Goal: Task Accomplishment & Management: Use online tool/utility

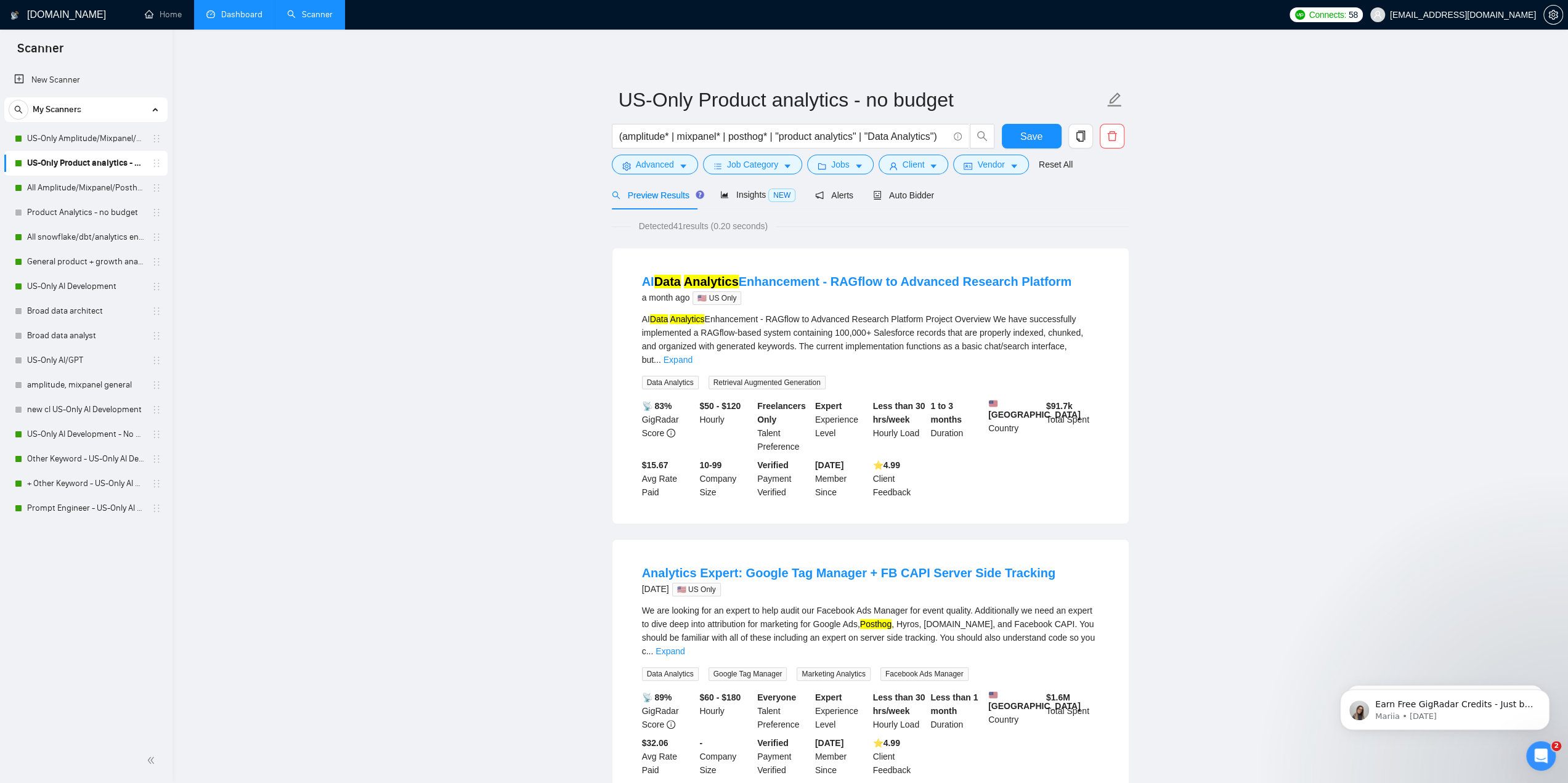
click at [210, 16] on link "Dashboard" at bounding box center [234, 14] width 56 height 11
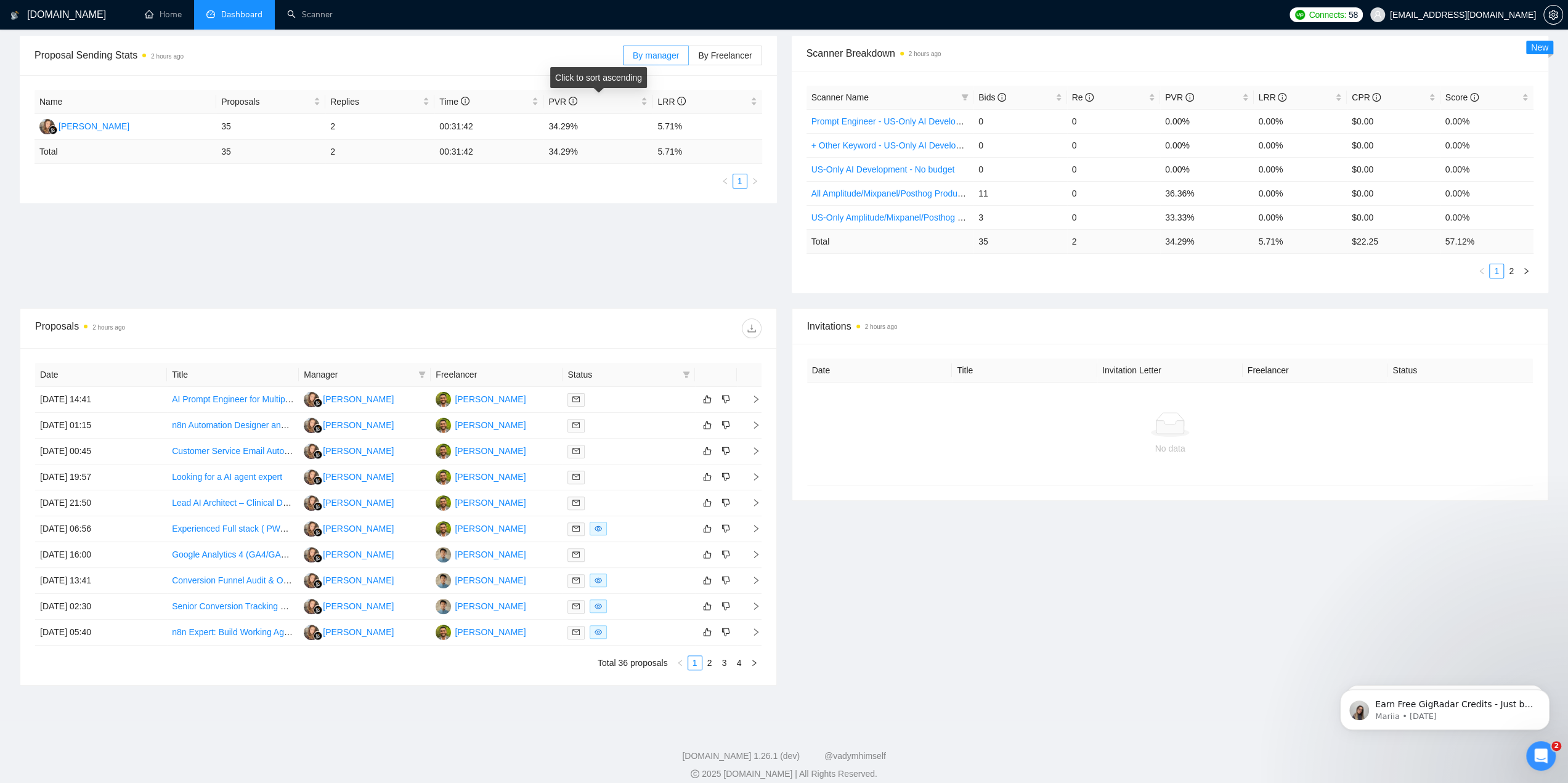
scroll to position [192, 0]
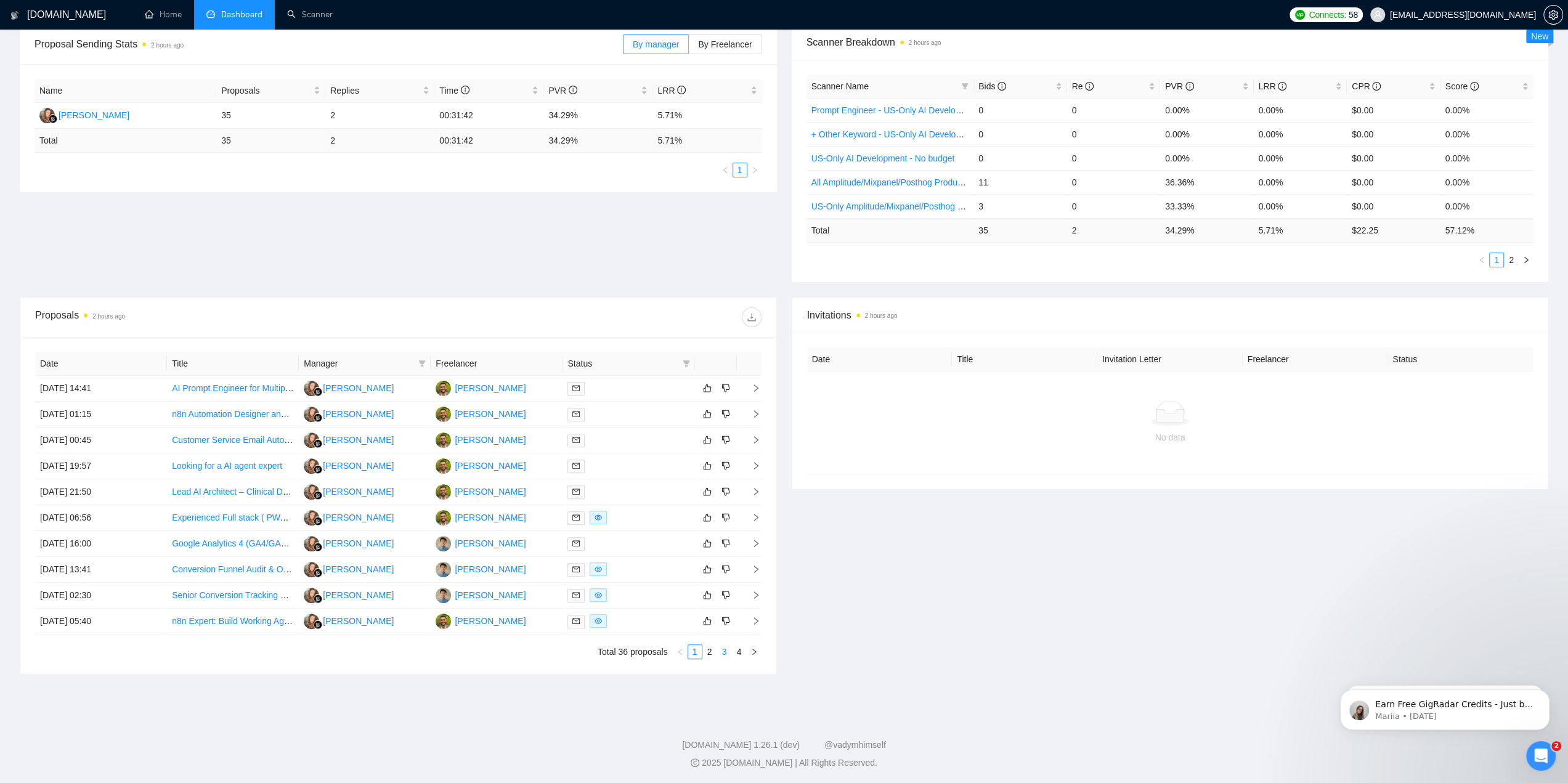
click at [728, 653] on link "3" at bounding box center [725, 652] width 14 height 14
click at [708, 651] on link "2" at bounding box center [710, 652] width 14 height 14
click at [695, 650] on link "1" at bounding box center [695, 652] width 14 height 14
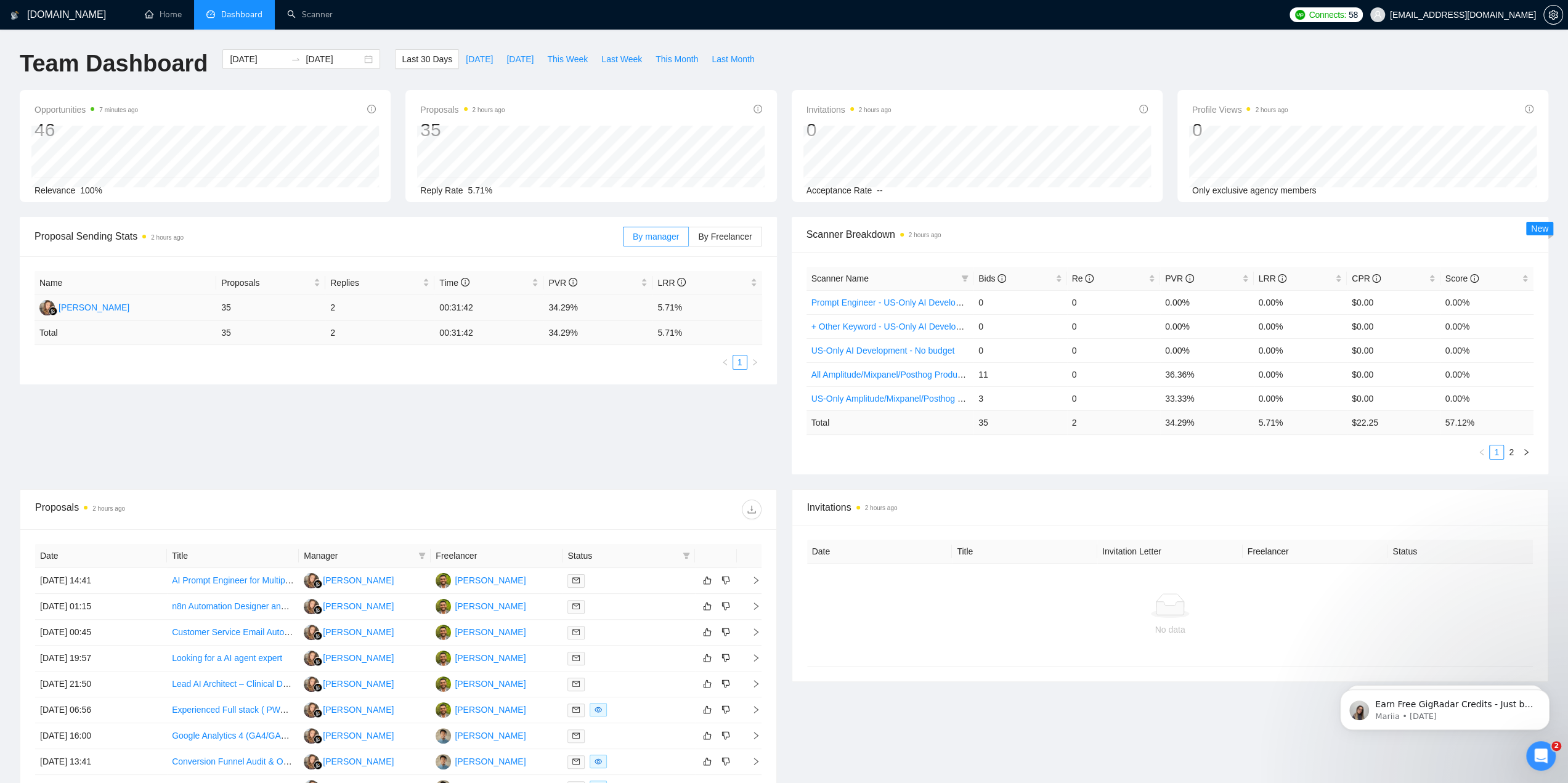
click at [330, 310] on td "2" at bounding box center [379, 308] width 109 height 26
click at [328, 16] on link "Scanner" at bounding box center [309, 14] width 45 height 11
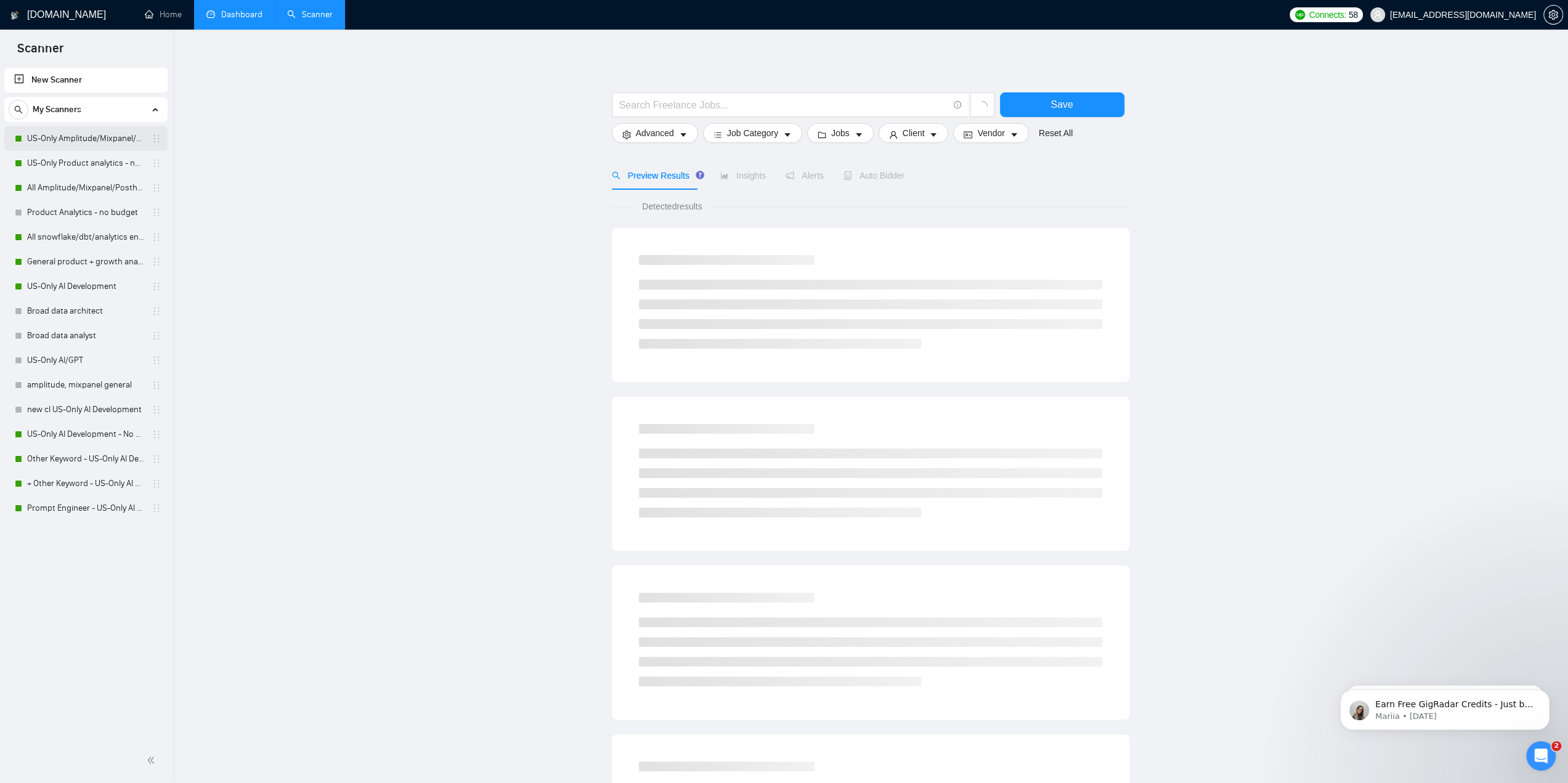
click at [99, 145] on link "US-Only Amplitude/Mixpanel/Posthog Product Analytics" at bounding box center [86, 138] width 117 height 25
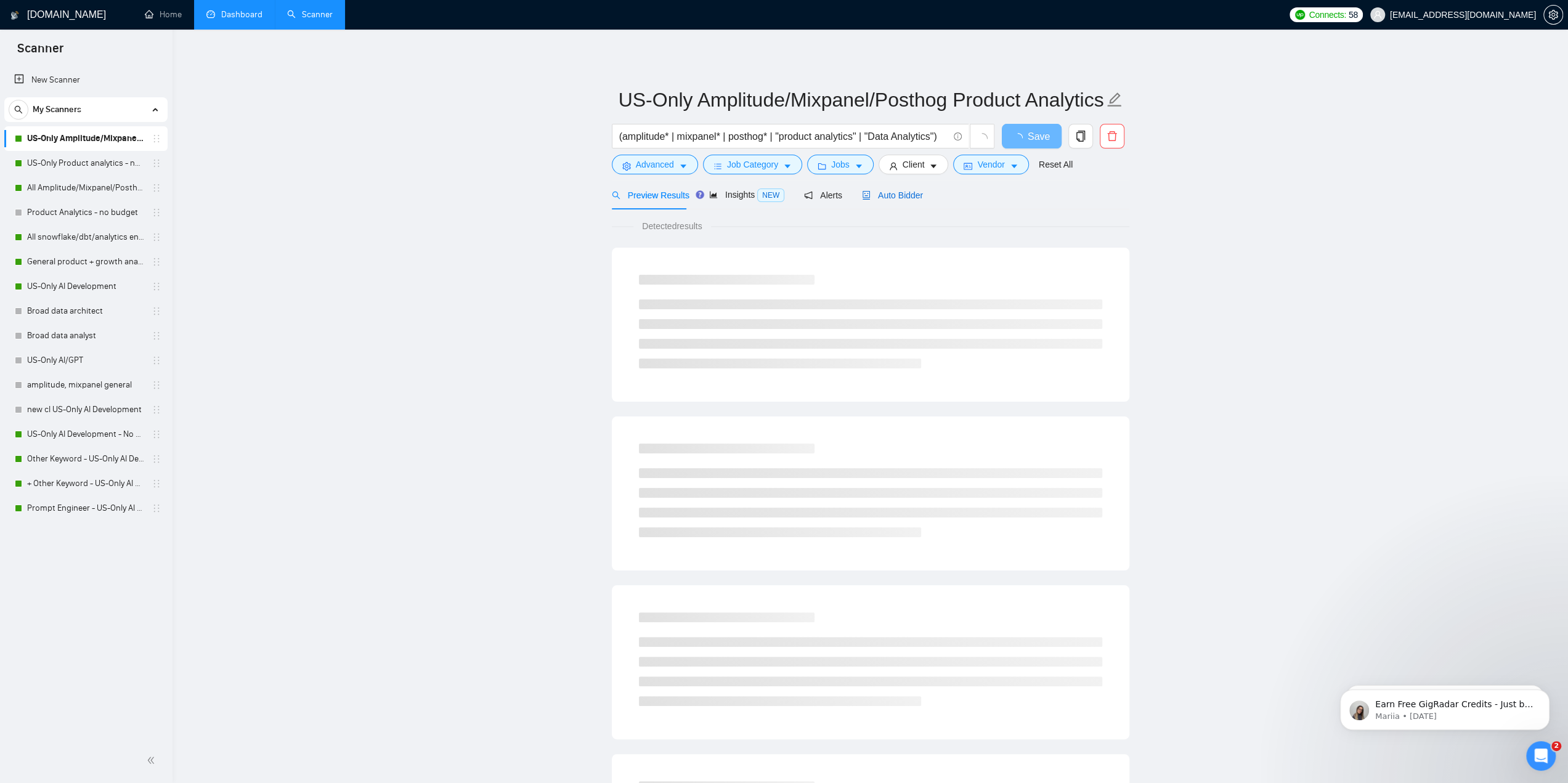
drag, startPoint x: 901, startPoint y: 189, endPoint x: 897, endPoint y: 200, distance: 11.7
click at [901, 188] on div "Auto Bidder" at bounding box center [892, 195] width 61 height 14
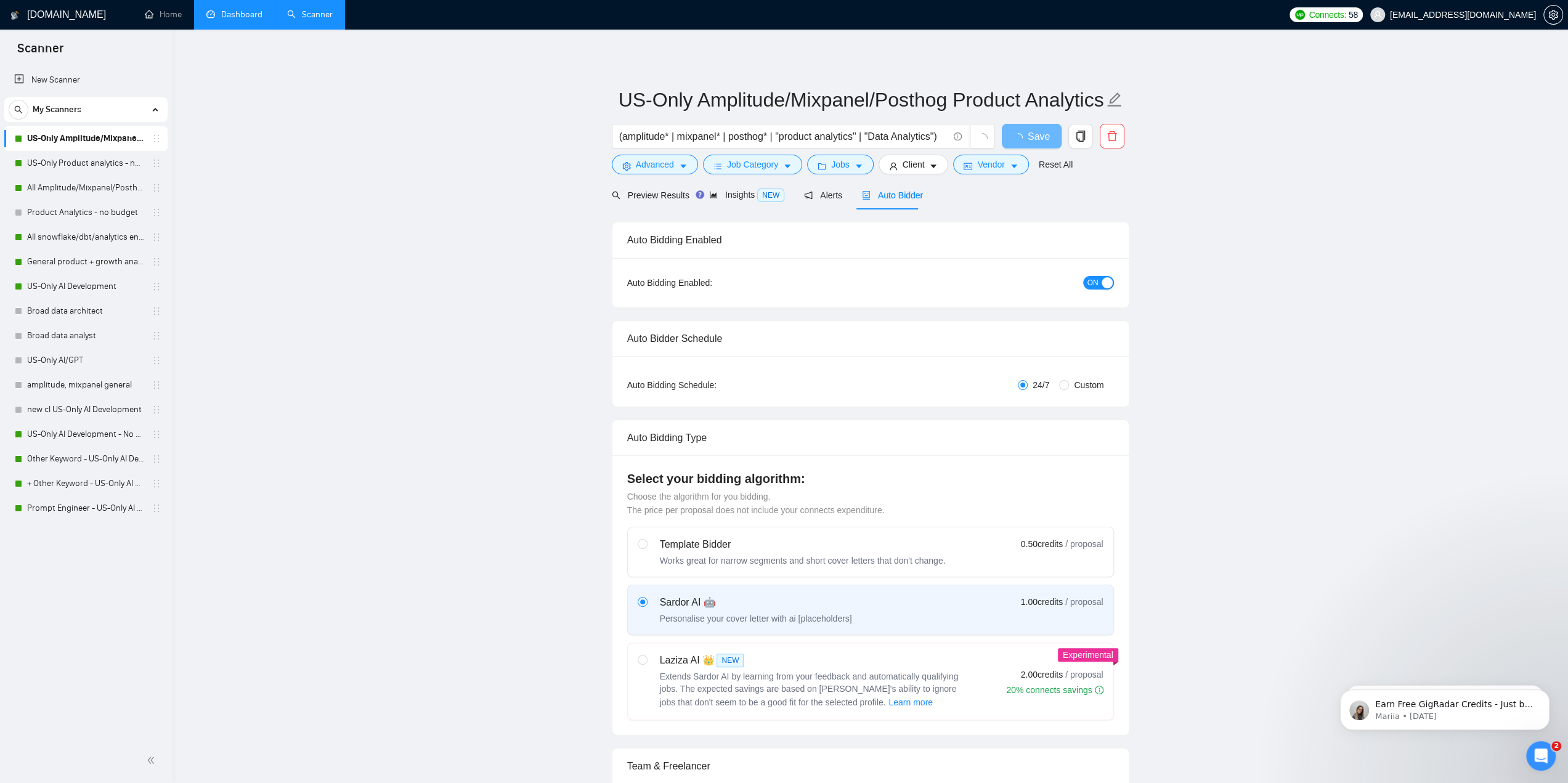
checkbox input "true"
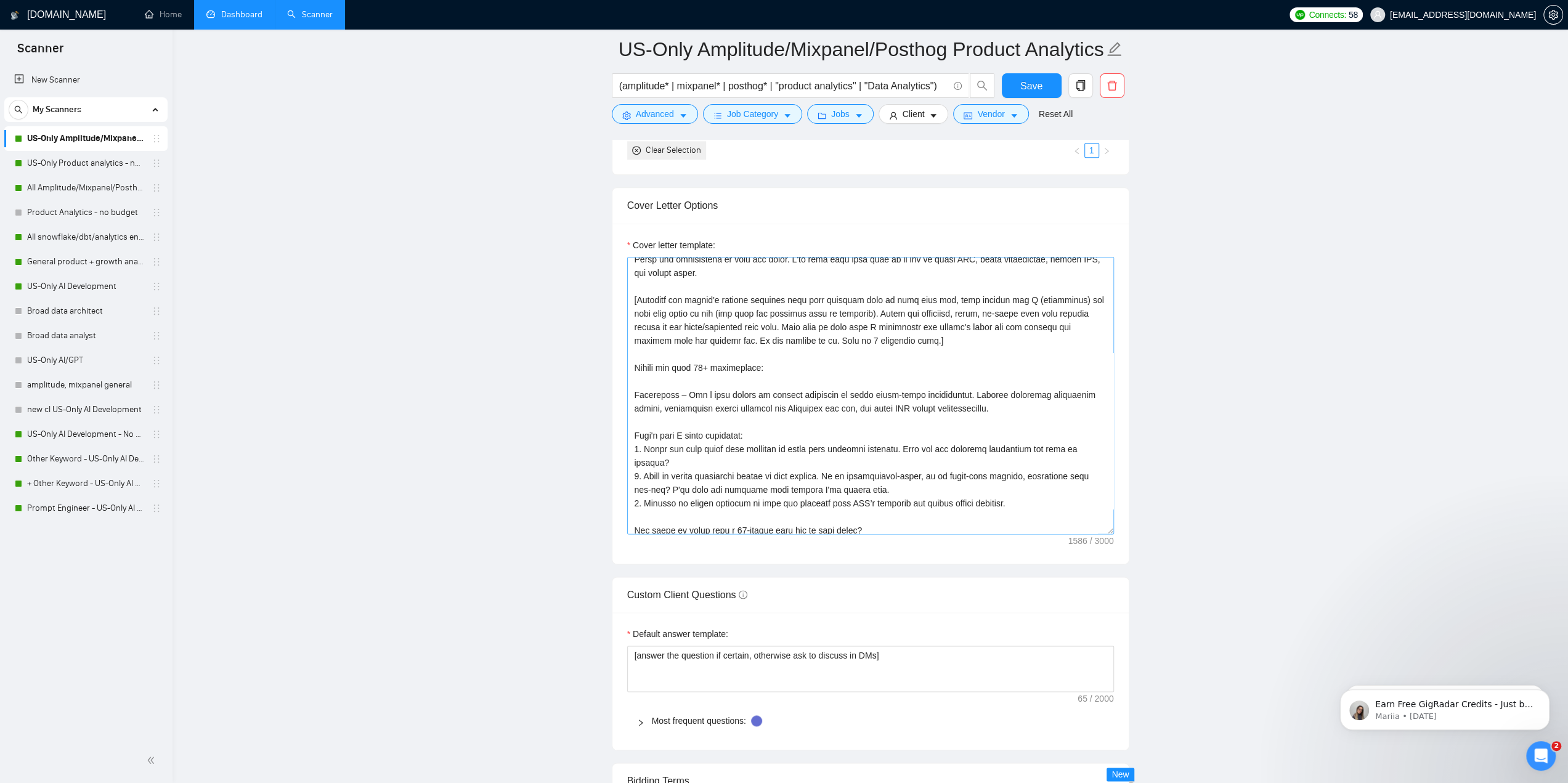
scroll to position [68, 0]
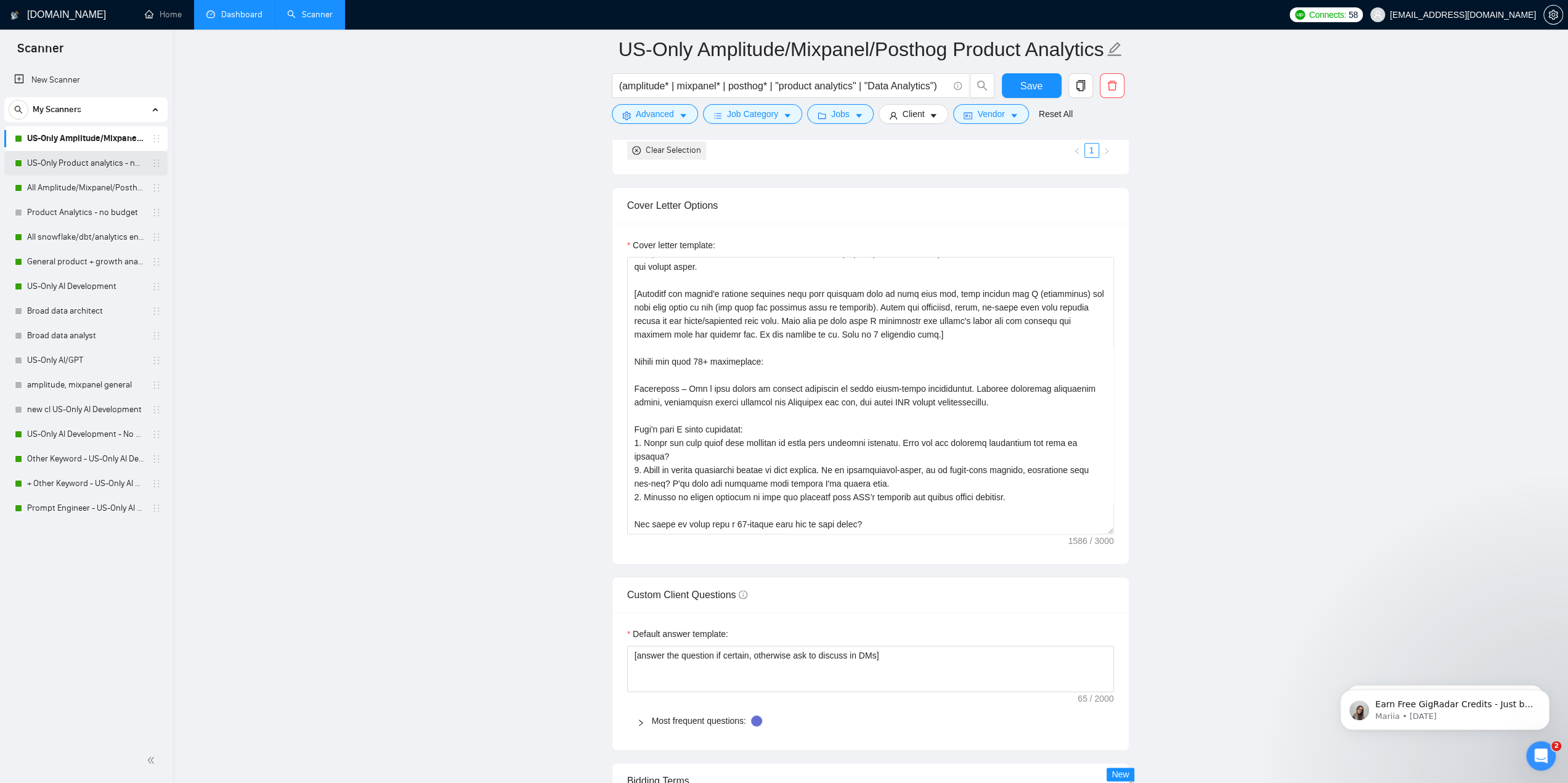
click at [60, 166] on link "US-Only Product analytics - no budget" at bounding box center [86, 163] width 117 height 25
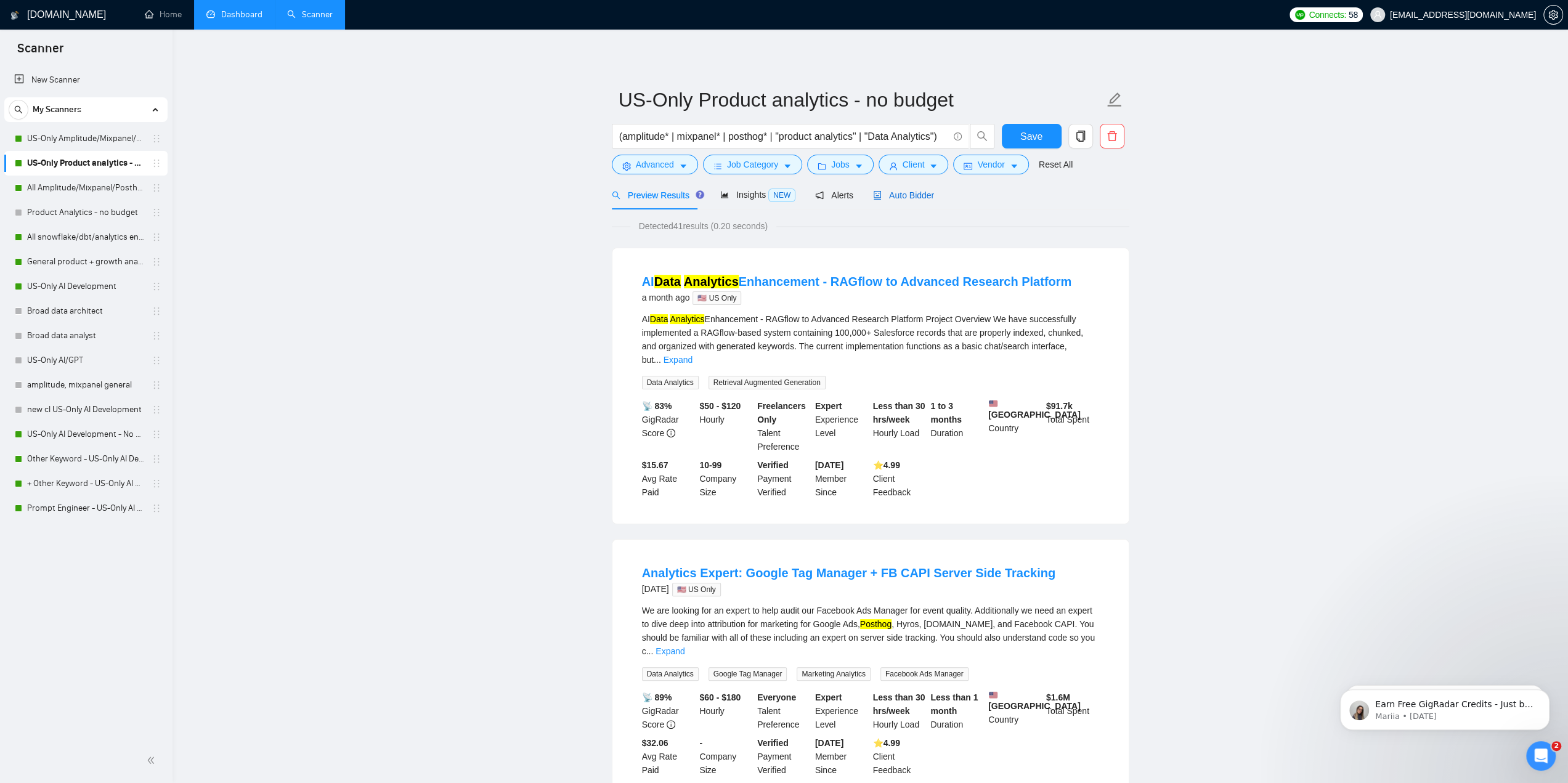
click at [902, 200] on span "Auto Bidder" at bounding box center [903, 195] width 61 height 10
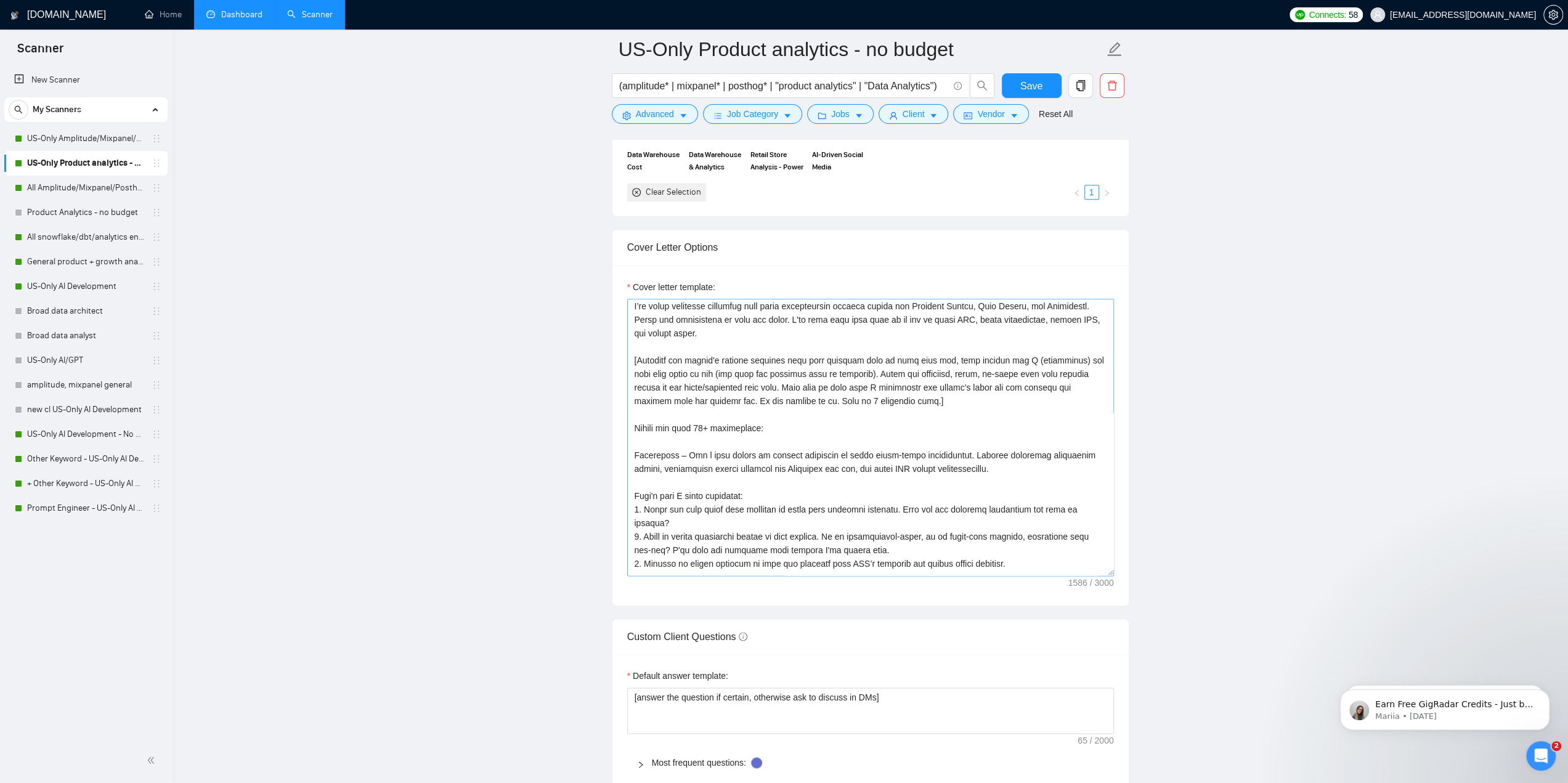
scroll to position [68, 0]
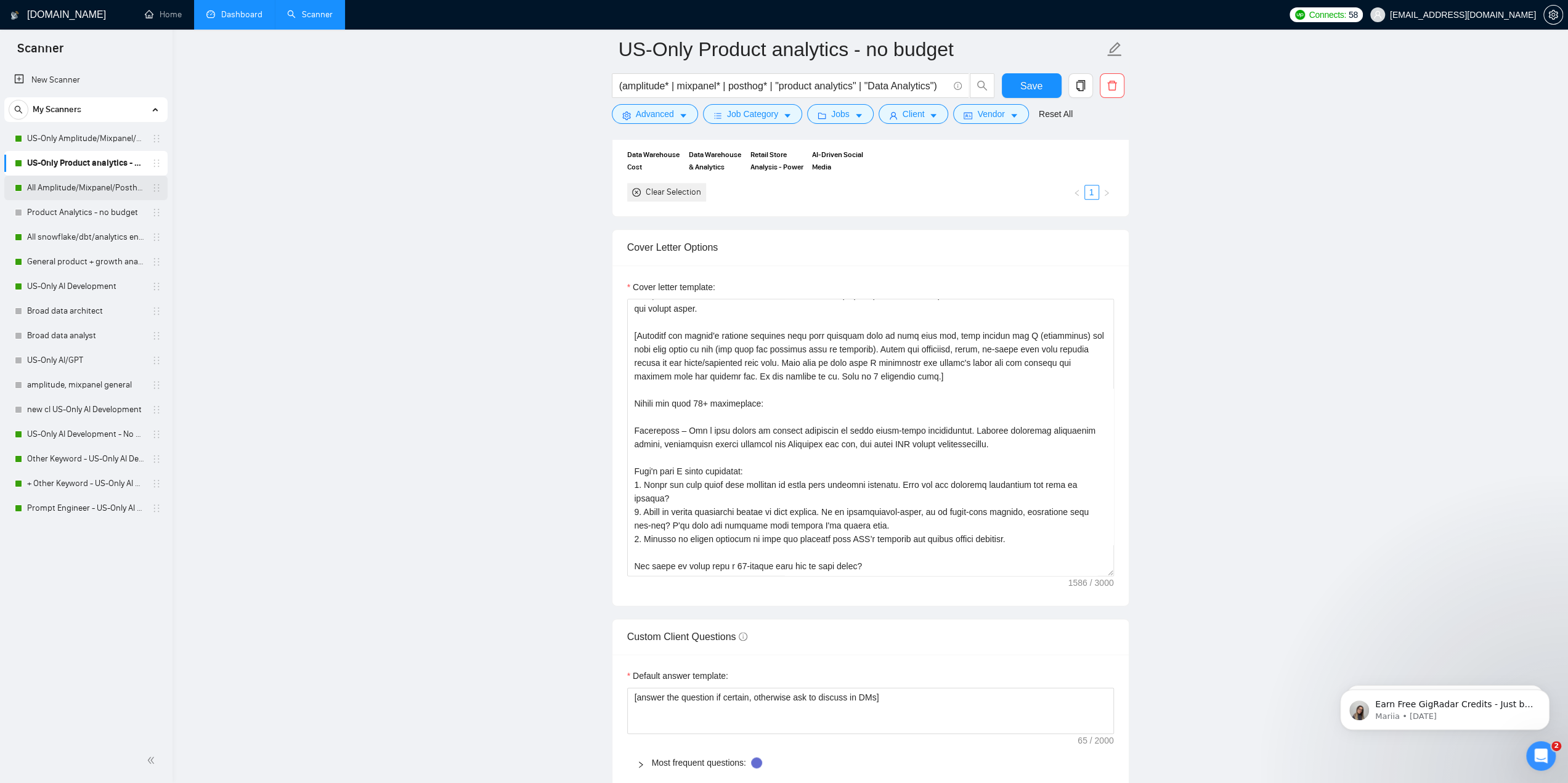
click at [40, 184] on link "All Amplitude/Mixpanel/Posthog Product Analytics" at bounding box center [86, 187] width 117 height 25
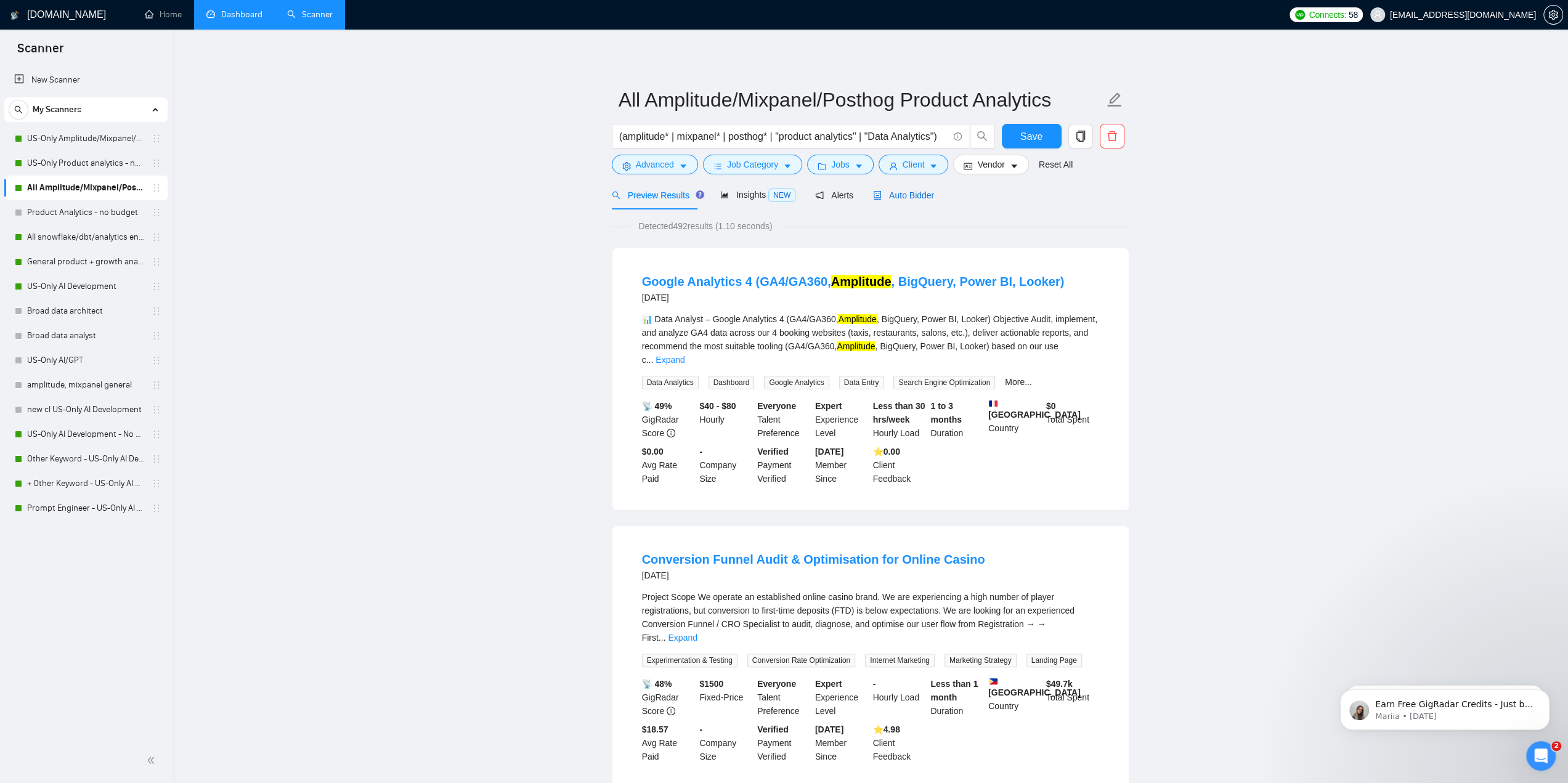
click at [913, 188] on div "Auto Bidder" at bounding box center [903, 195] width 61 height 14
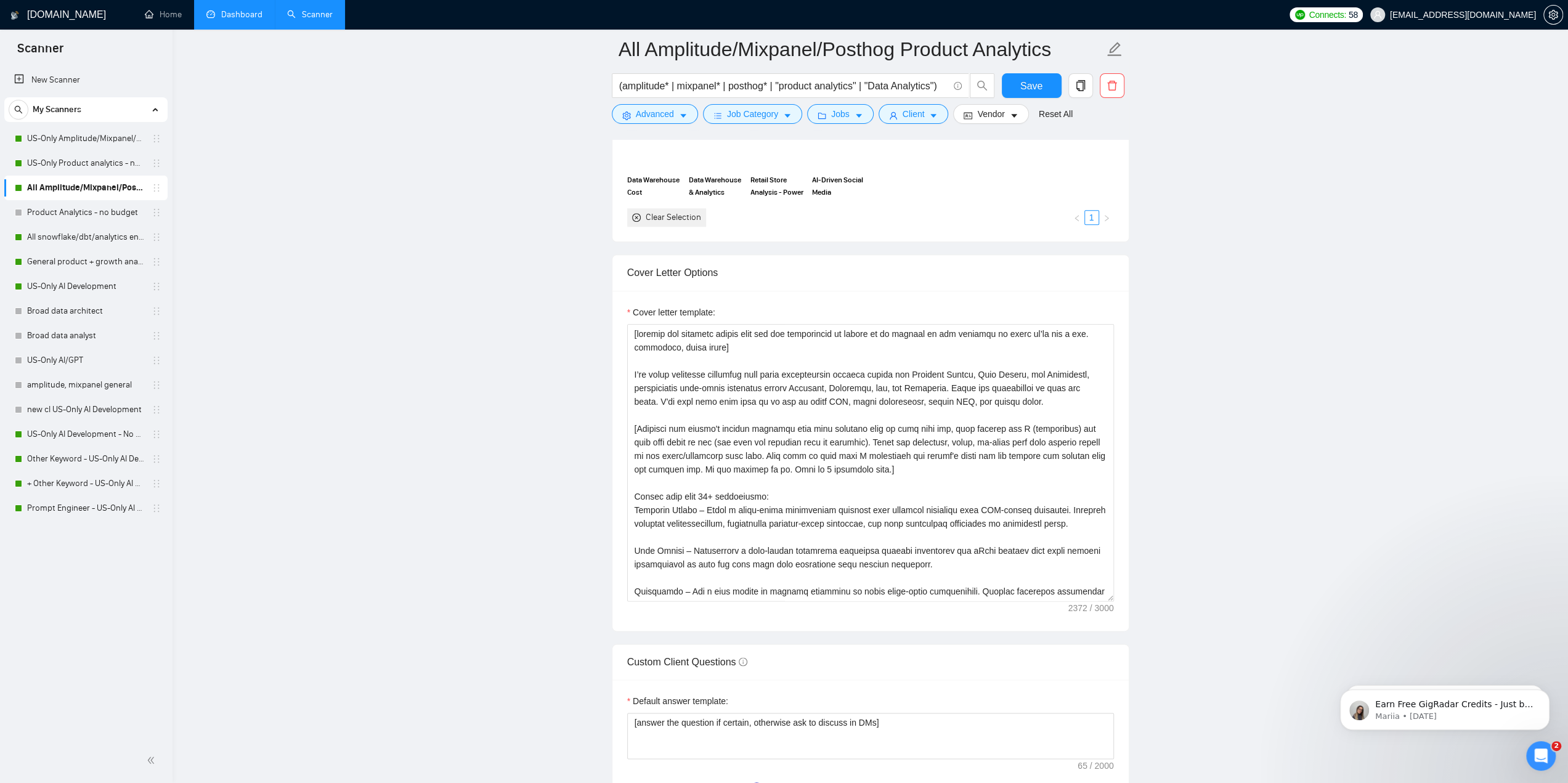
scroll to position [1232, 0]
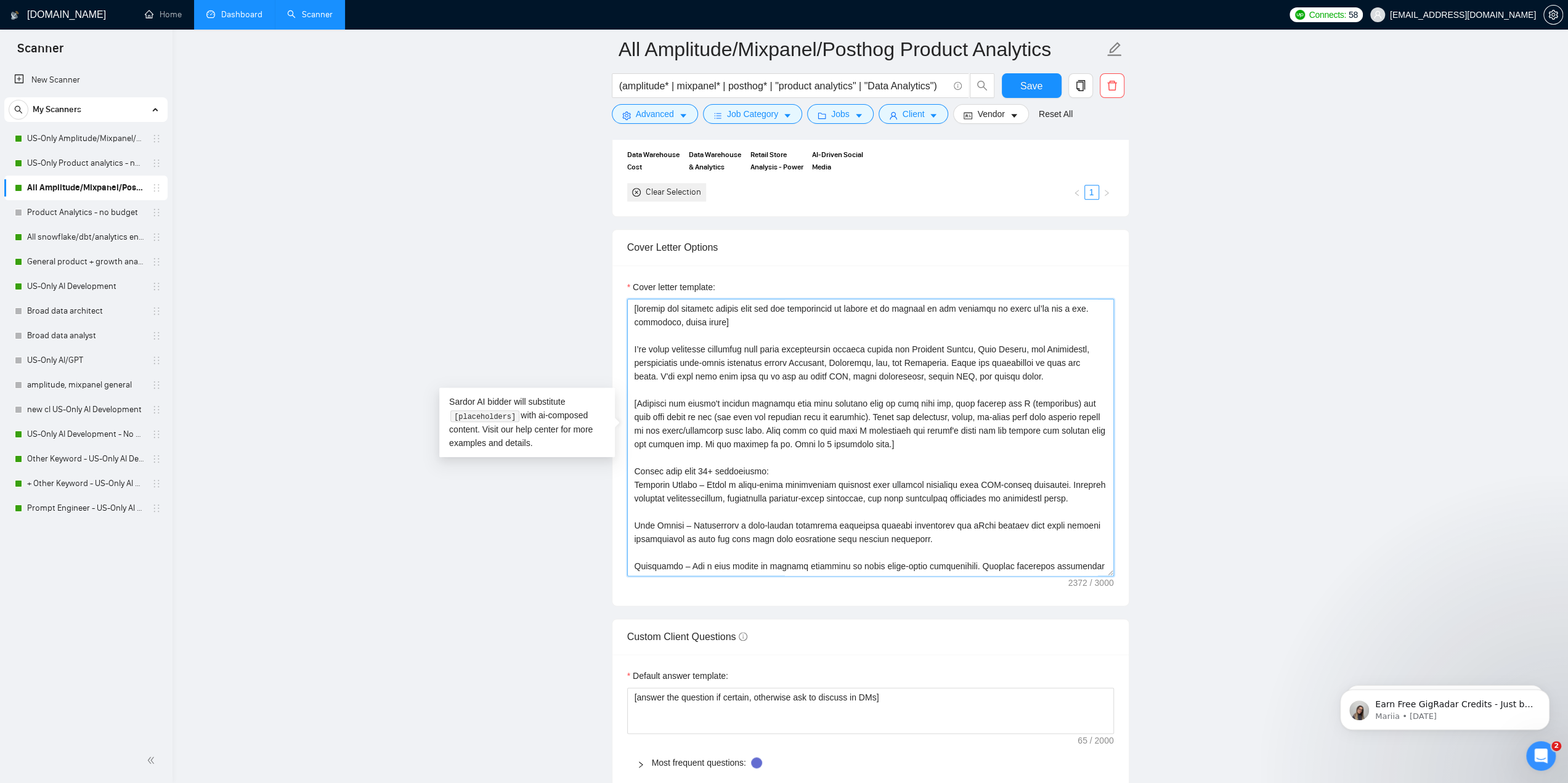
click at [795, 441] on textarea "Cover letter template:" at bounding box center [871, 436] width 487 height 277
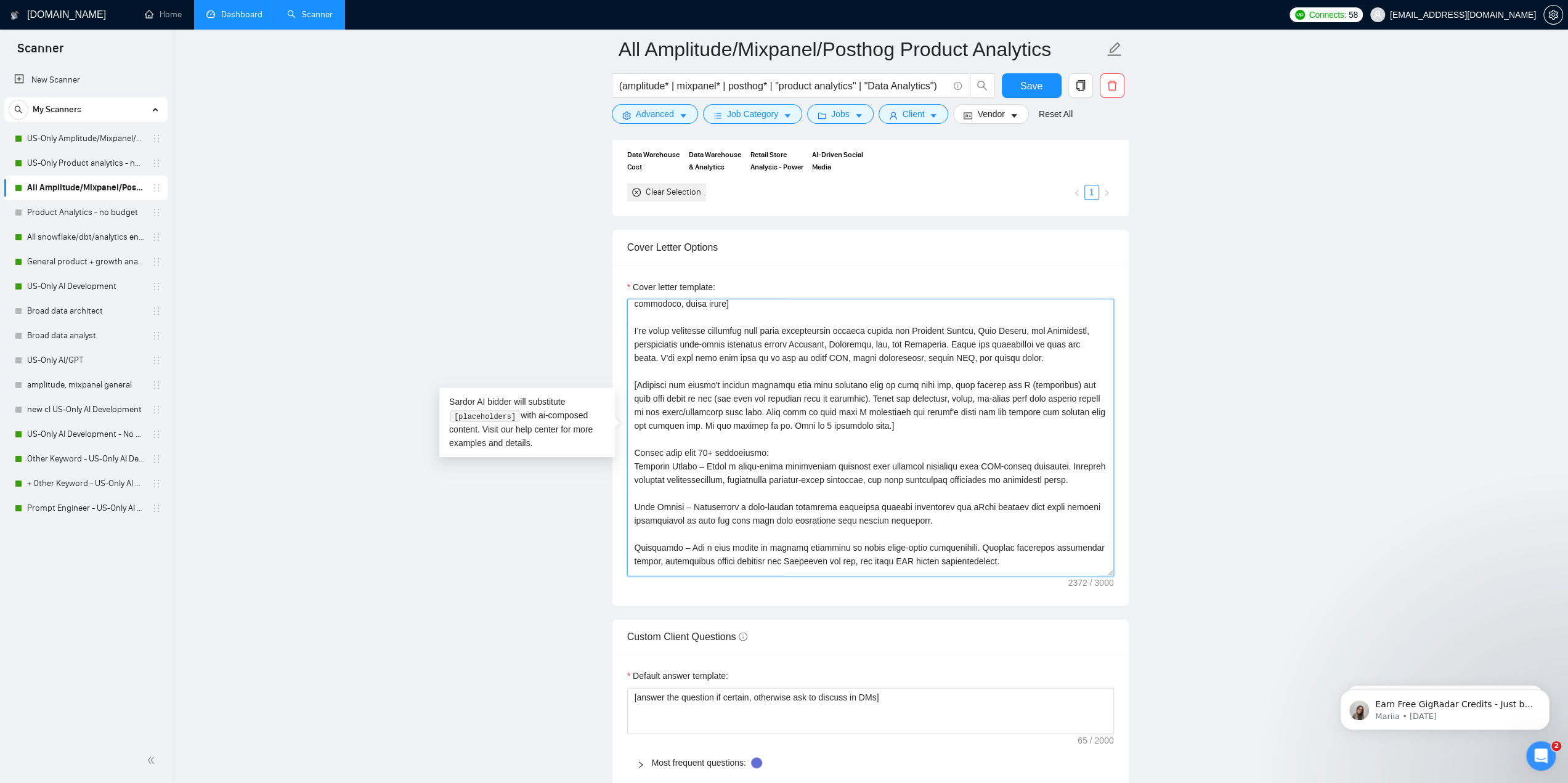
scroll to position [80, 0]
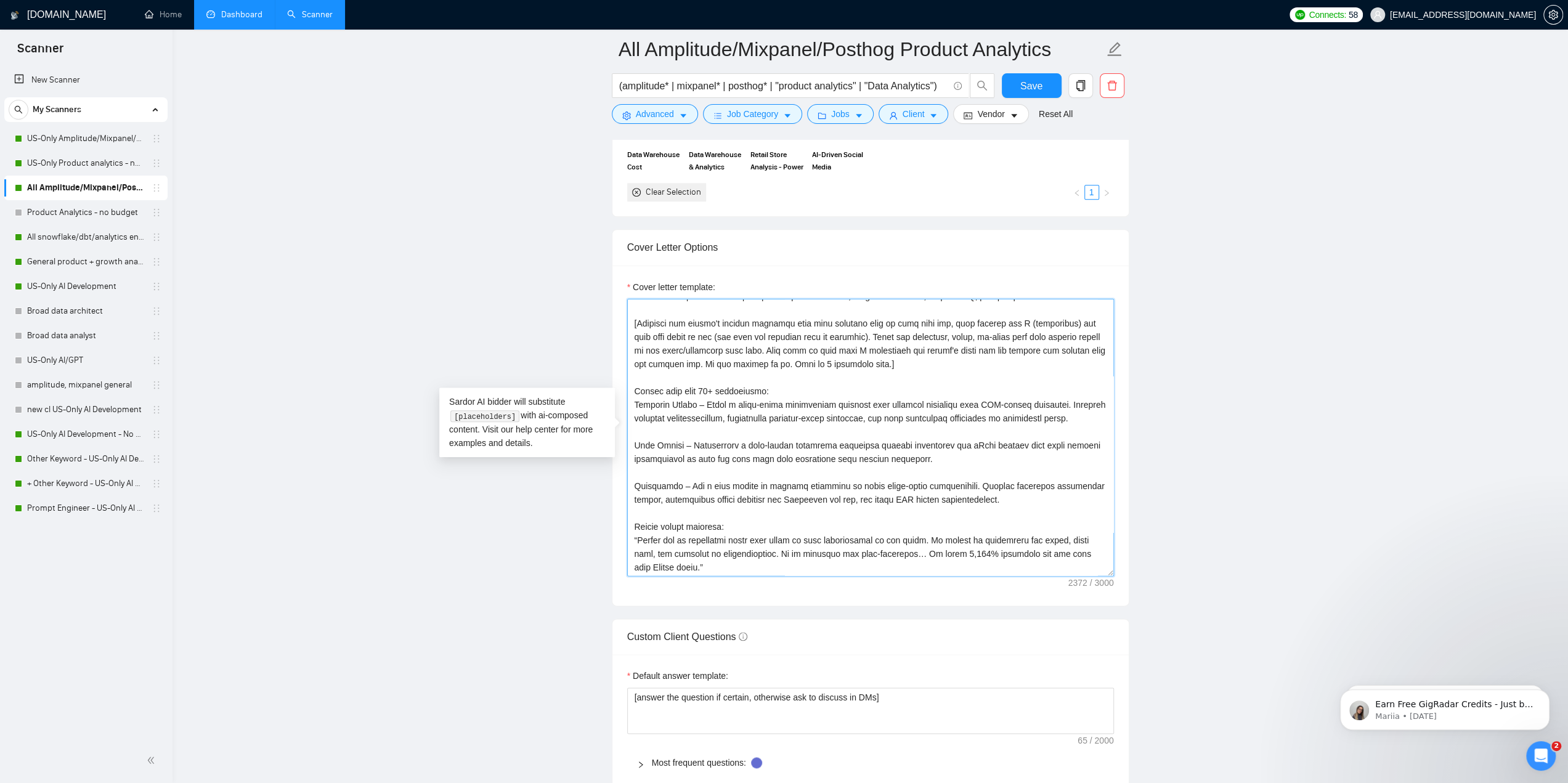
drag, startPoint x: 993, startPoint y: 465, endPoint x: 628, endPoint y: 401, distance: 370.6
click at [628, 401] on textarea "Cover letter template:" at bounding box center [871, 436] width 487 height 277
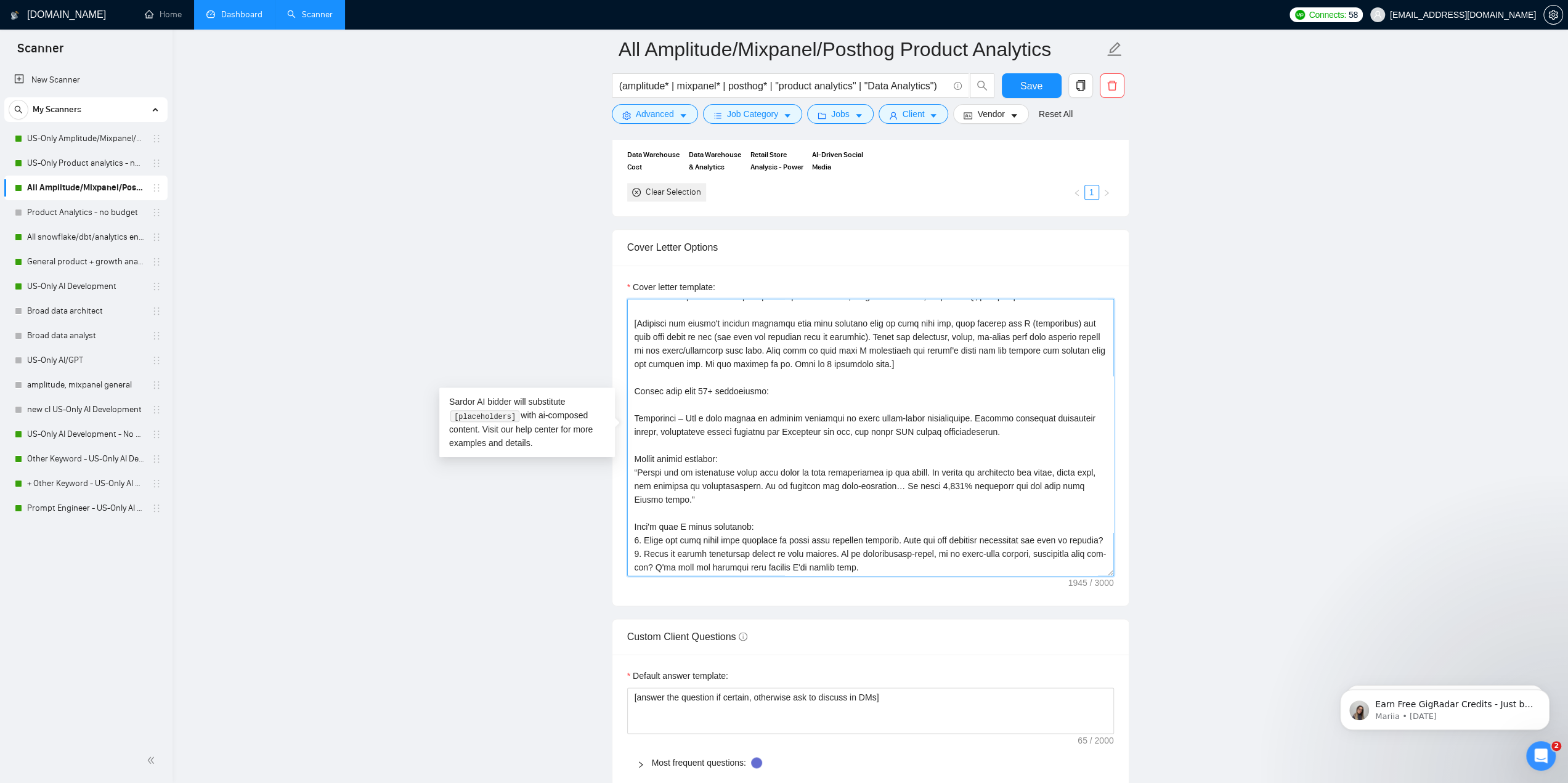
scroll to position [136, 0]
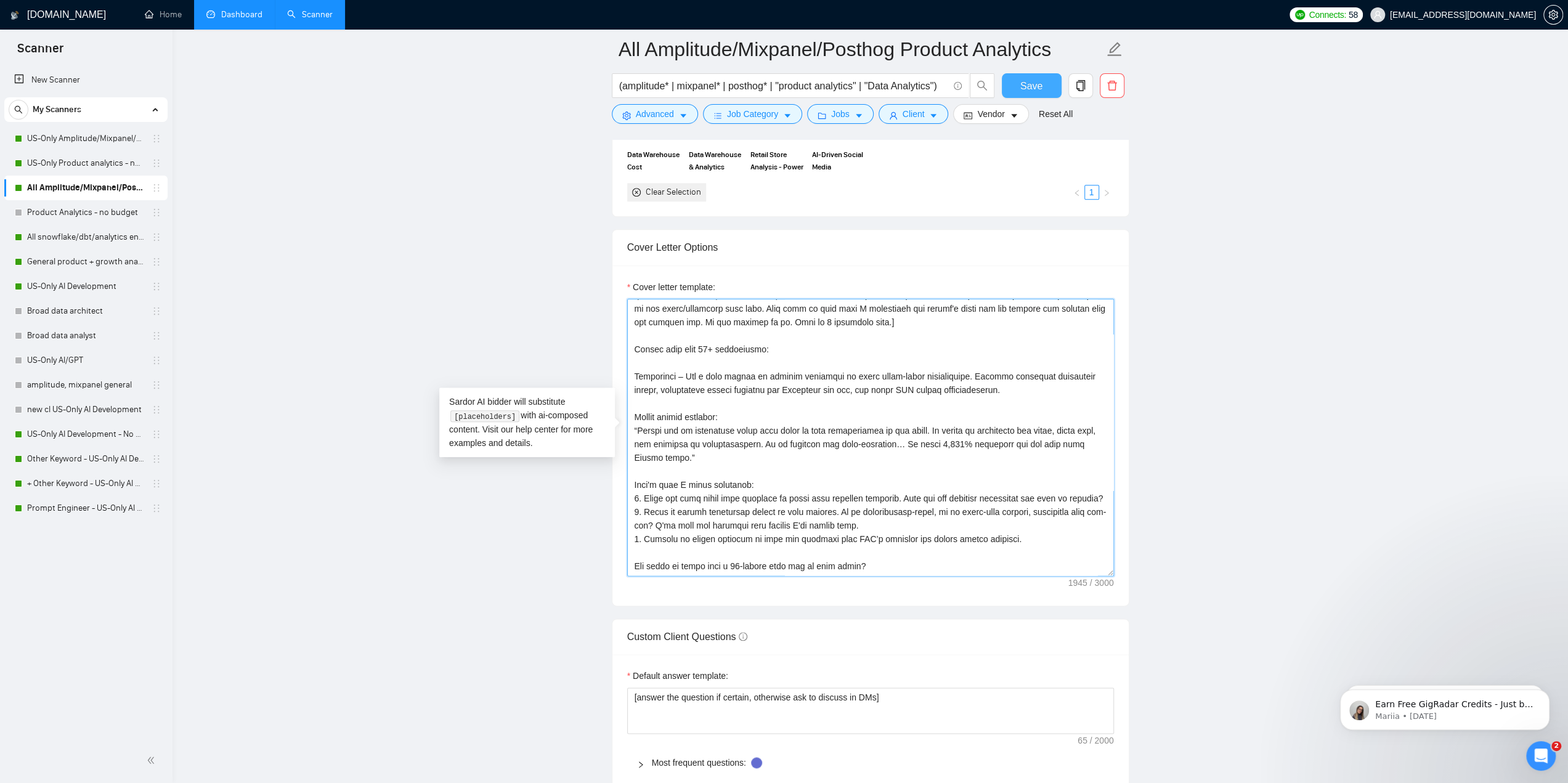
type textarea "[loremip dol sitametc adipis elit sed doe temporincid ut labore et do magnaal e…"
click at [1032, 87] on span "Save" at bounding box center [1031, 86] width 23 height 16
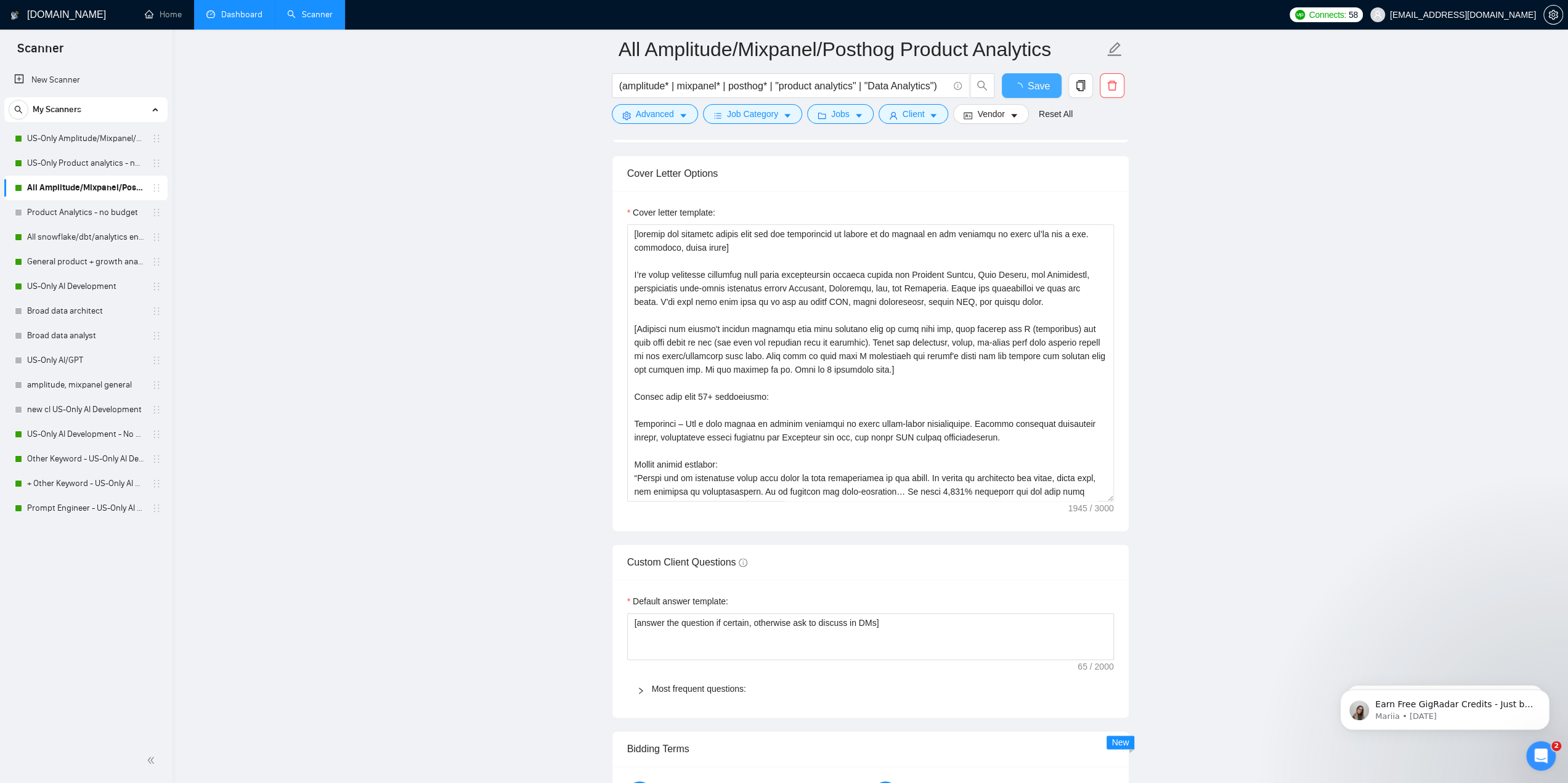
checkbox input "true"
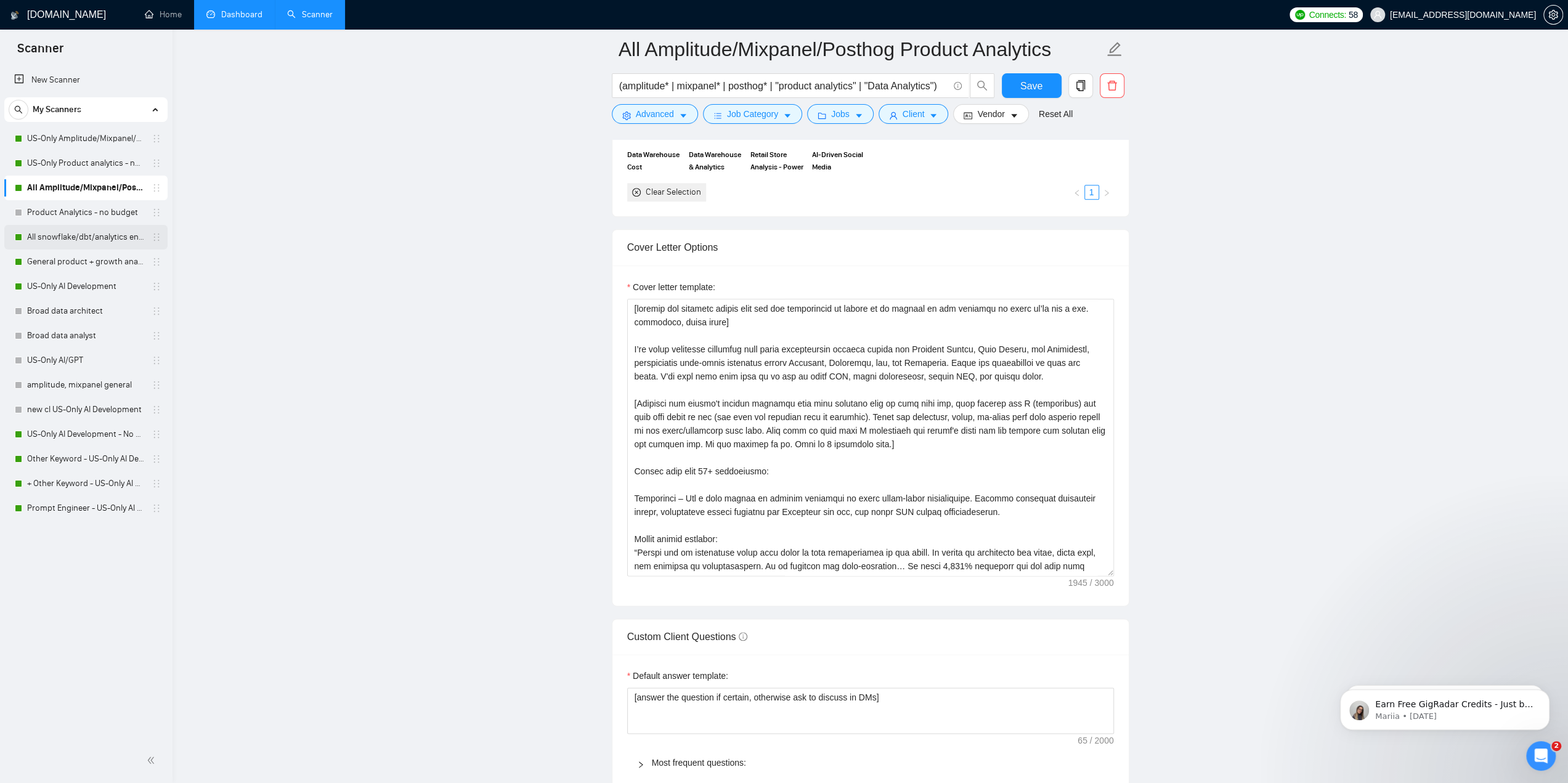
click at [80, 236] on link "All snowflake/dbt/analytics engineer" at bounding box center [86, 236] width 117 height 25
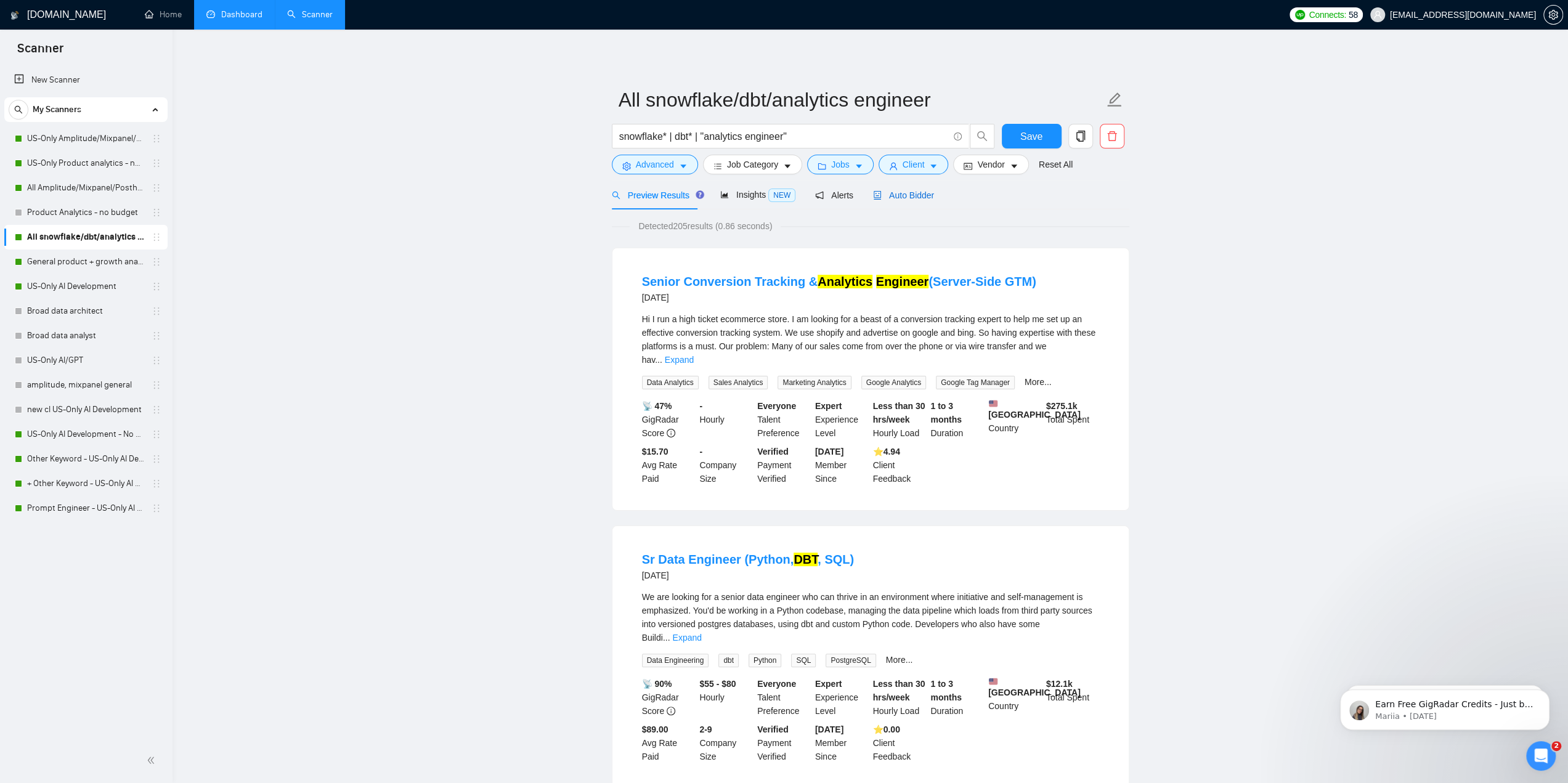
click at [885, 197] on span "Auto Bidder" at bounding box center [903, 195] width 61 height 10
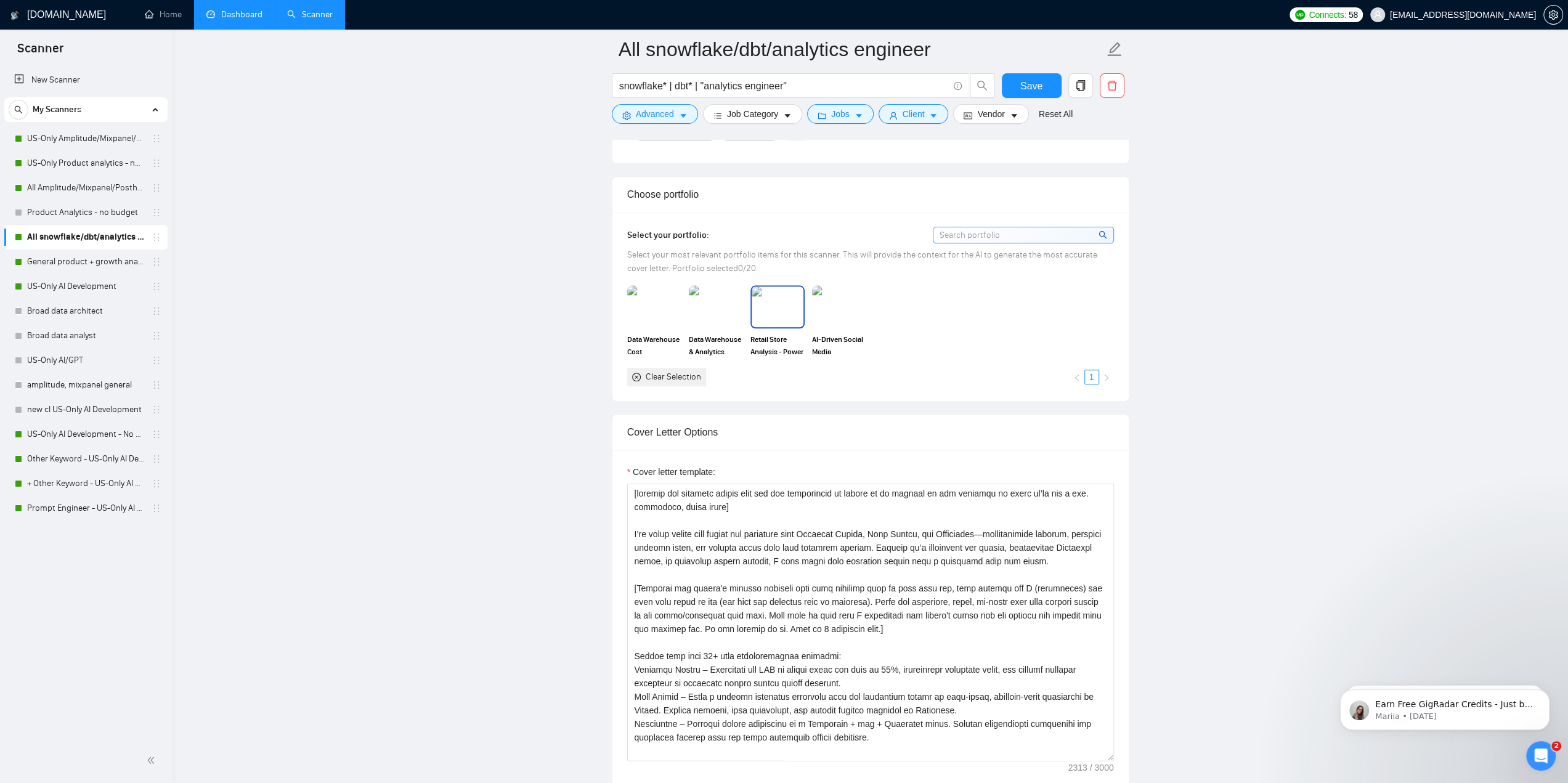
scroll to position [1109, 0]
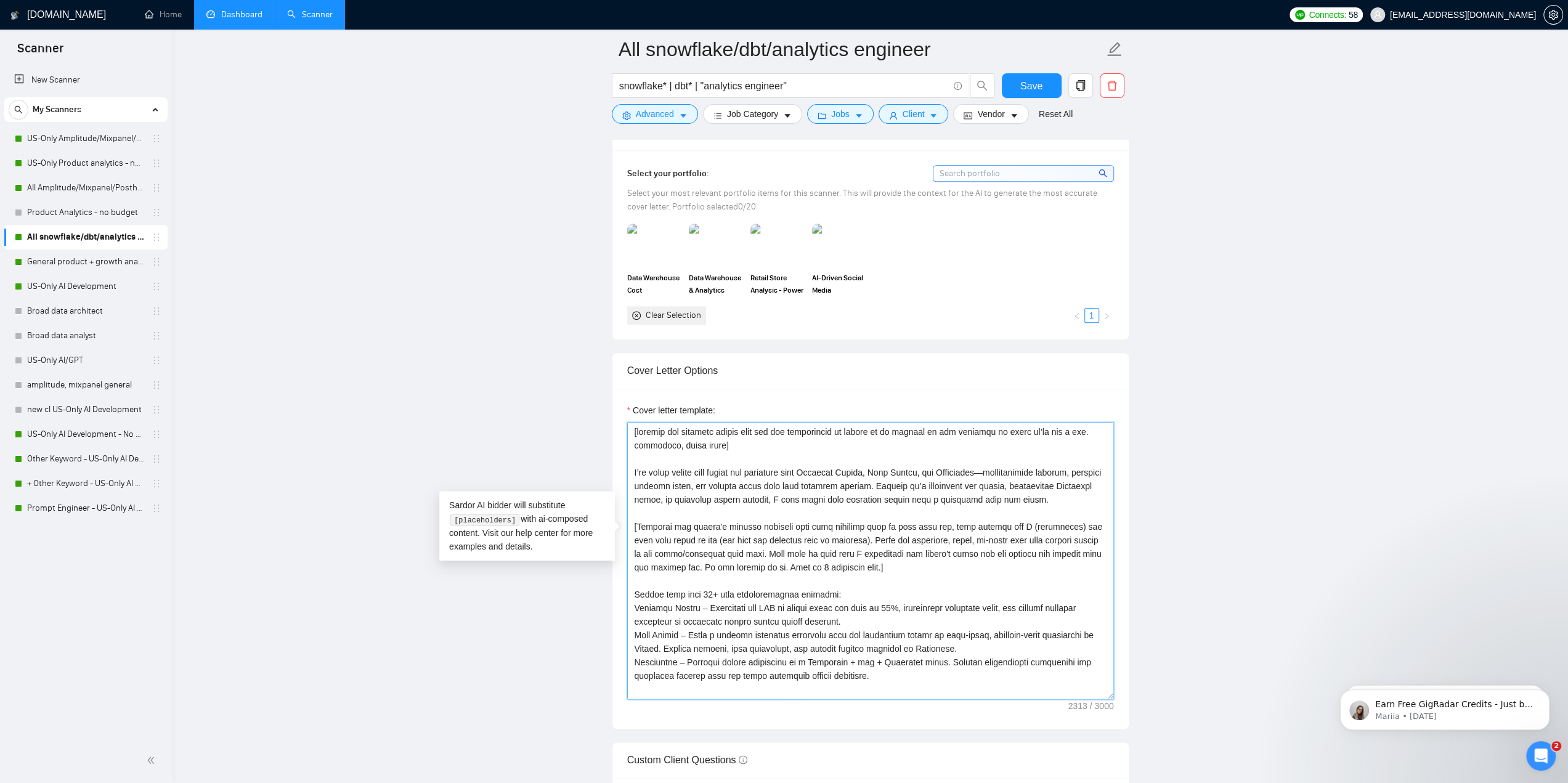
click at [799, 540] on textarea "Cover letter template:" at bounding box center [871, 559] width 487 height 277
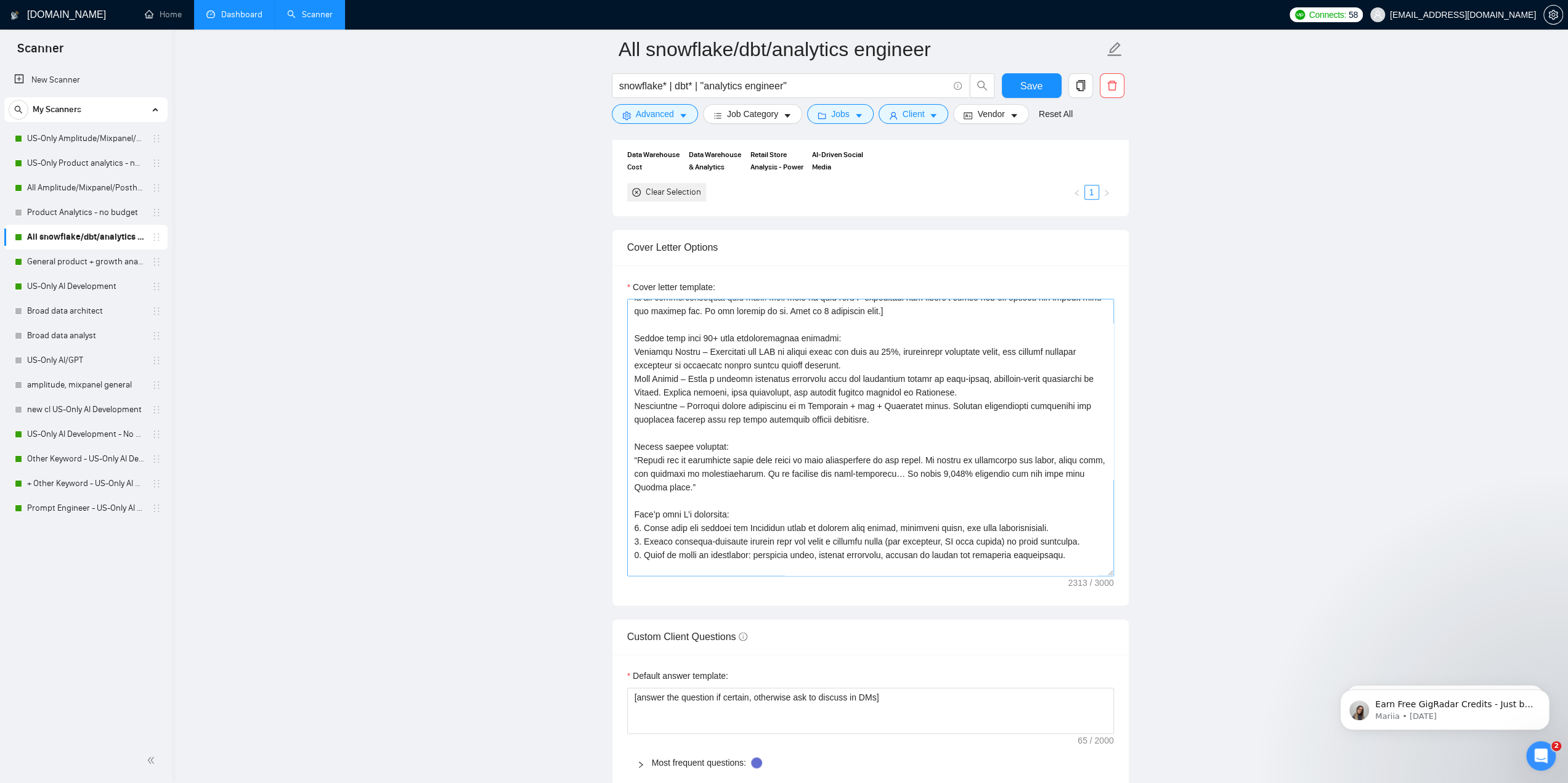
scroll to position [149, 0]
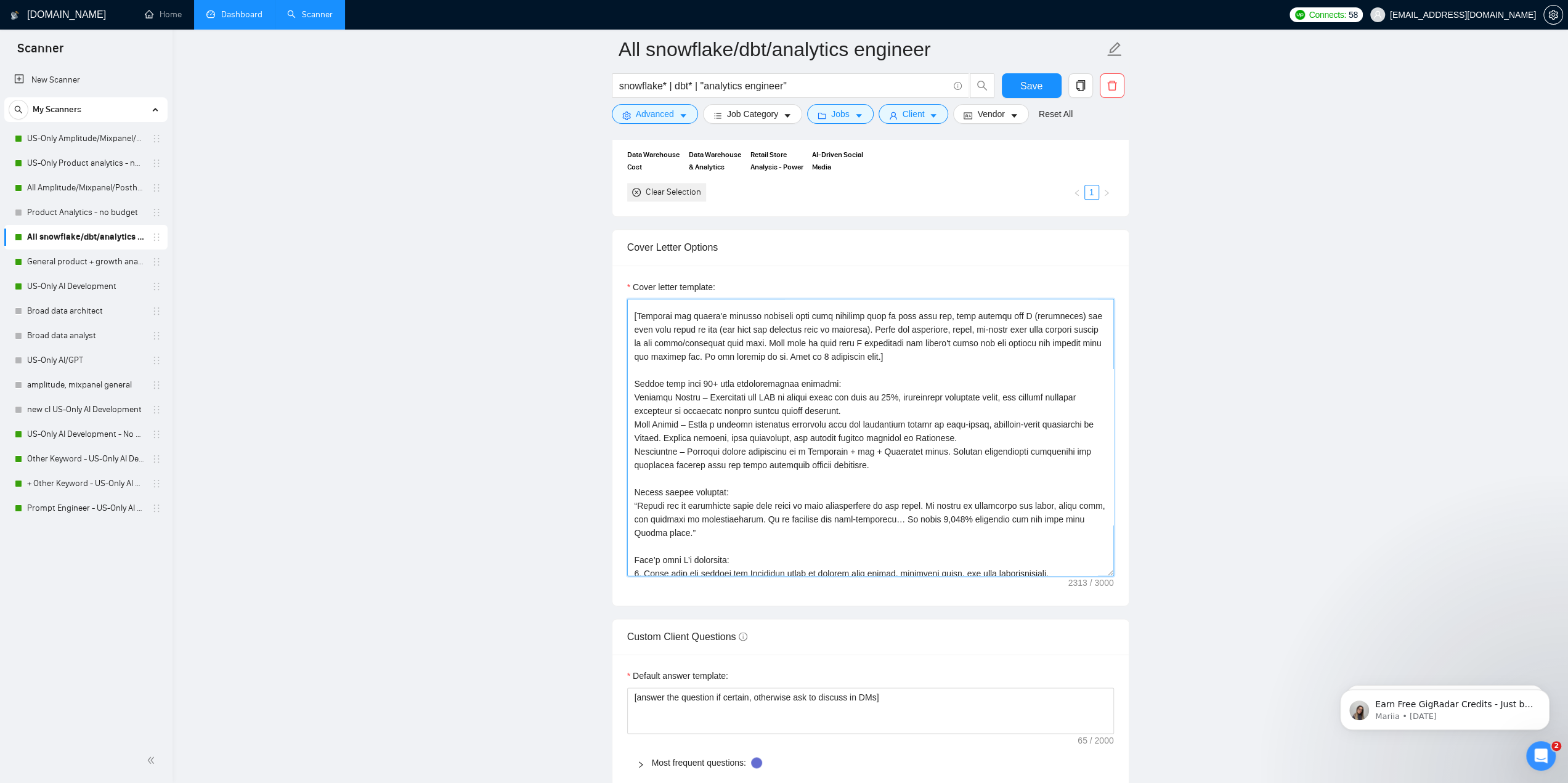
click at [824, 394] on textarea "Cover letter template:" at bounding box center [871, 436] width 487 height 277
paste textarea "loremipsu dolorsita cons adipi elitseddoeiu tempori utlabo etd Magnaali Enimad,…"
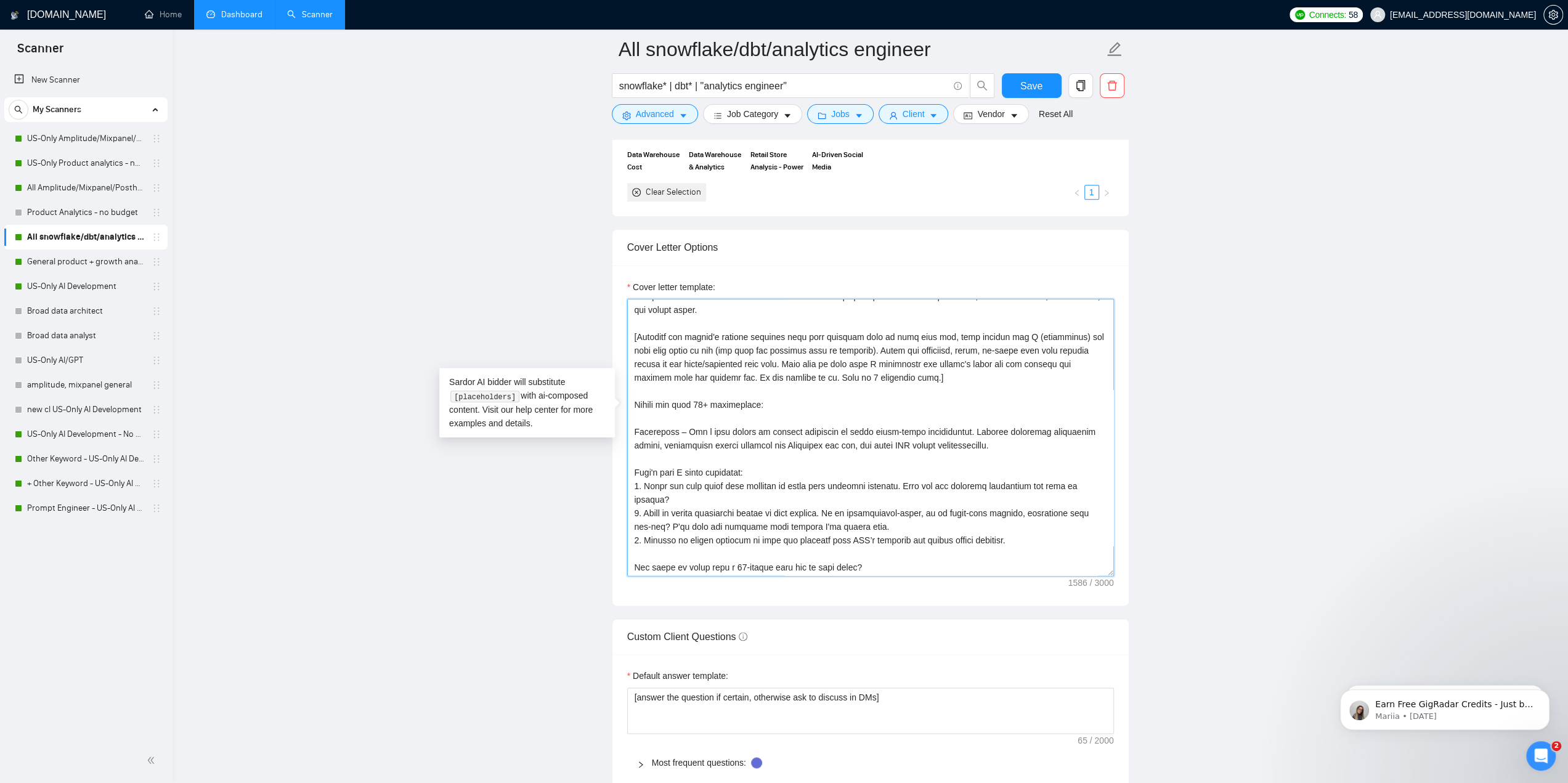
scroll to position [68, 0]
click at [757, 388] on textarea "Cover letter template:" at bounding box center [871, 436] width 487 height 277
type textarea "[loremip dol sitametc adipis elit sed doe temporincid ut labore et do magnaal e…"
click at [1032, 89] on span "Save" at bounding box center [1031, 86] width 23 height 16
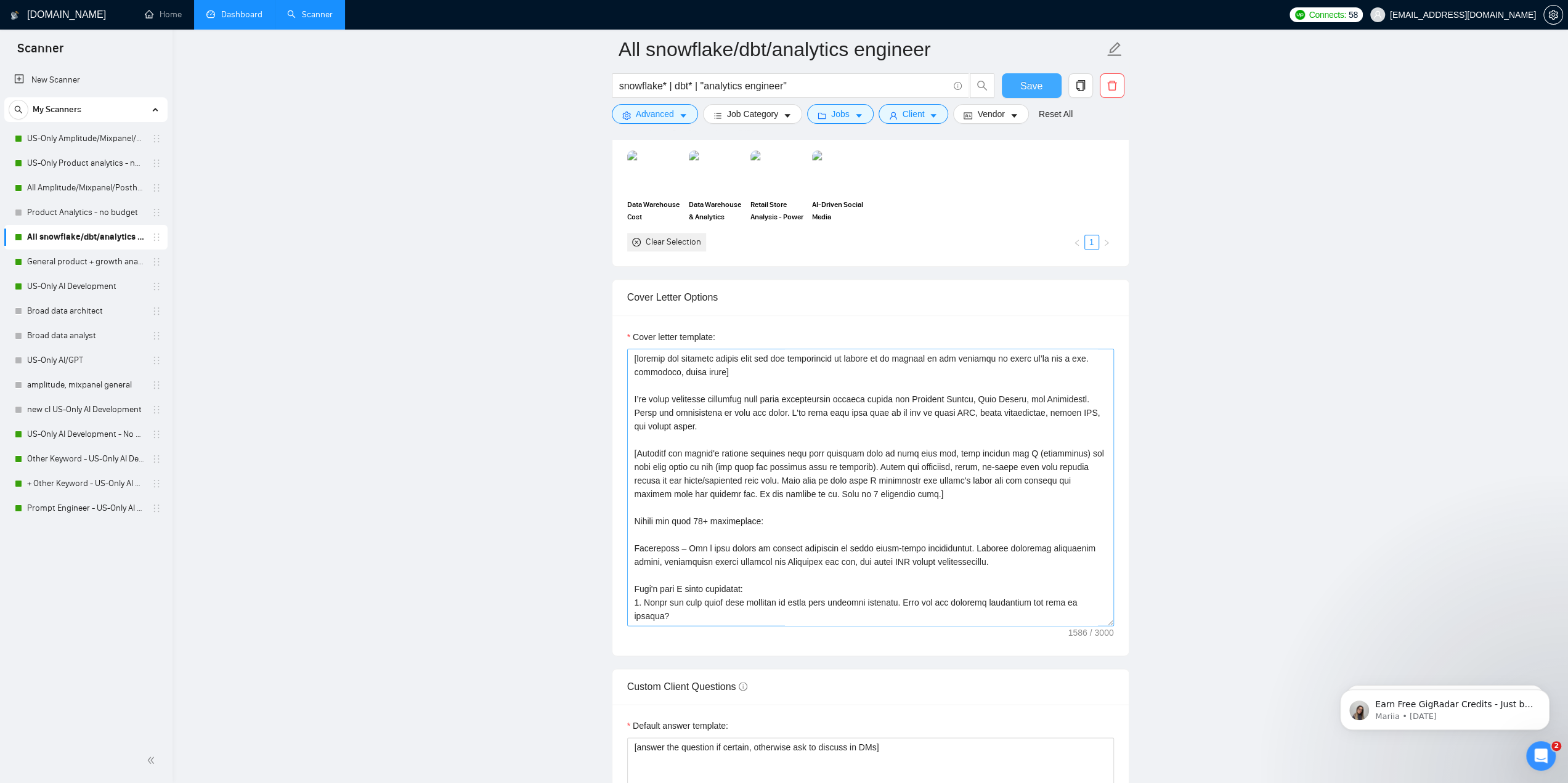
scroll to position [1109, 0]
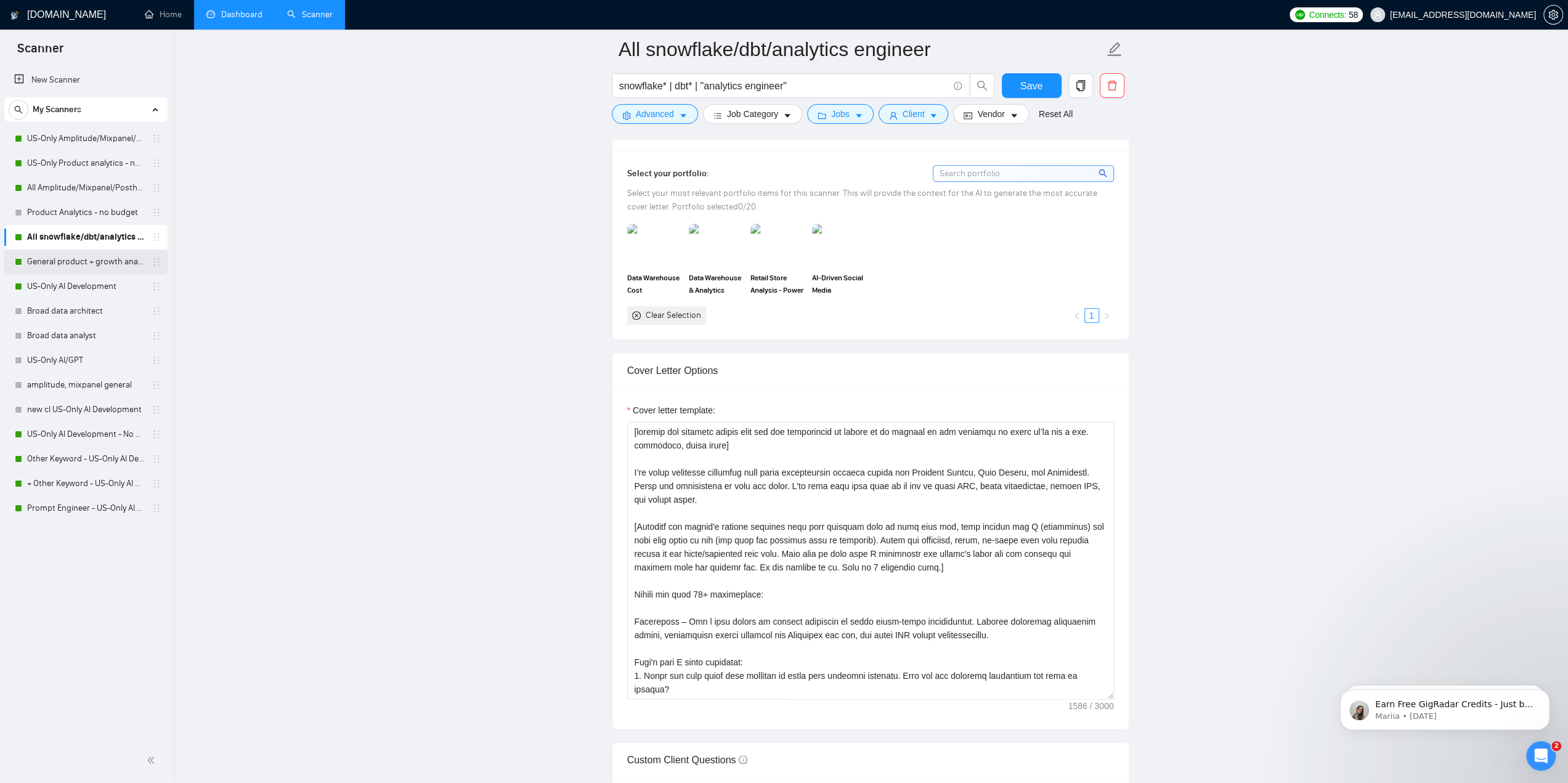
click at [104, 261] on link "General product + growth analytics" at bounding box center [86, 261] width 117 height 25
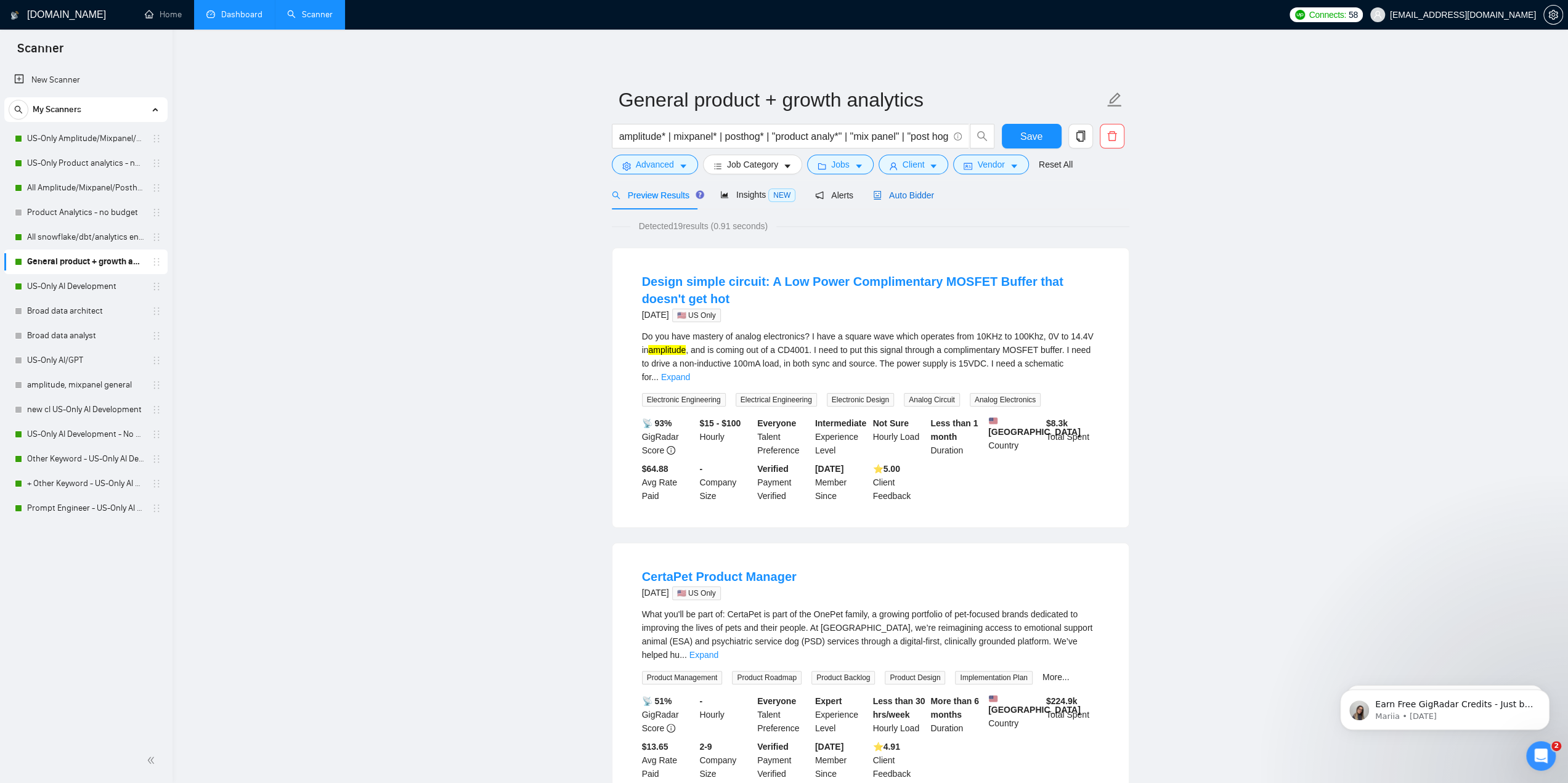
click at [910, 200] on span "Auto Bidder" at bounding box center [903, 195] width 61 height 10
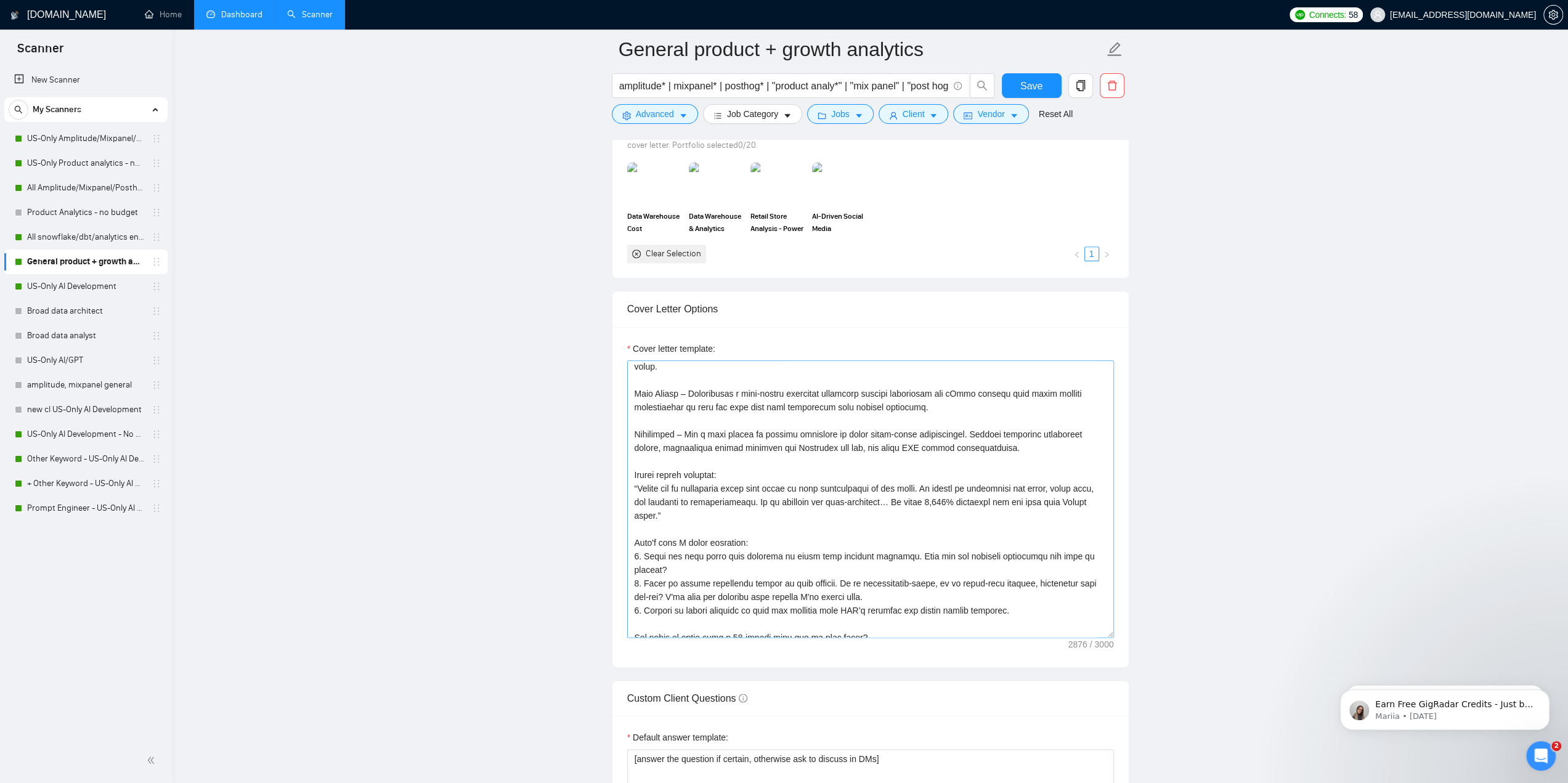
scroll to position [318, 0]
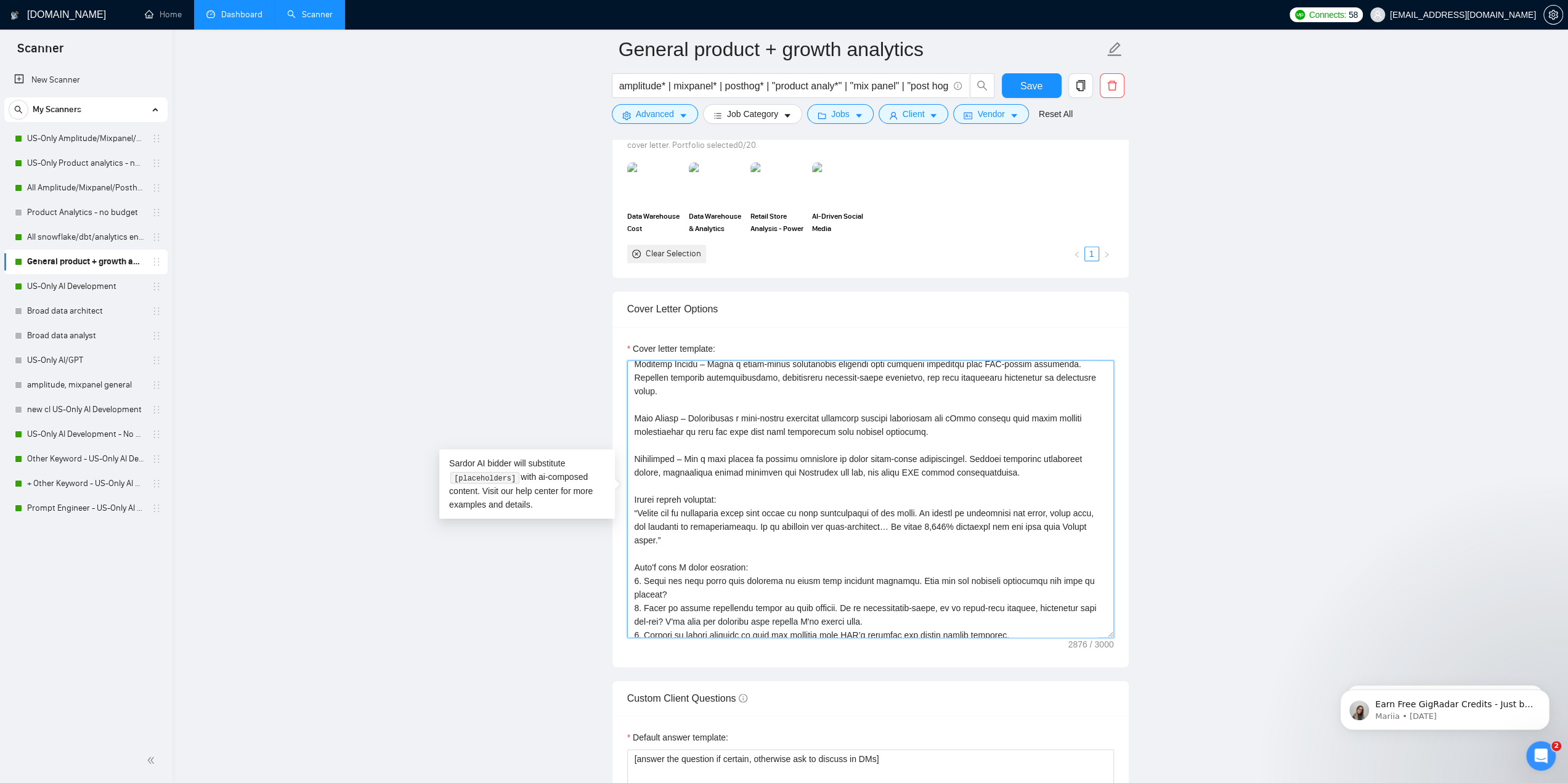
drag, startPoint x: 716, startPoint y: 532, endPoint x: 632, endPoint y: 480, distance: 98.8
click at [632, 480] on textarea "Cover letter template:" at bounding box center [871, 498] width 487 height 277
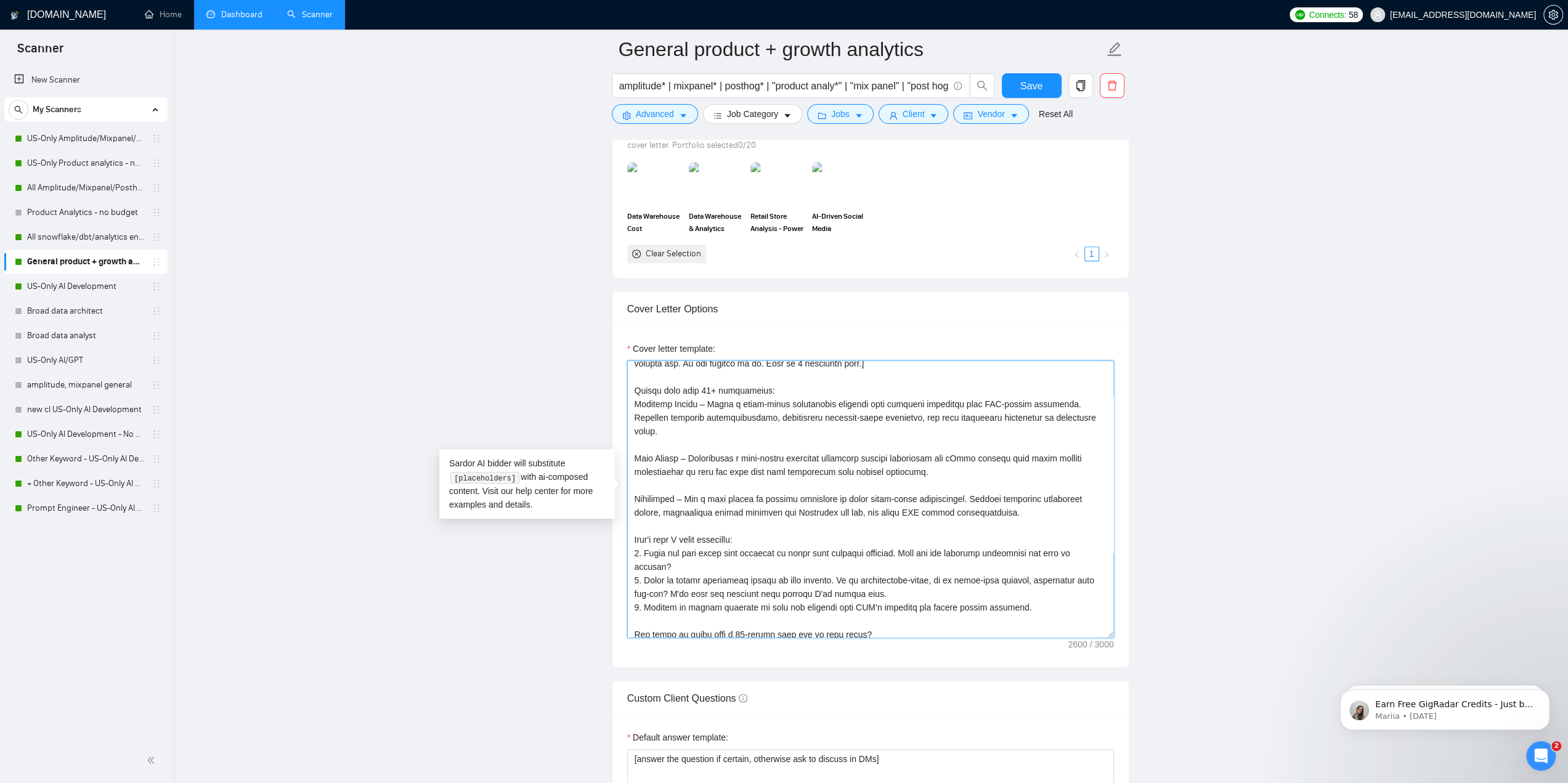
scroll to position [250, 0]
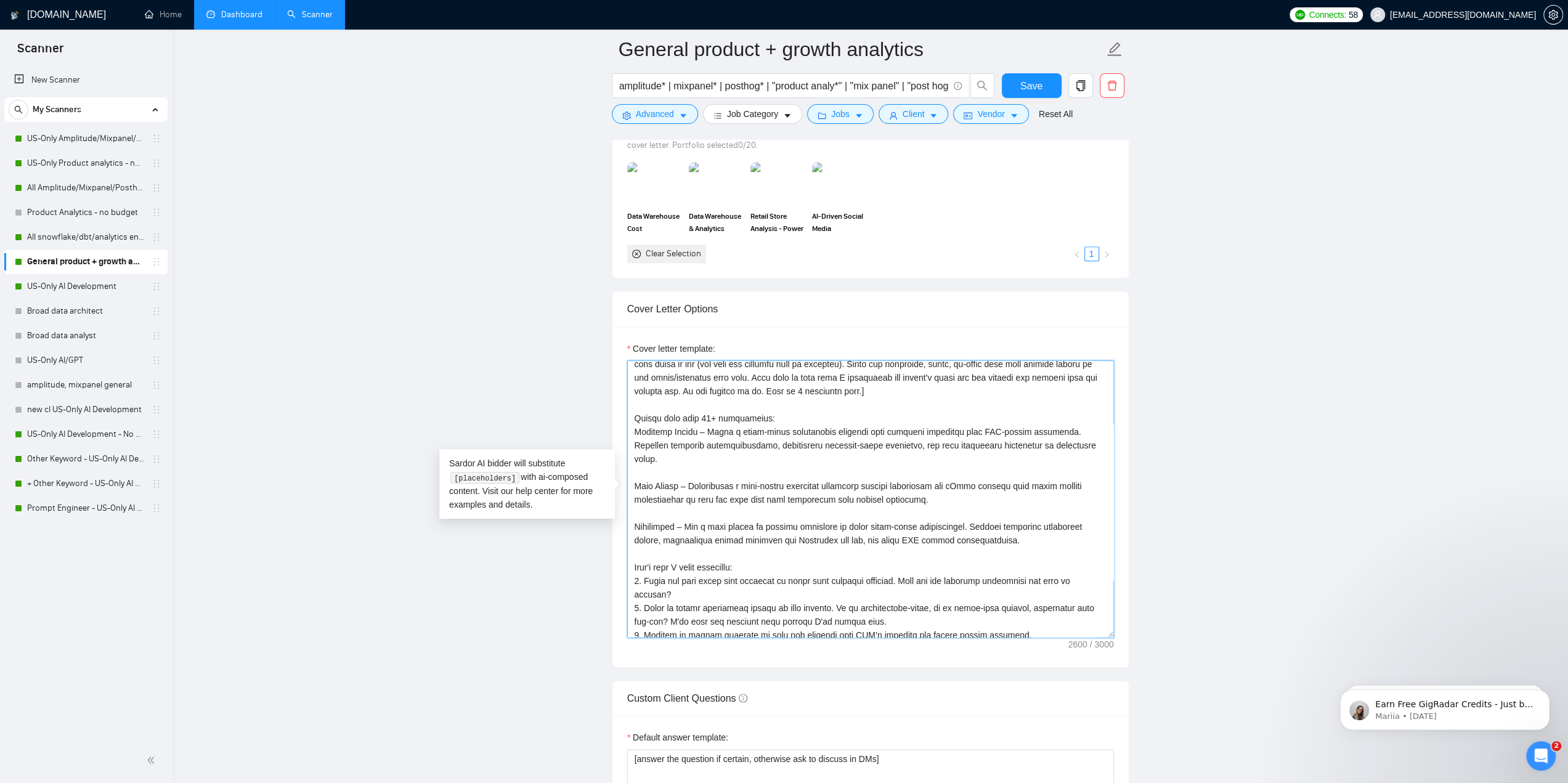
drag, startPoint x: 903, startPoint y: 481, endPoint x: 627, endPoint y: 422, distance: 282.2
click at [627, 422] on textarea "Cover letter template:" at bounding box center [871, 498] width 487 height 277
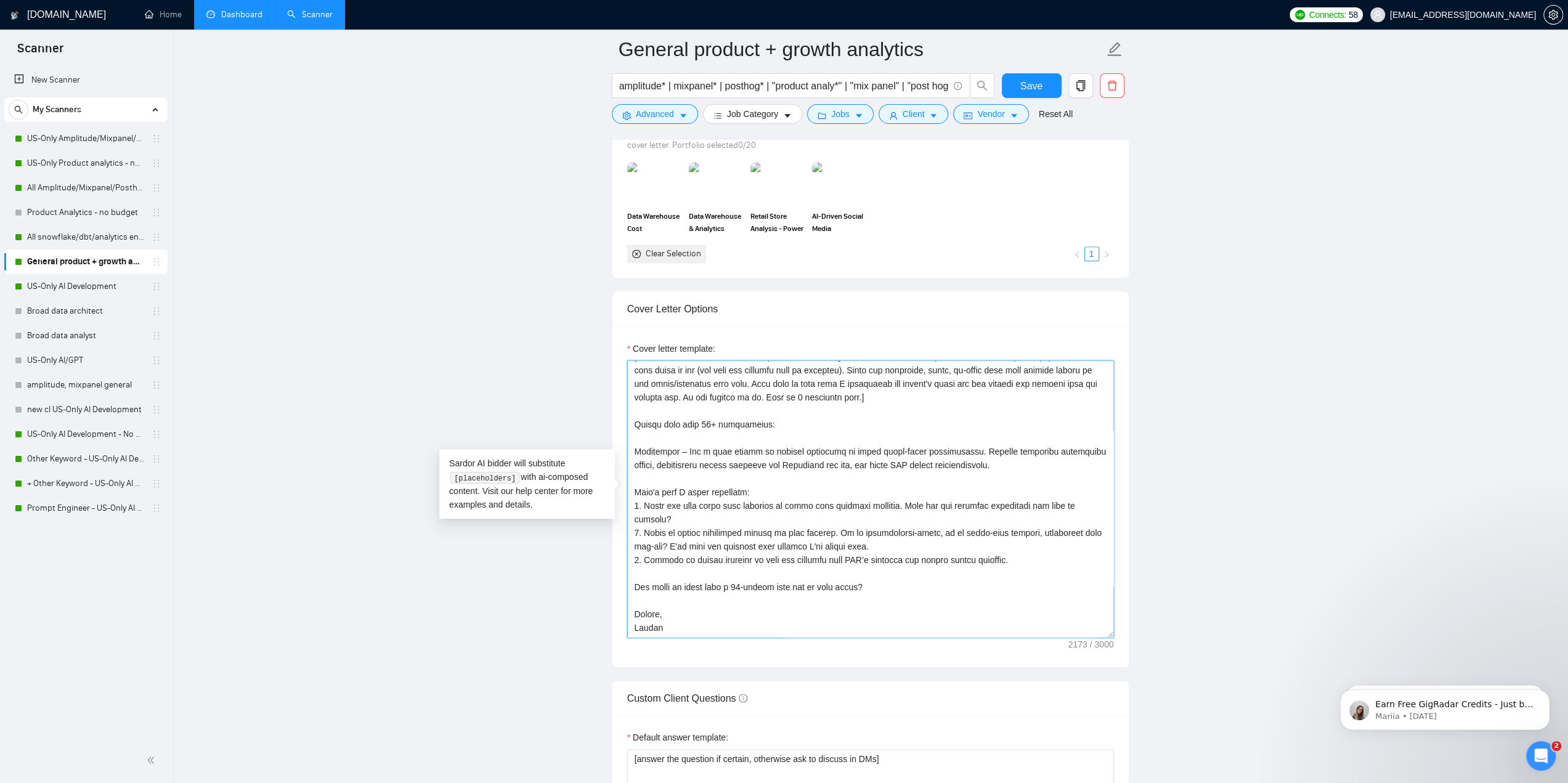
scroll to position [182, 0]
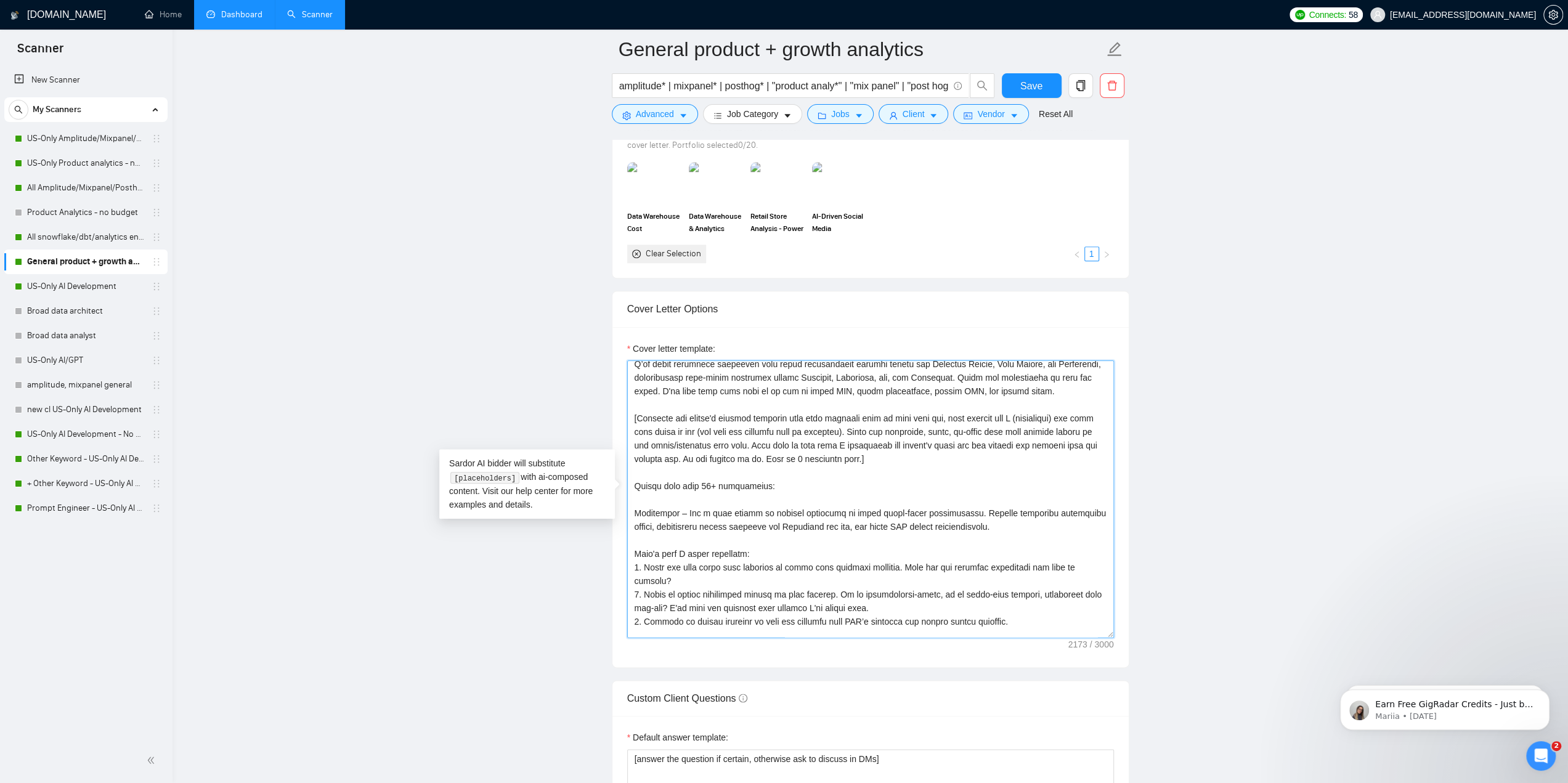
click at [798, 453] on textarea "Cover letter template:" at bounding box center [871, 498] width 487 height 277
click at [801, 450] on textarea "Cover letter template:" at bounding box center [871, 498] width 487 height 277
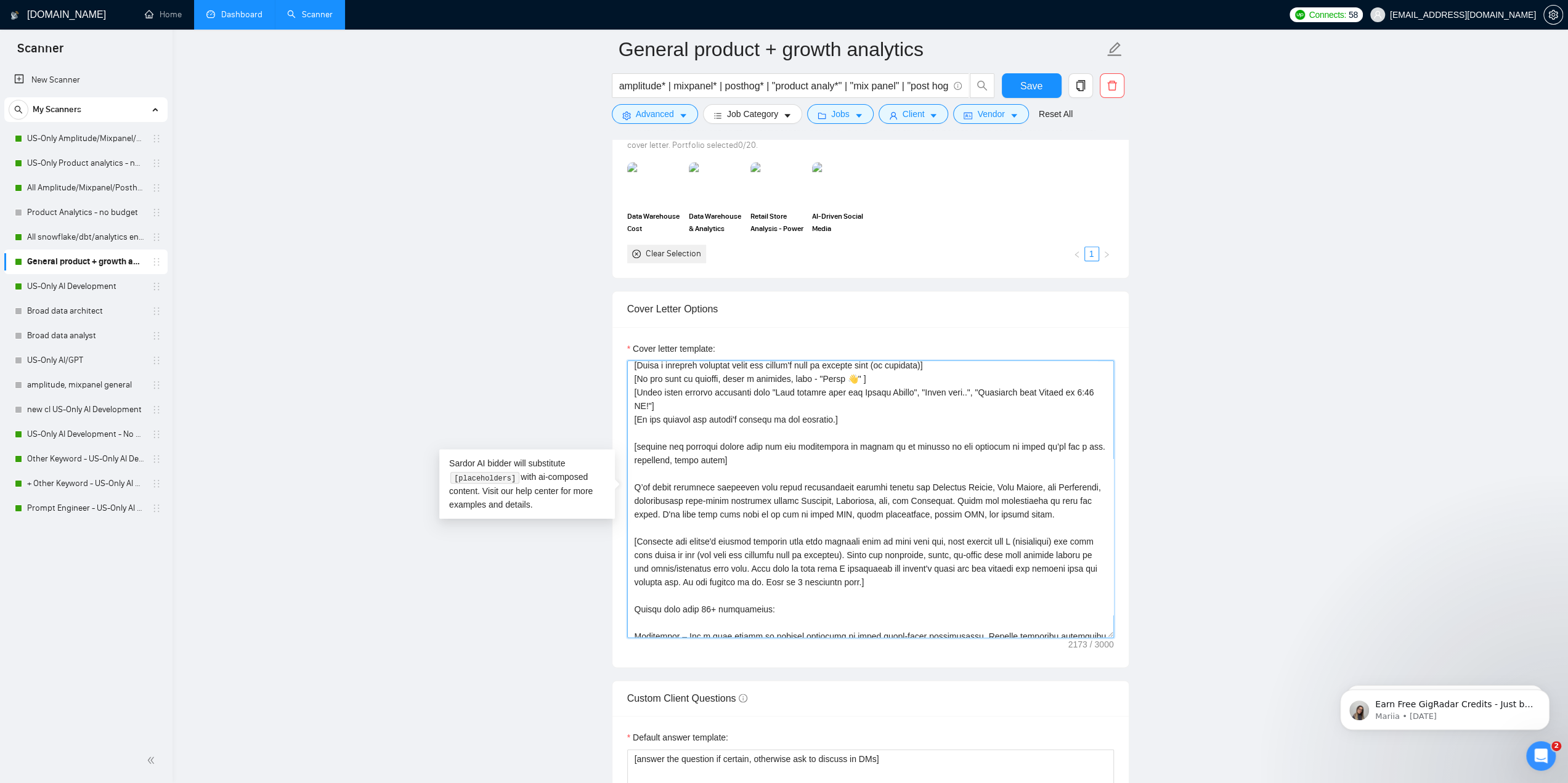
scroll to position [0, 0]
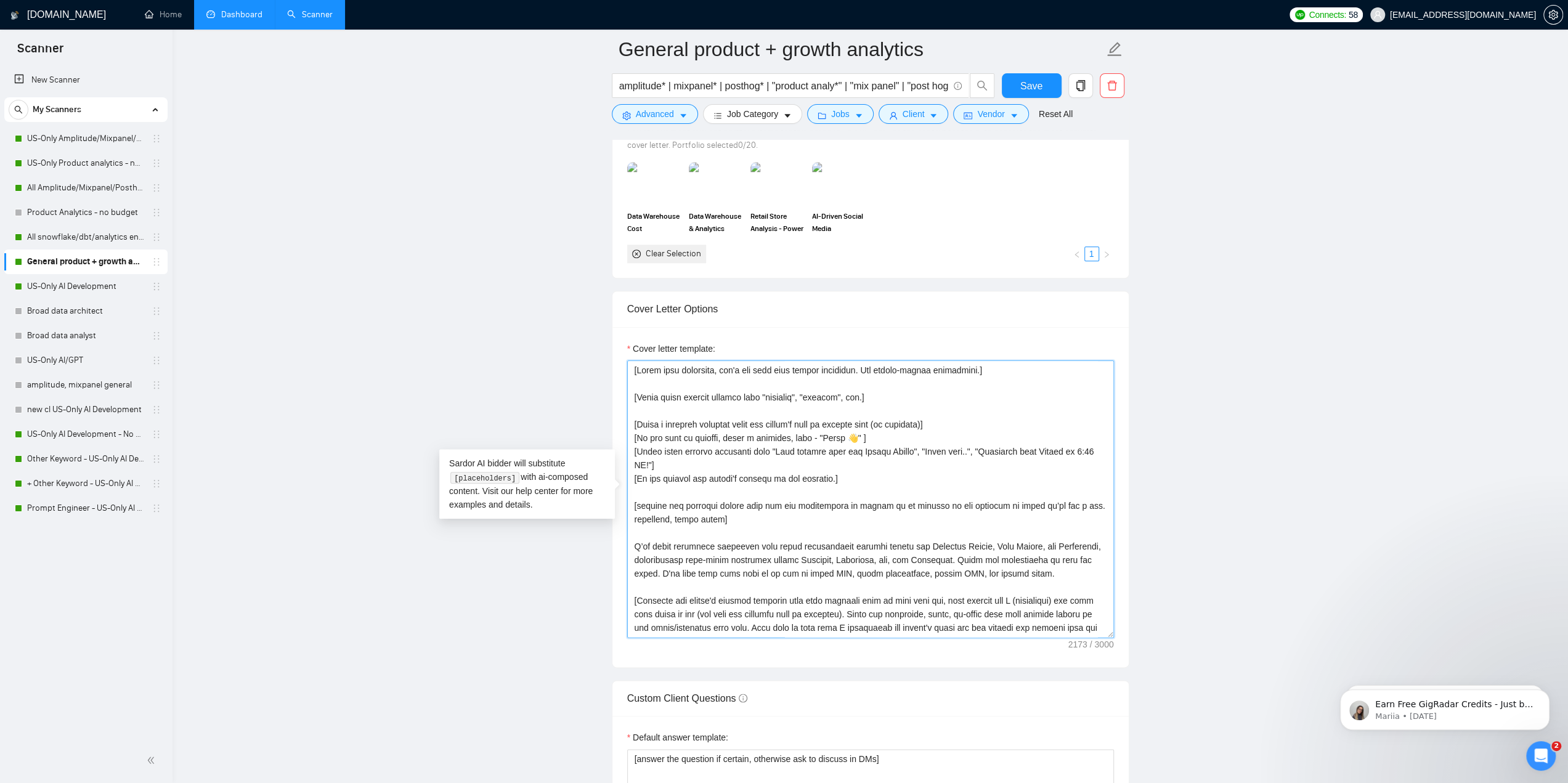
click at [836, 478] on textarea "Cover letter template:" at bounding box center [871, 498] width 487 height 277
paste textarea "loremip dol sitametc adipis elit sed doe temporincid ut labore et do magnaal en…"
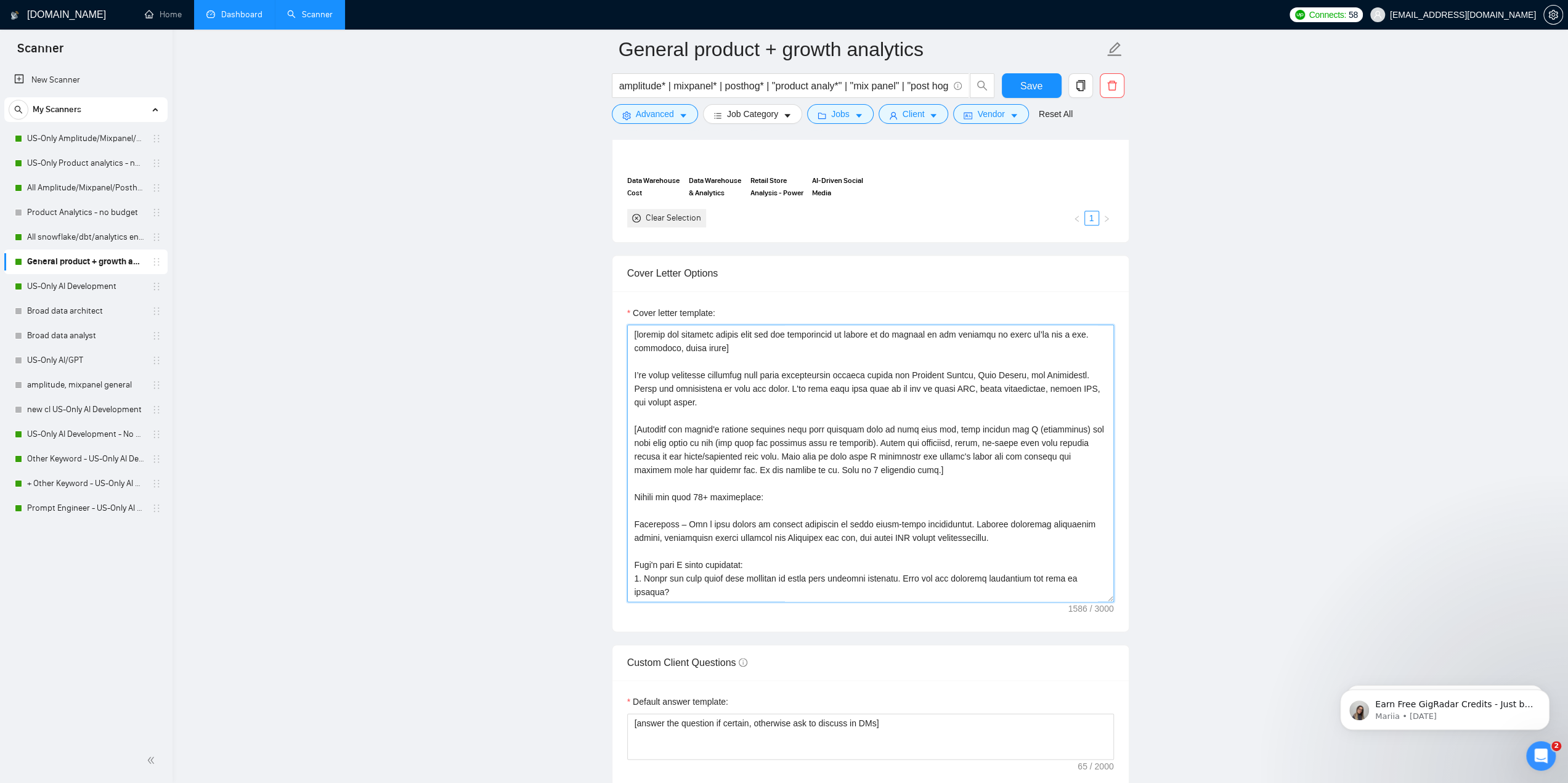
scroll to position [1232, 0]
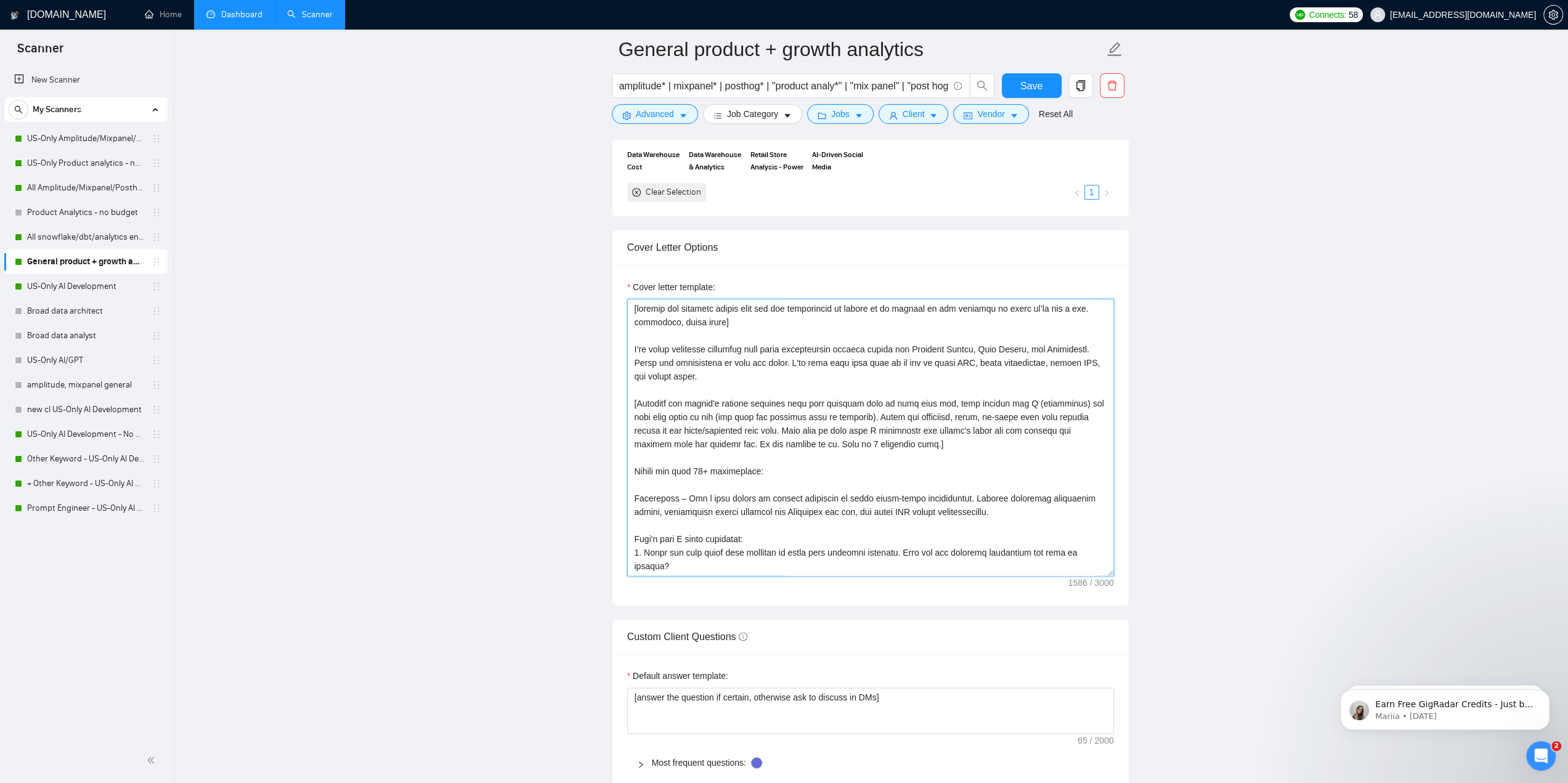
click at [861, 465] on textarea "Cover letter template:" at bounding box center [871, 436] width 487 height 277
type textarea "[Lorem ipsu dolorsita, con'a eli sedd eius tempor incididun. Utl etdolo-magnaa …"
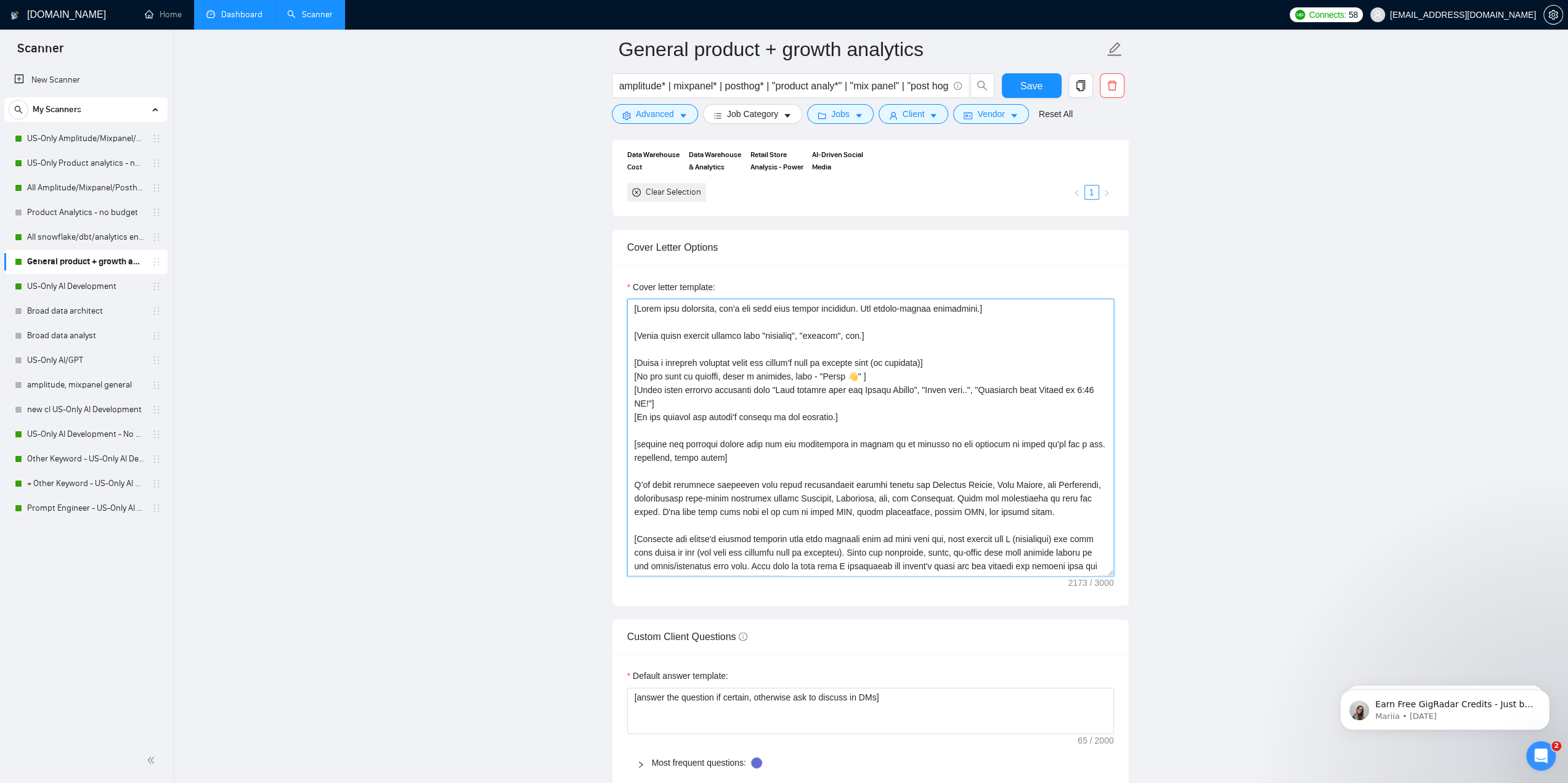
click at [890, 458] on textarea "Cover letter template:" at bounding box center [871, 436] width 487 height 277
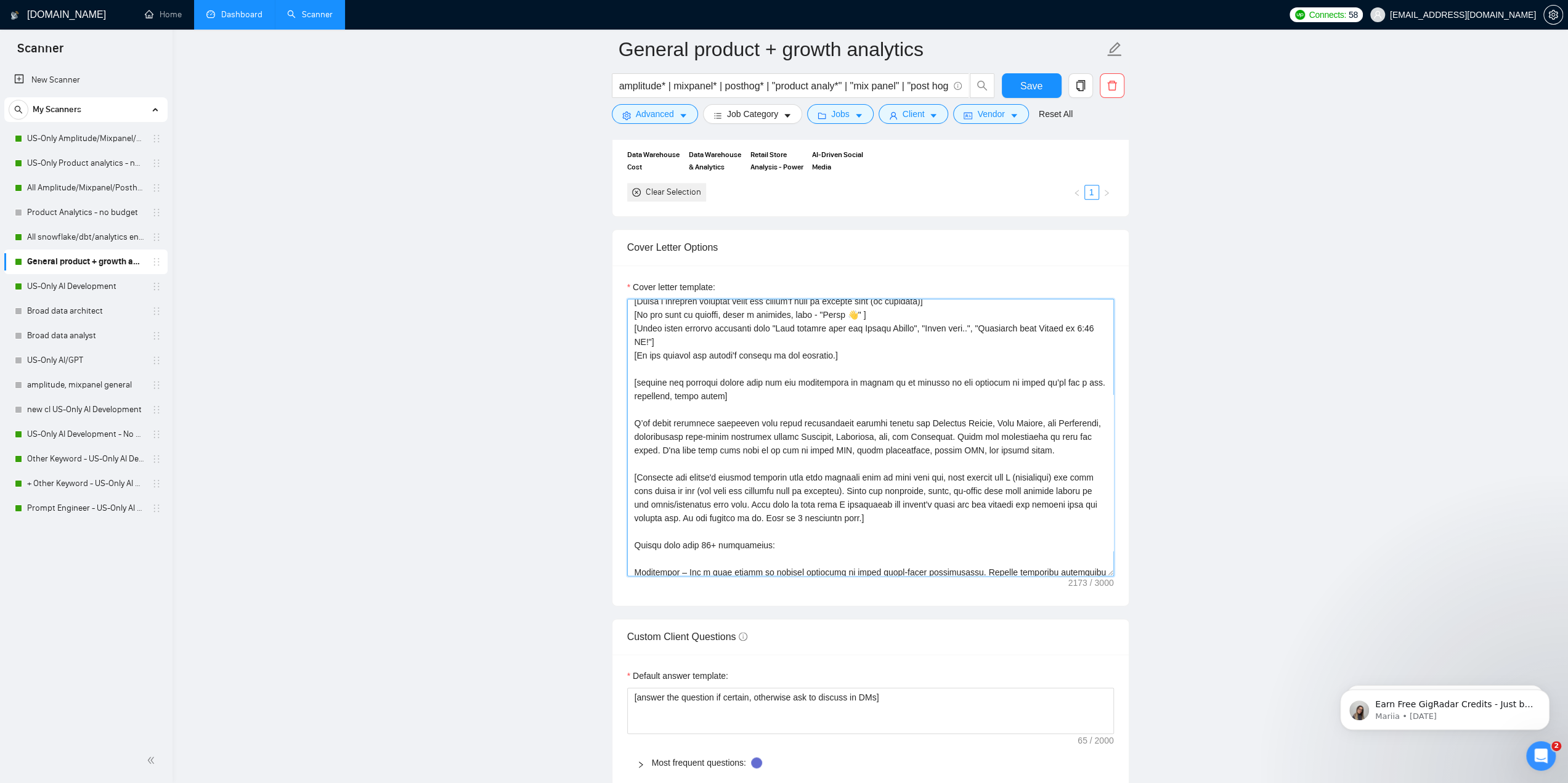
scroll to position [0, 0]
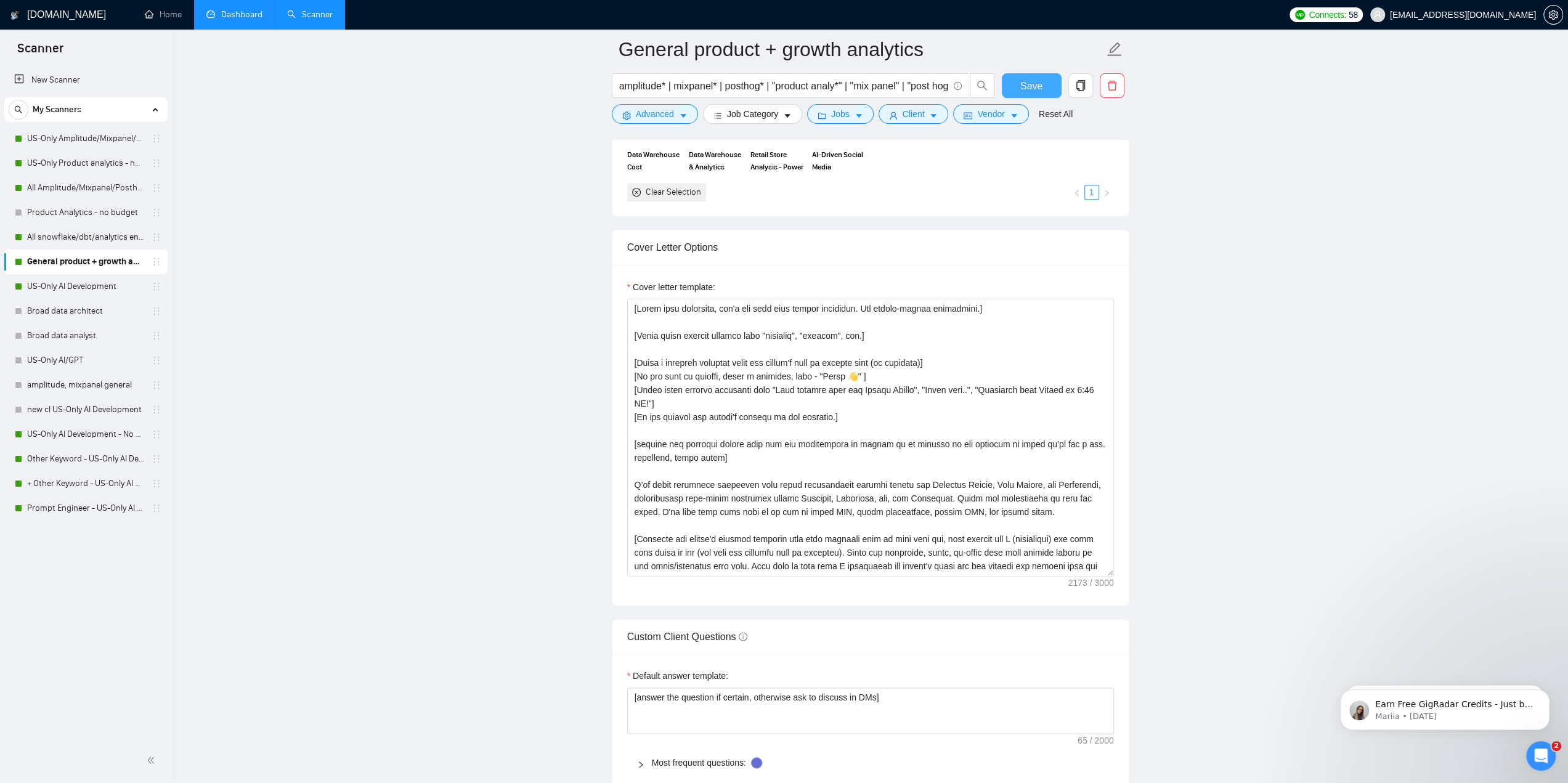
click at [1041, 86] on button "Save" at bounding box center [1031, 85] width 60 height 25
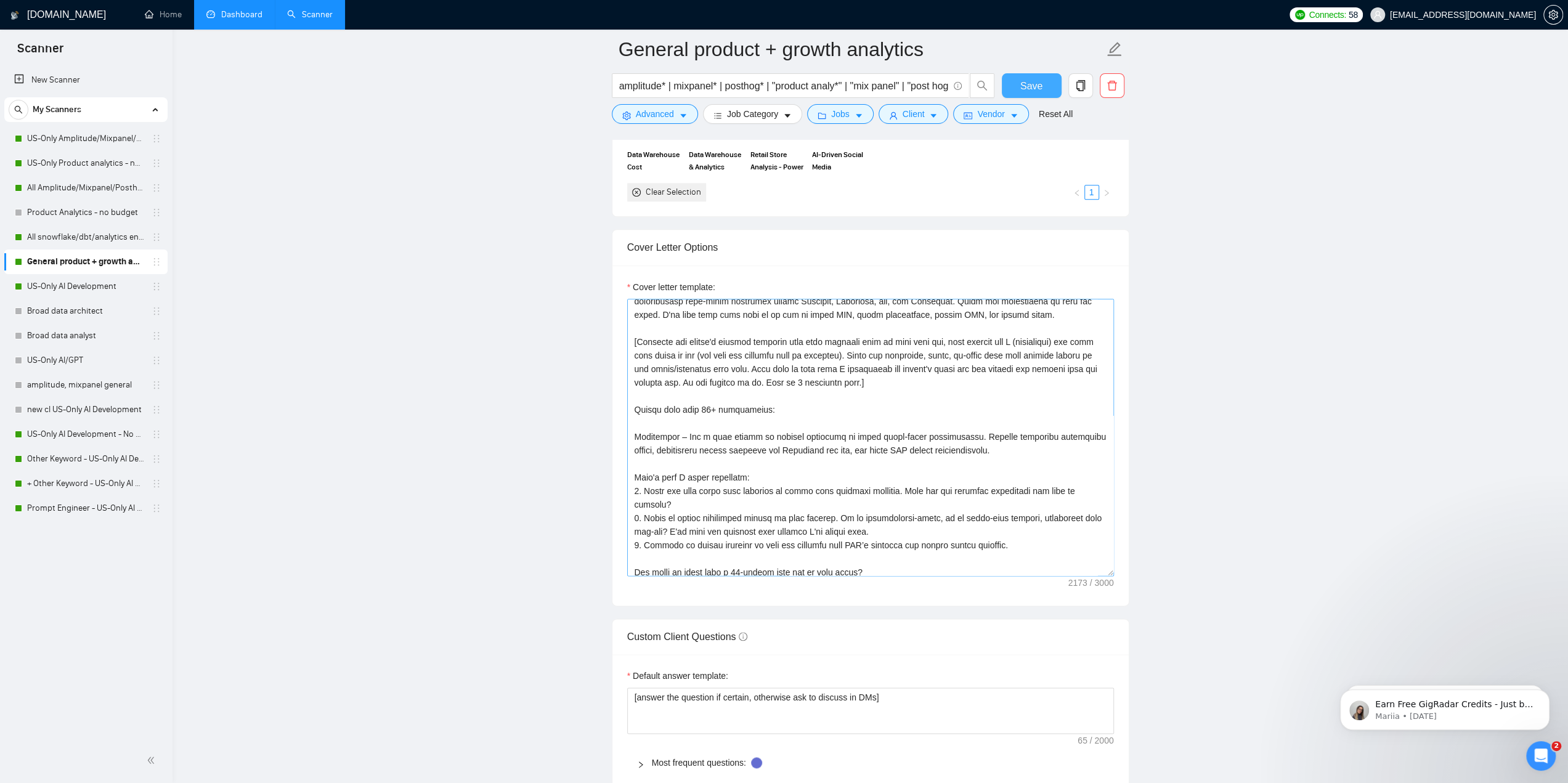
scroll to position [182, 0]
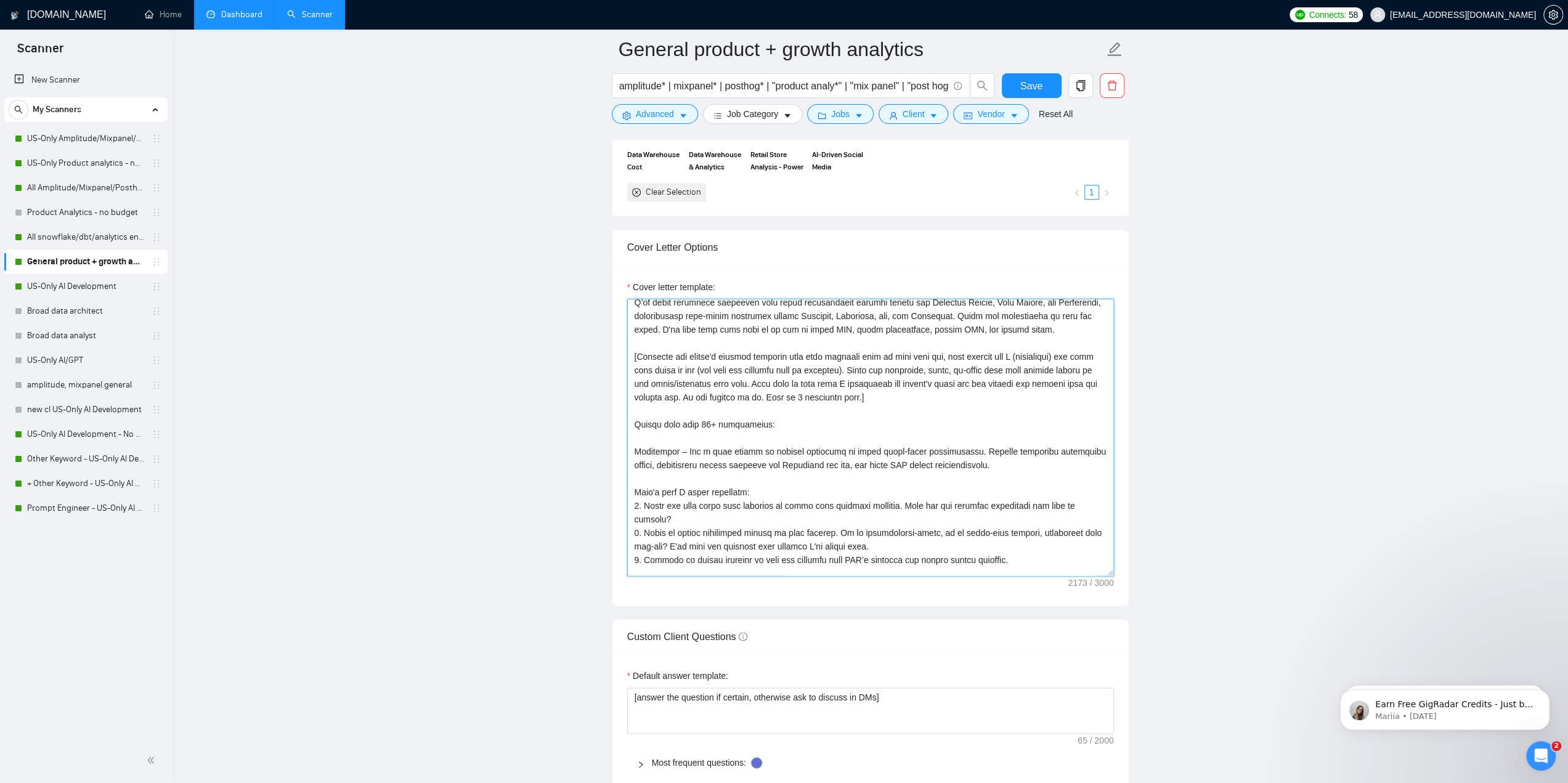
click at [928, 397] on textarea "Cover letter template:" at bounding box center [871, 436] width 487 height 277
click at [74, 234] on link "All snowflake/dbt/analytics engineer" at bounding box center [86, 236] width 117 height 25
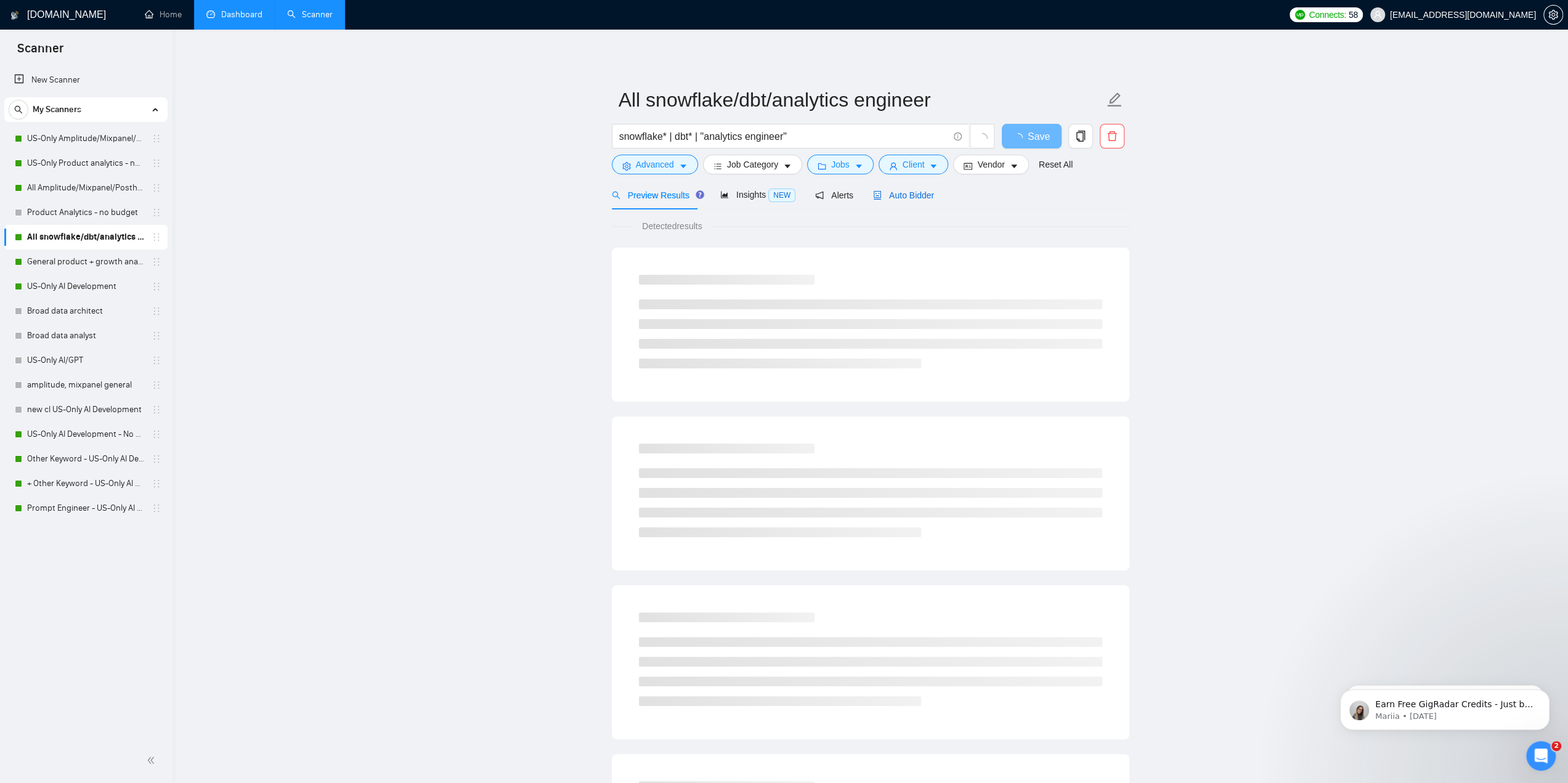
click at [922, 195] on span "Auto Bidder" at bounding box center [903, 195] width 61 height 10
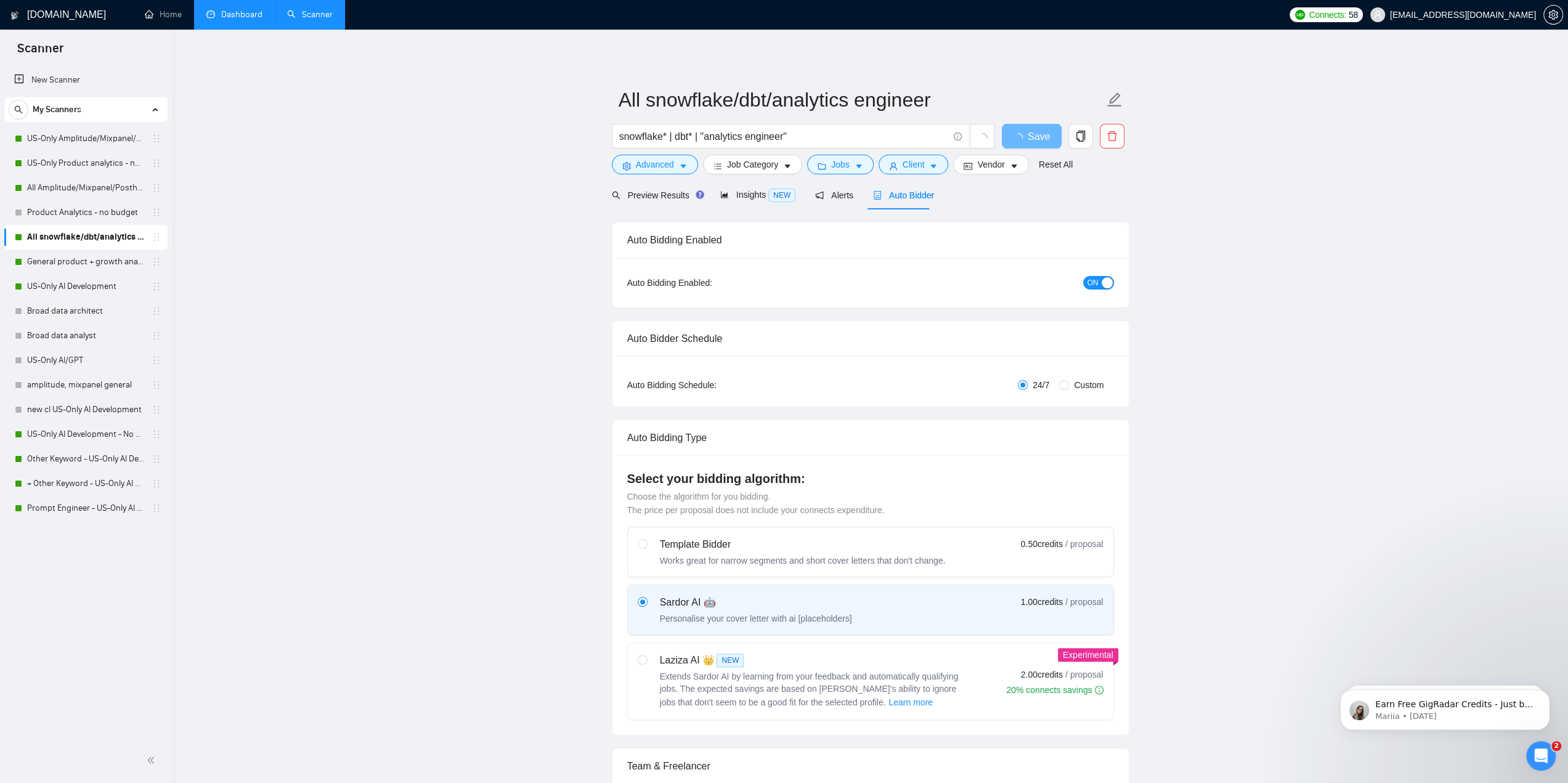
checkbox input "true"
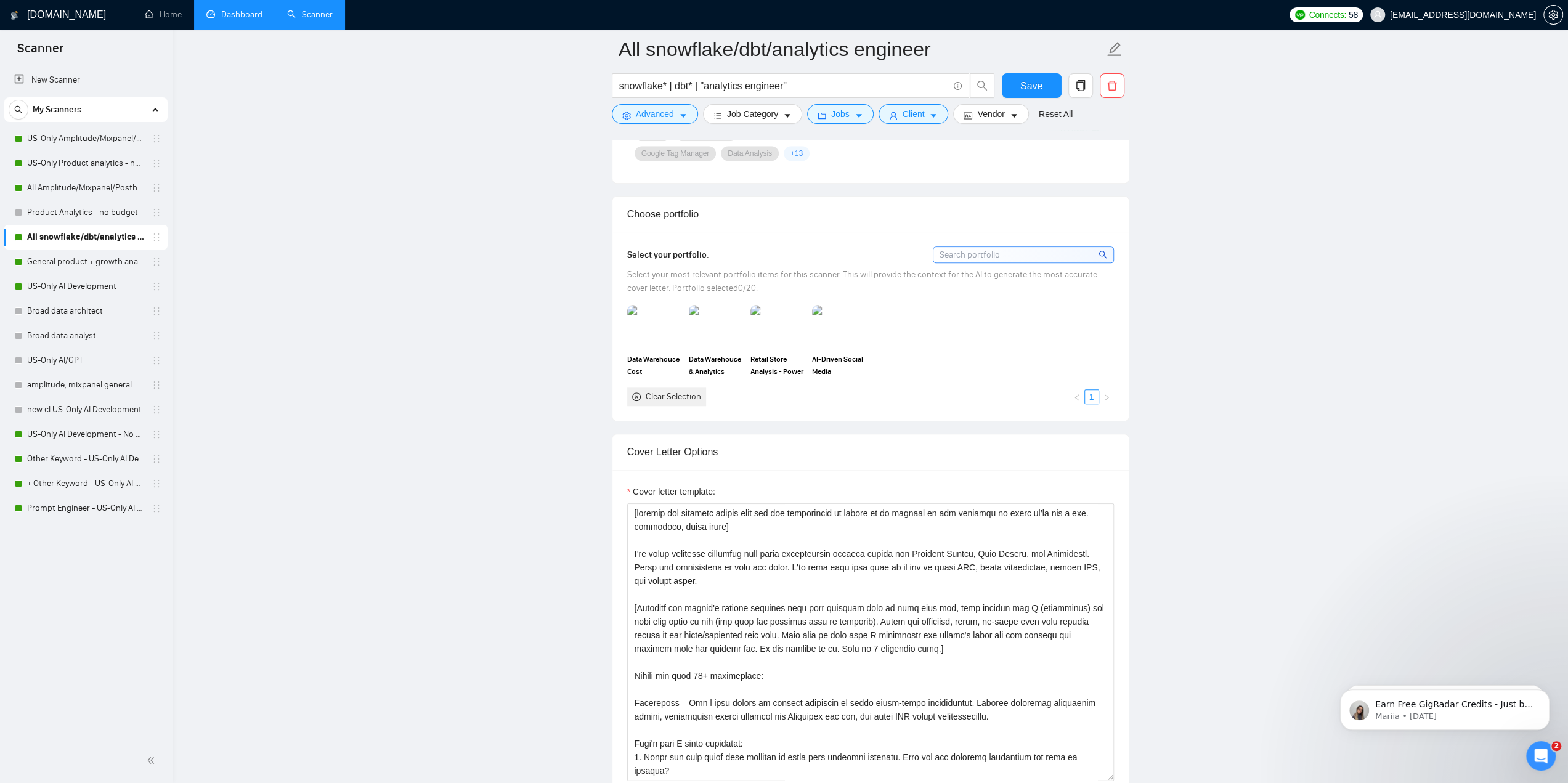
scroll to position [986, 0]
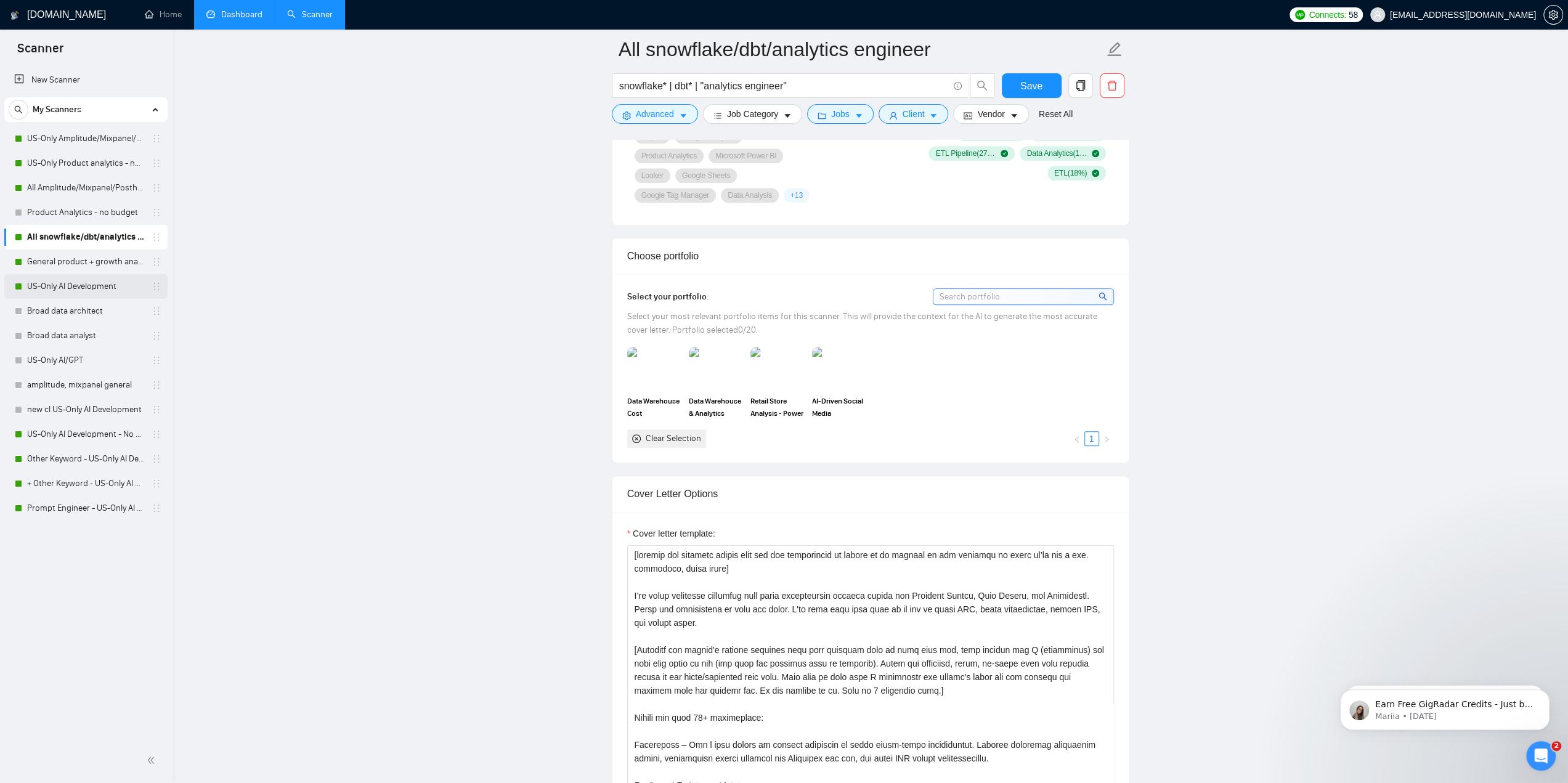
click at [57, 292] on link "US-Only AI Development" at bounding box center [86, 286] width 117 height 25
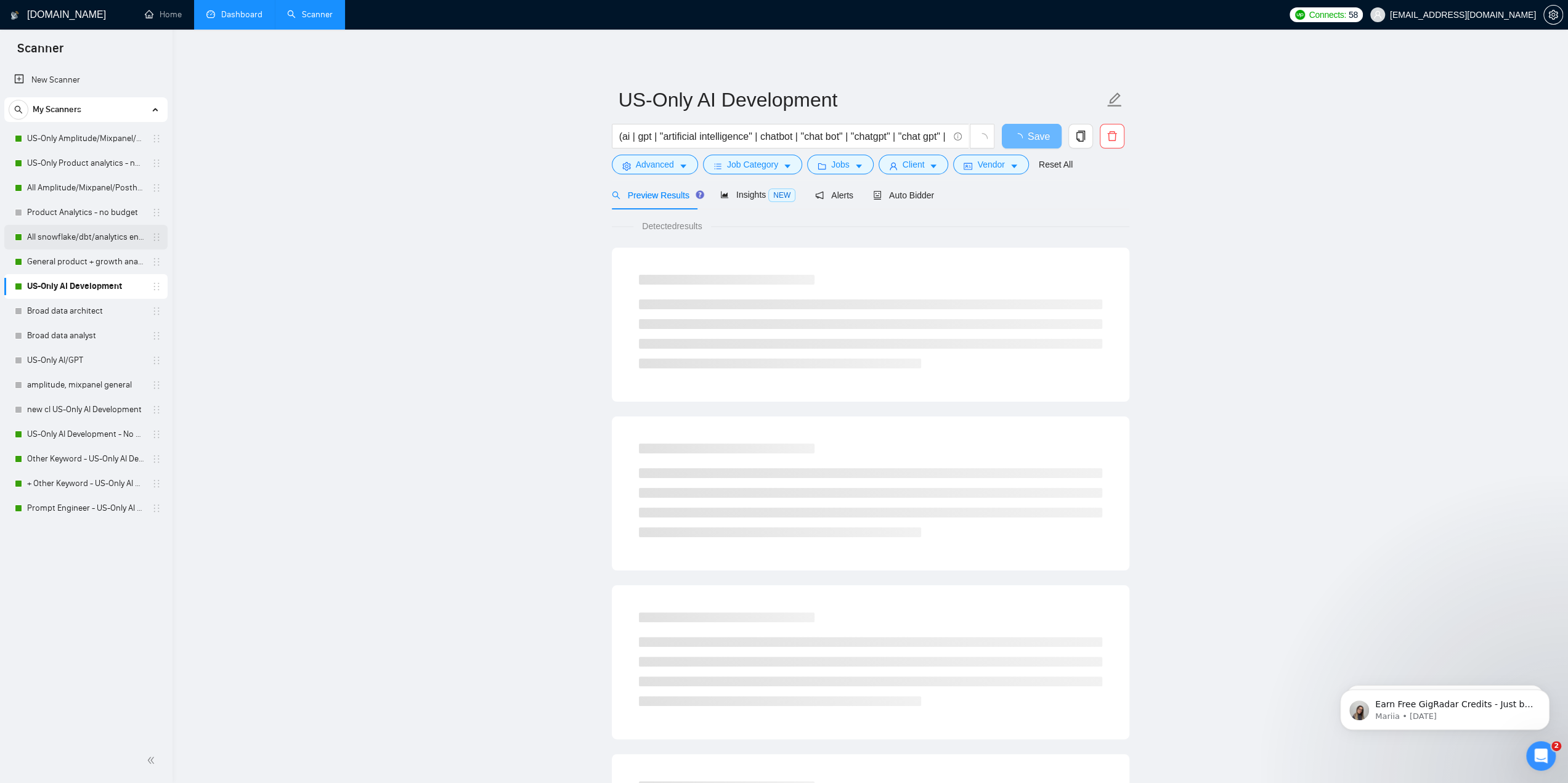
click at [87, 247] on link "All snowflake/dbt/analytics engineer" at bounding box center [86, 236] width 117 height 25
click at [86, 262] on link "General product + growth analytics" at bounding box center [86, 261] width 117 height 25
click at [911, 193] on span "Auto Bidder" at bounding box center [903, 195] width 61 height 10
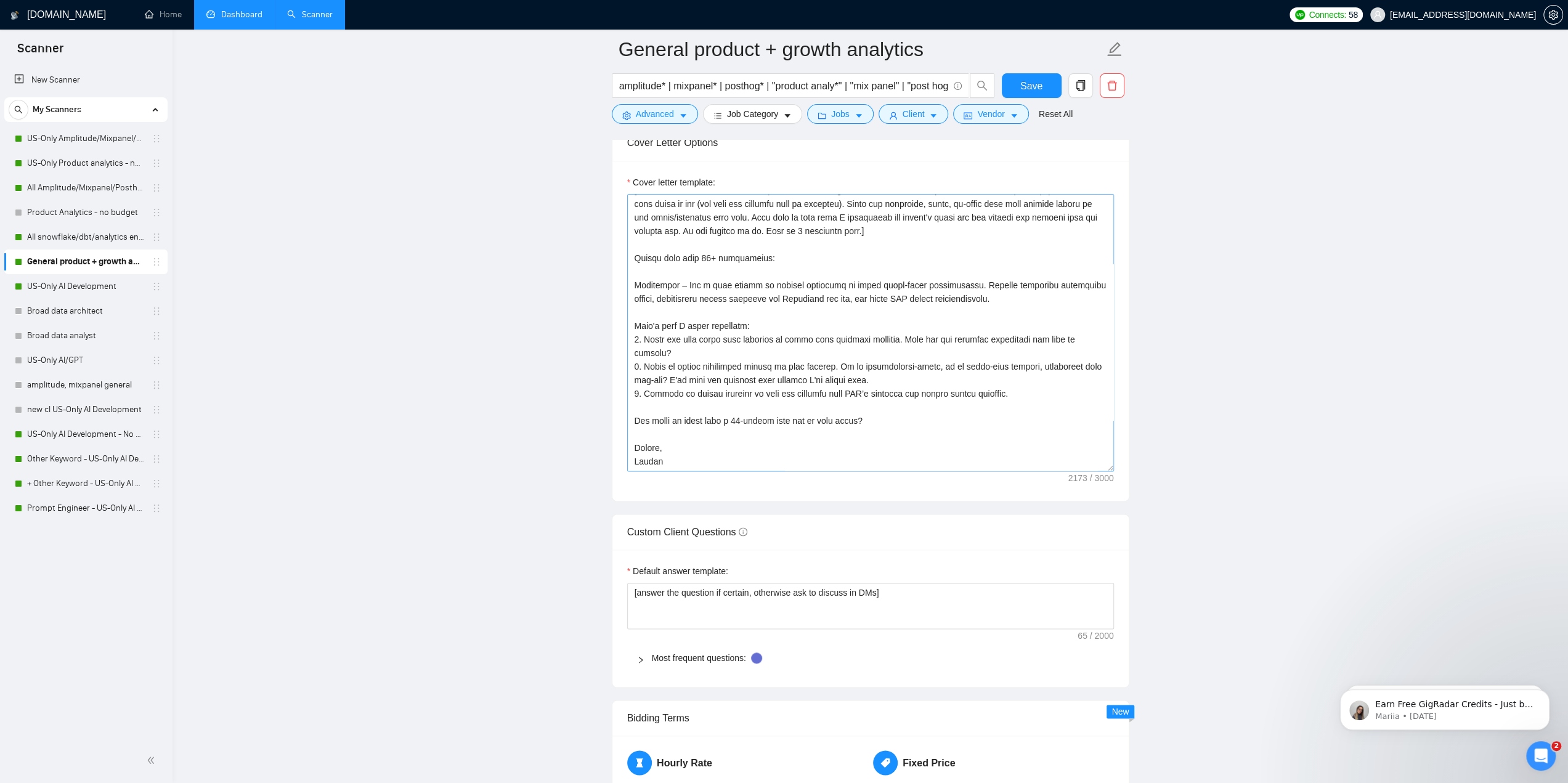
scroll to position [1355, 0]
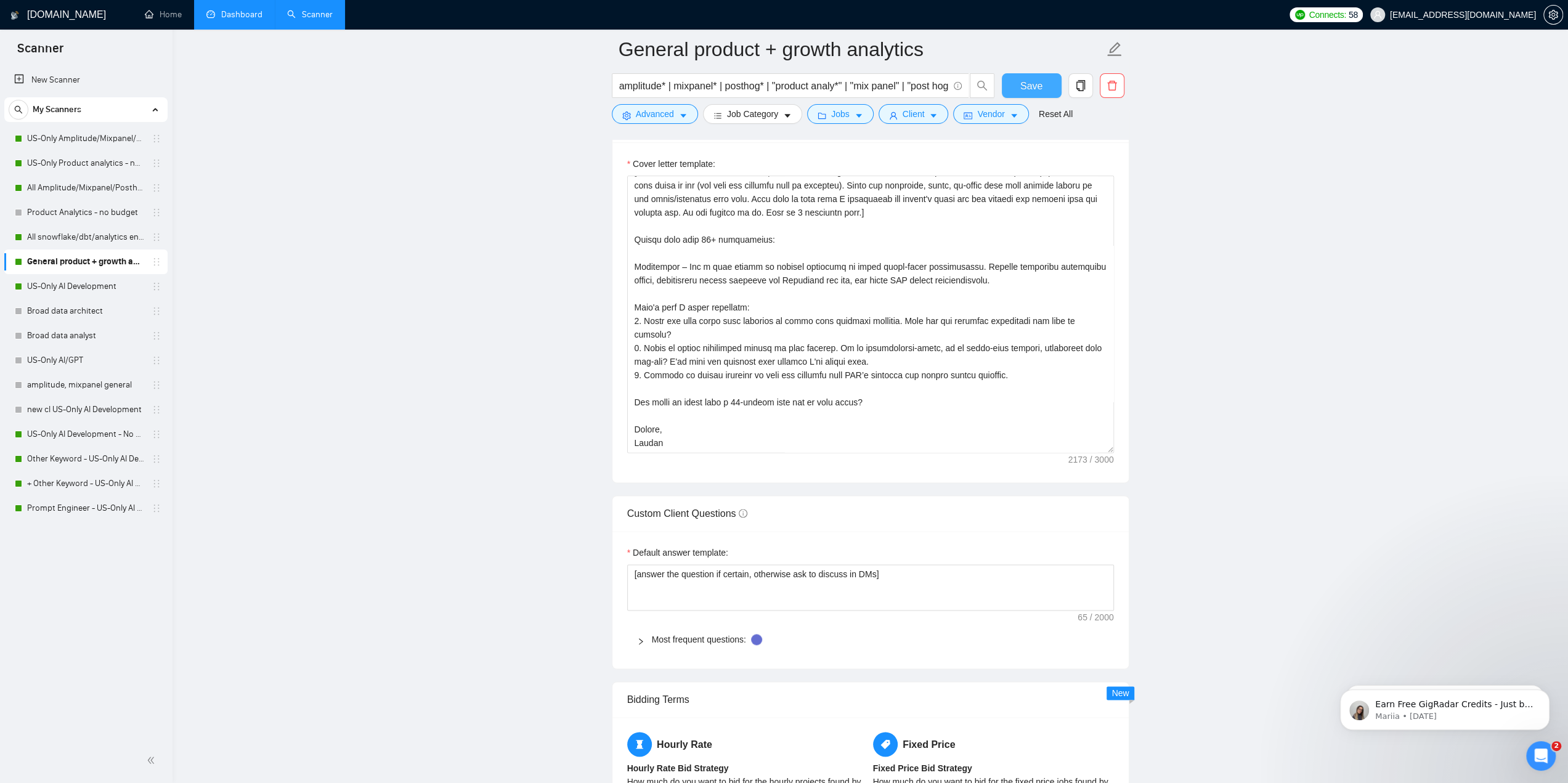
click at [1039, 91] on span "Save" at bounding box center [1031, 86] width 23 height 16
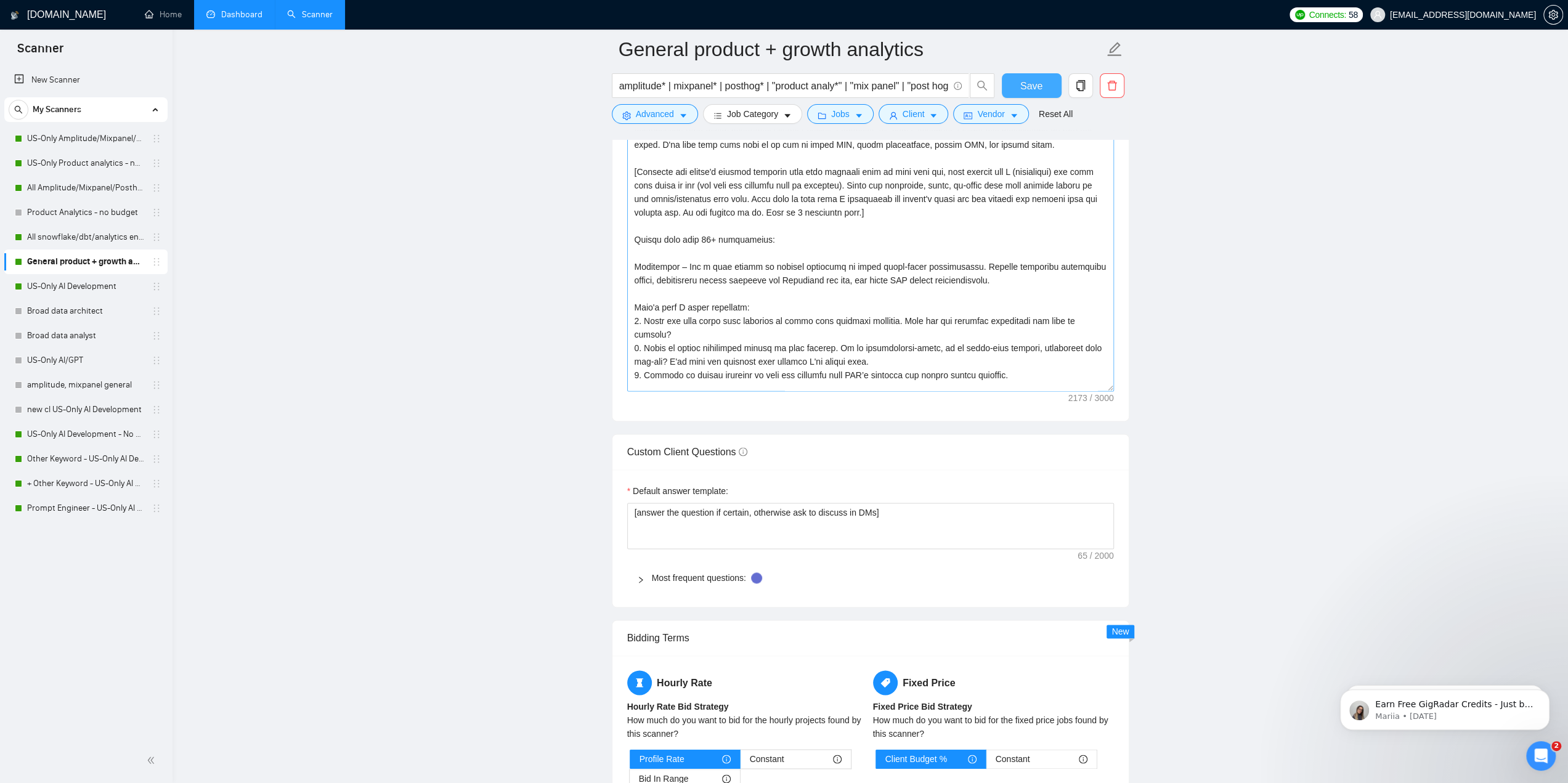
scroll to position [244, 0]
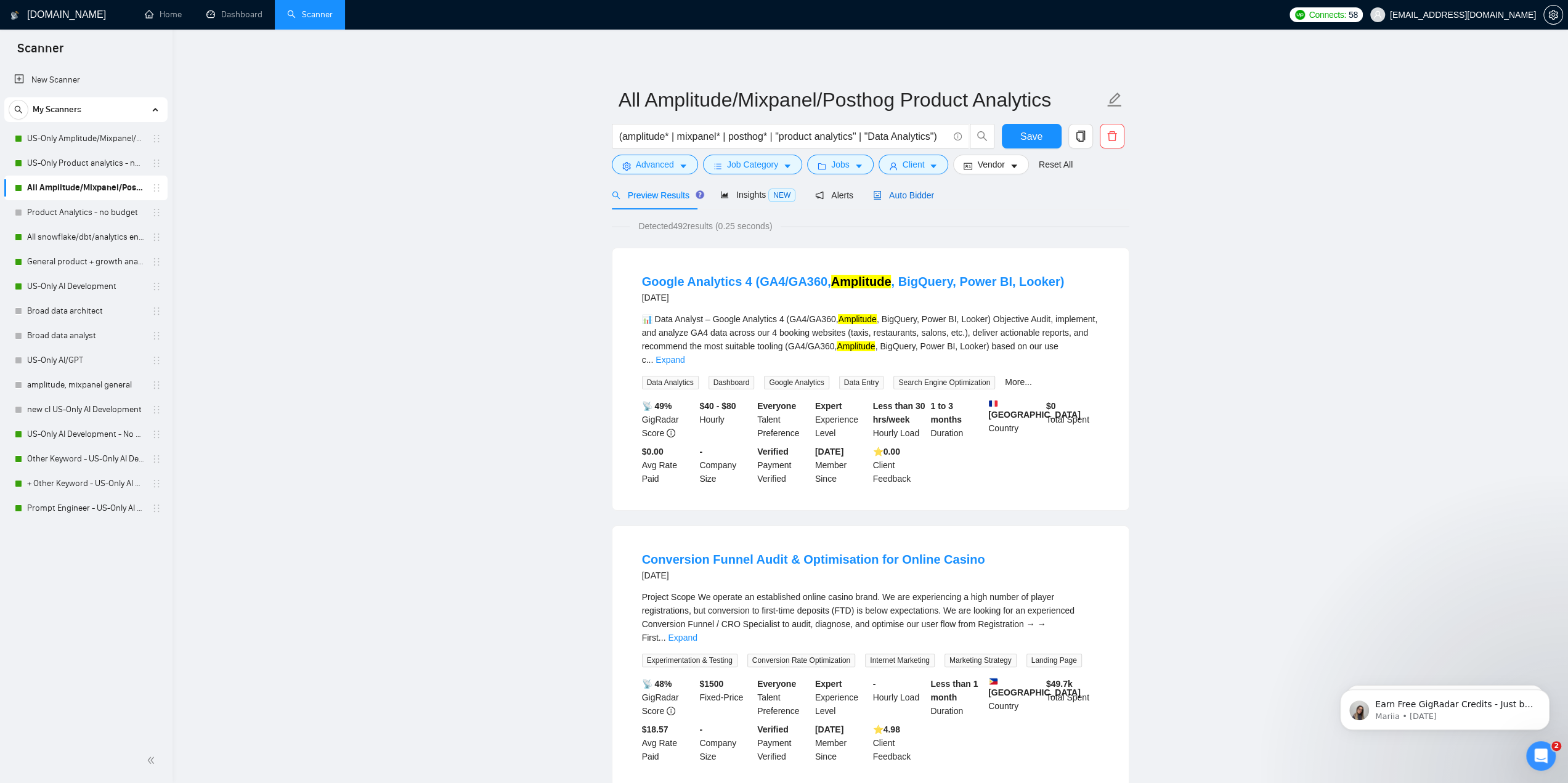
click at [890, 198] on span "Auto Bidder" at bounding box center [903, 195] width 61 height 10
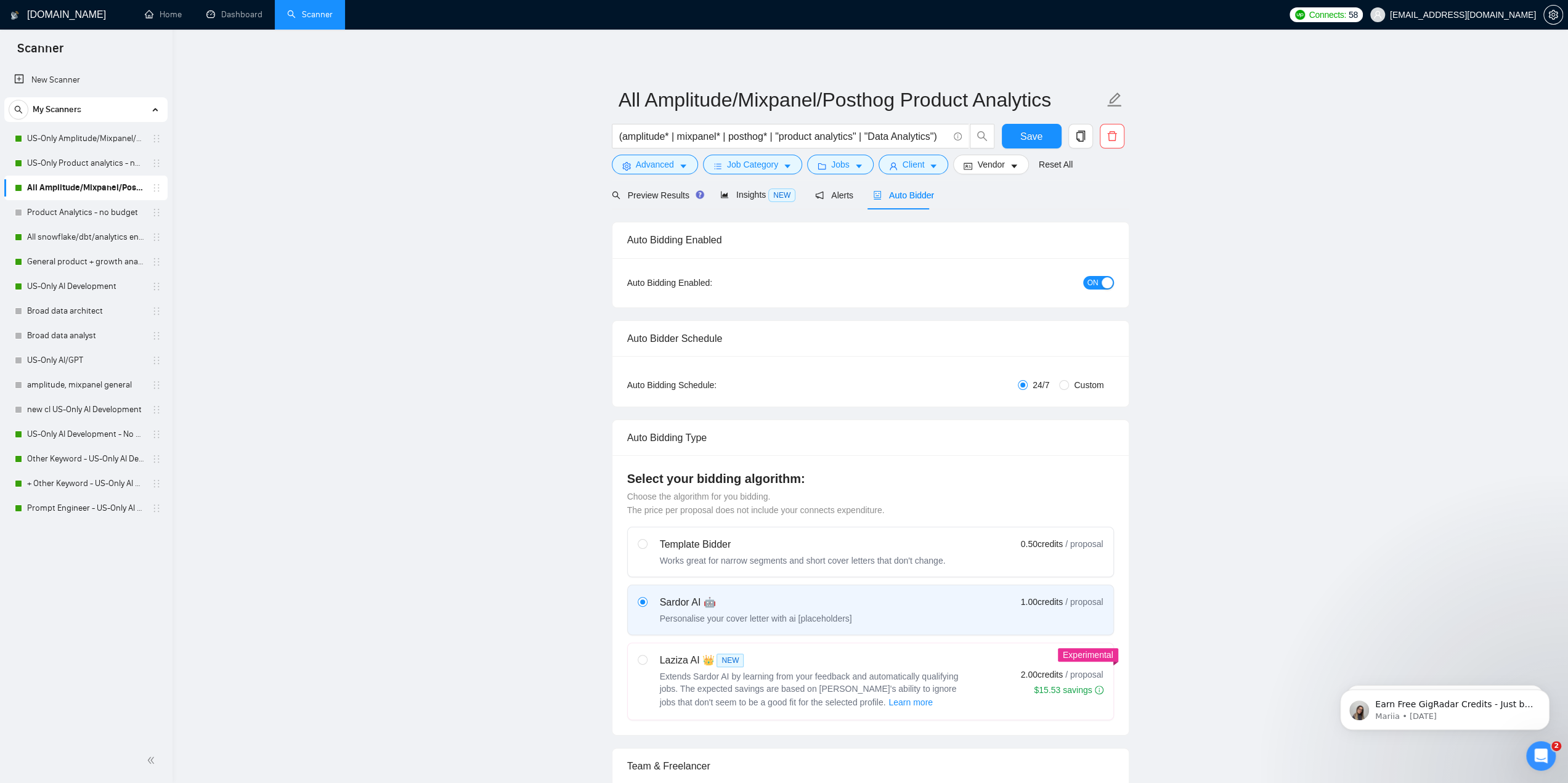
checkbox input "true"
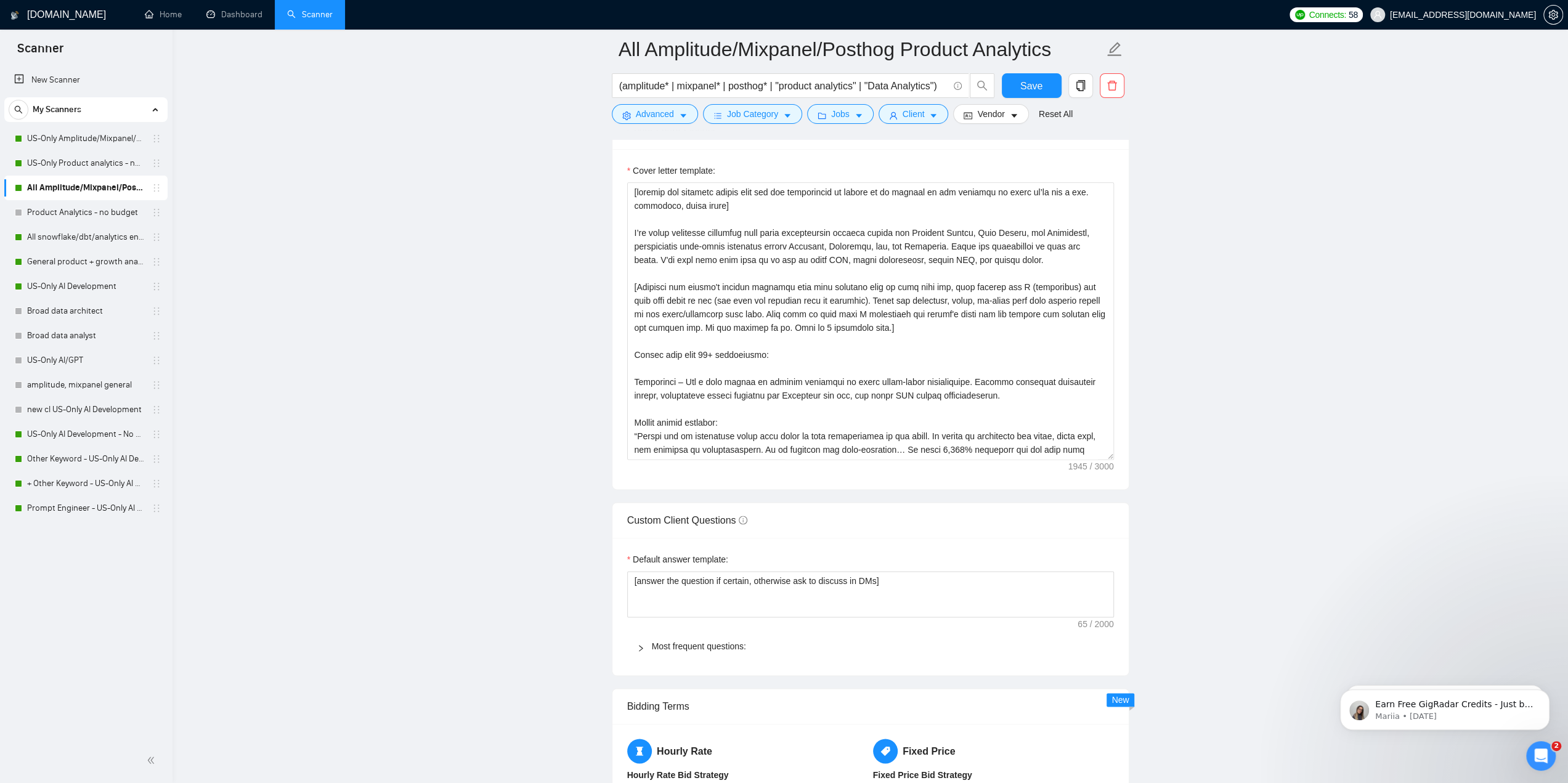
scroll to position [1355, 0]
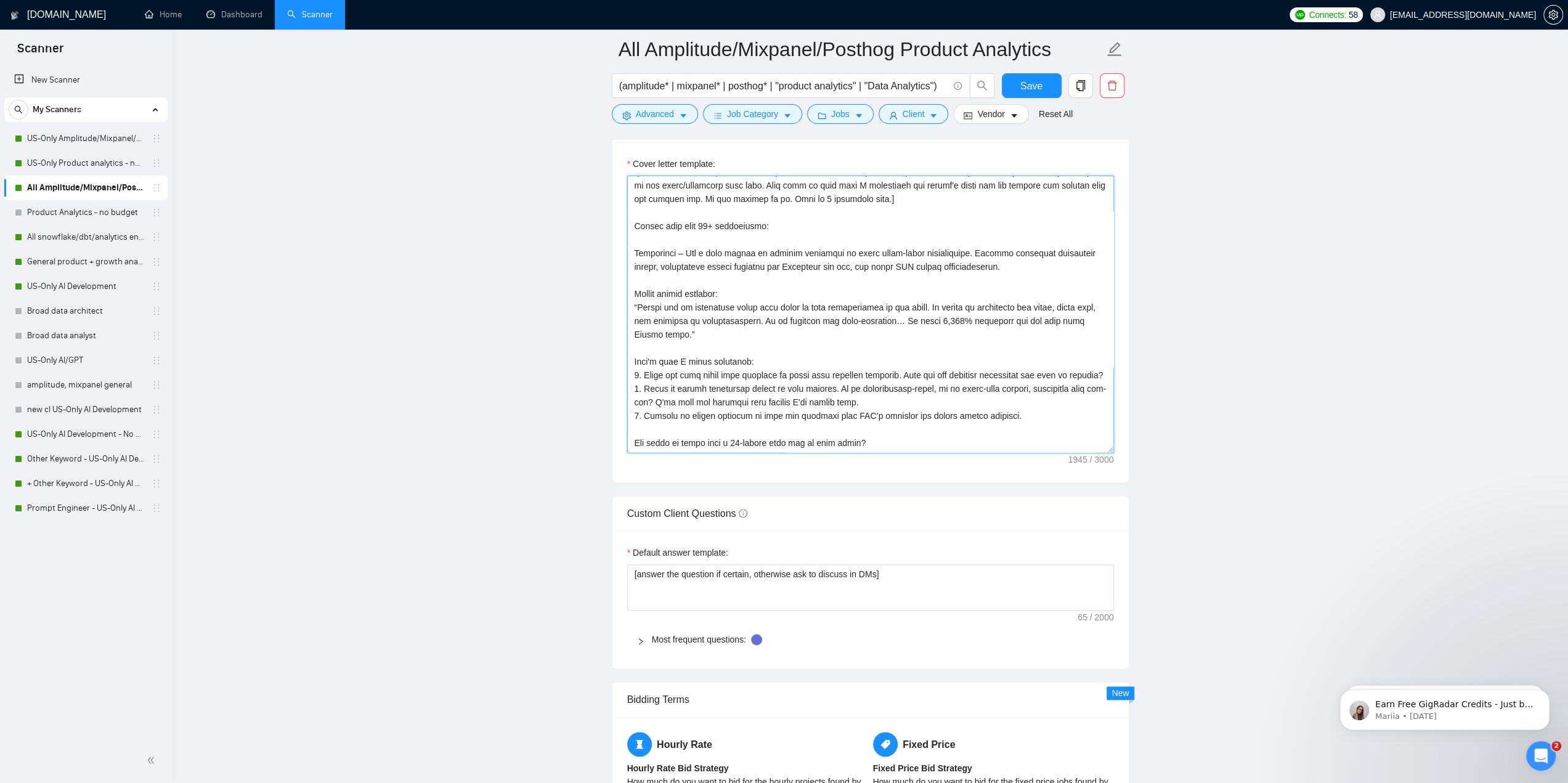
click at [907, 273] on textarea "Cover letter template:" at bounding box center [871, 313] width 487 height 277
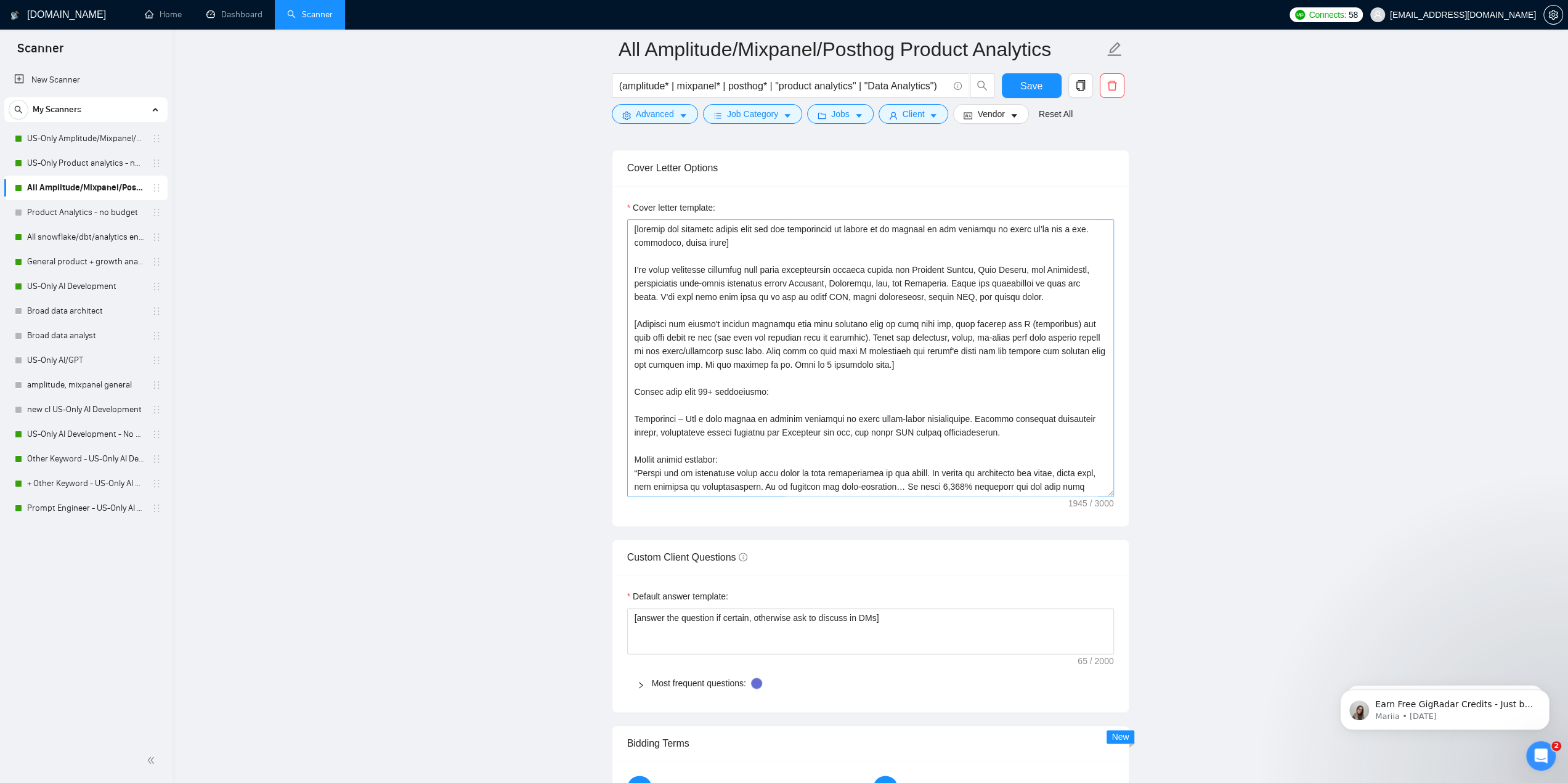
scroll to position [1293, 0]
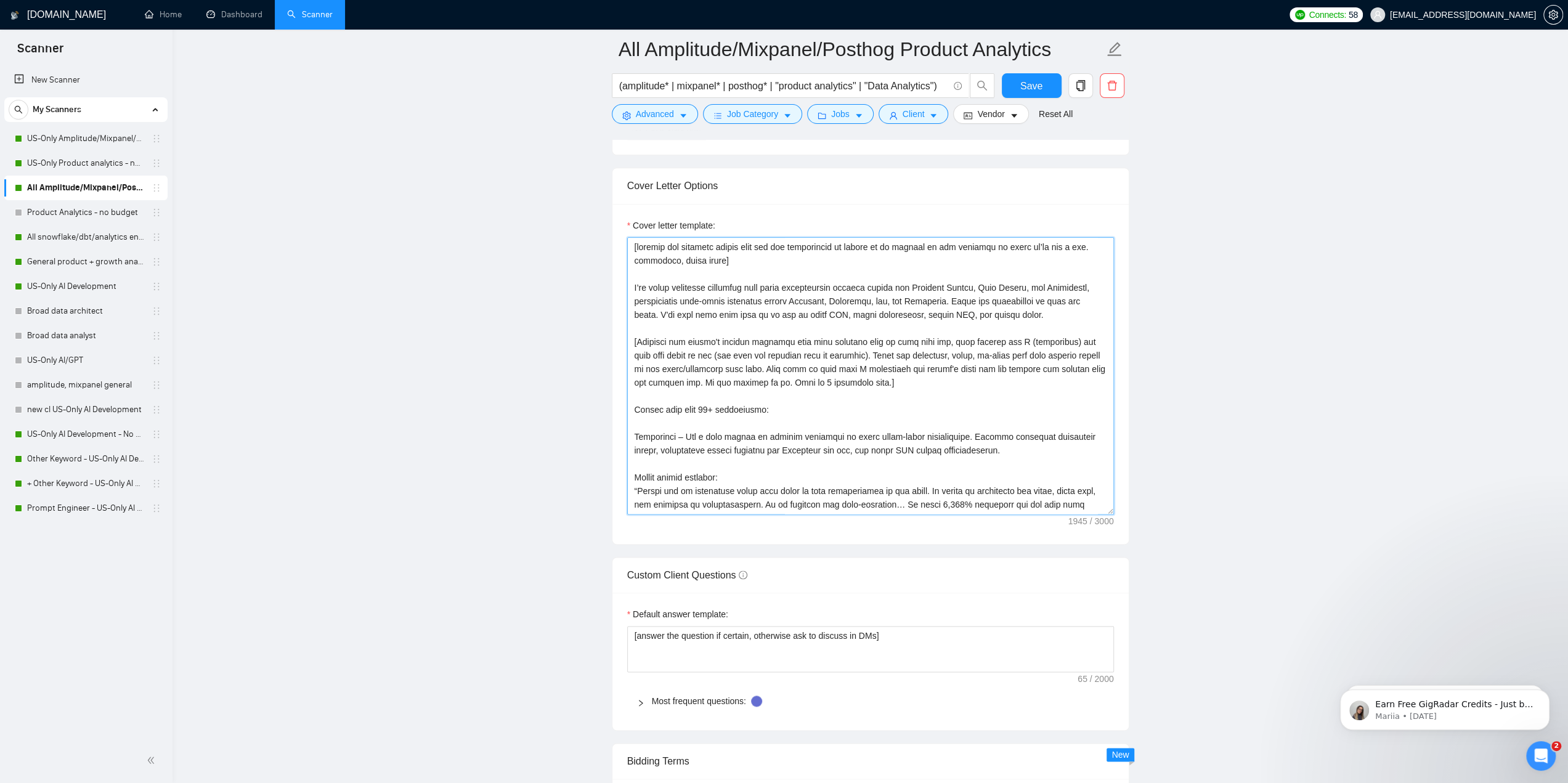
click at [900, 391] on textarea "Cover letter template:" at bounding box center [871, 375] width 487 height 277
paste textarea ". Clean and trustworthy is just the start. I'll help your team dial in on how t…"
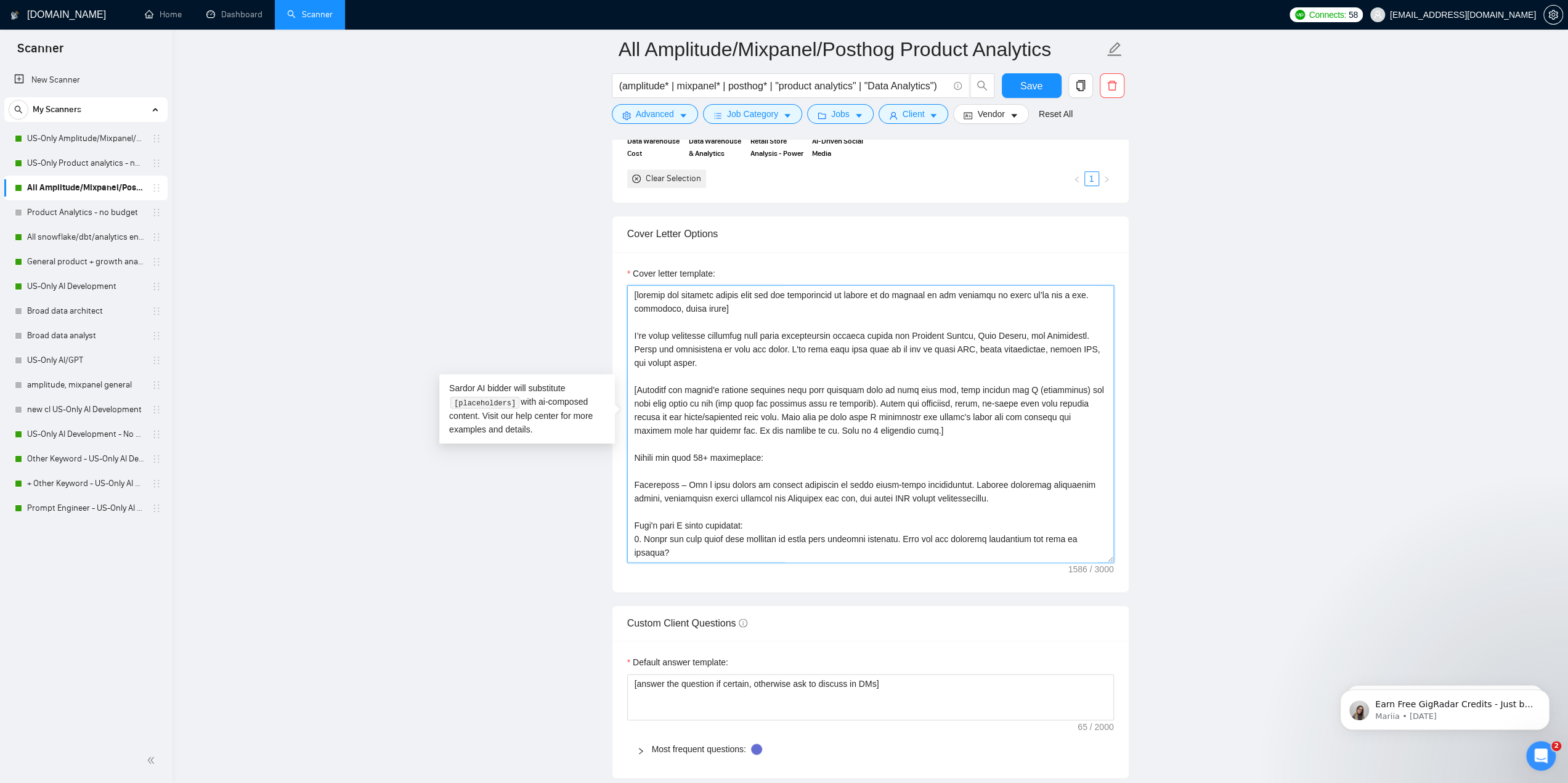
scroll to position [1232, 0]
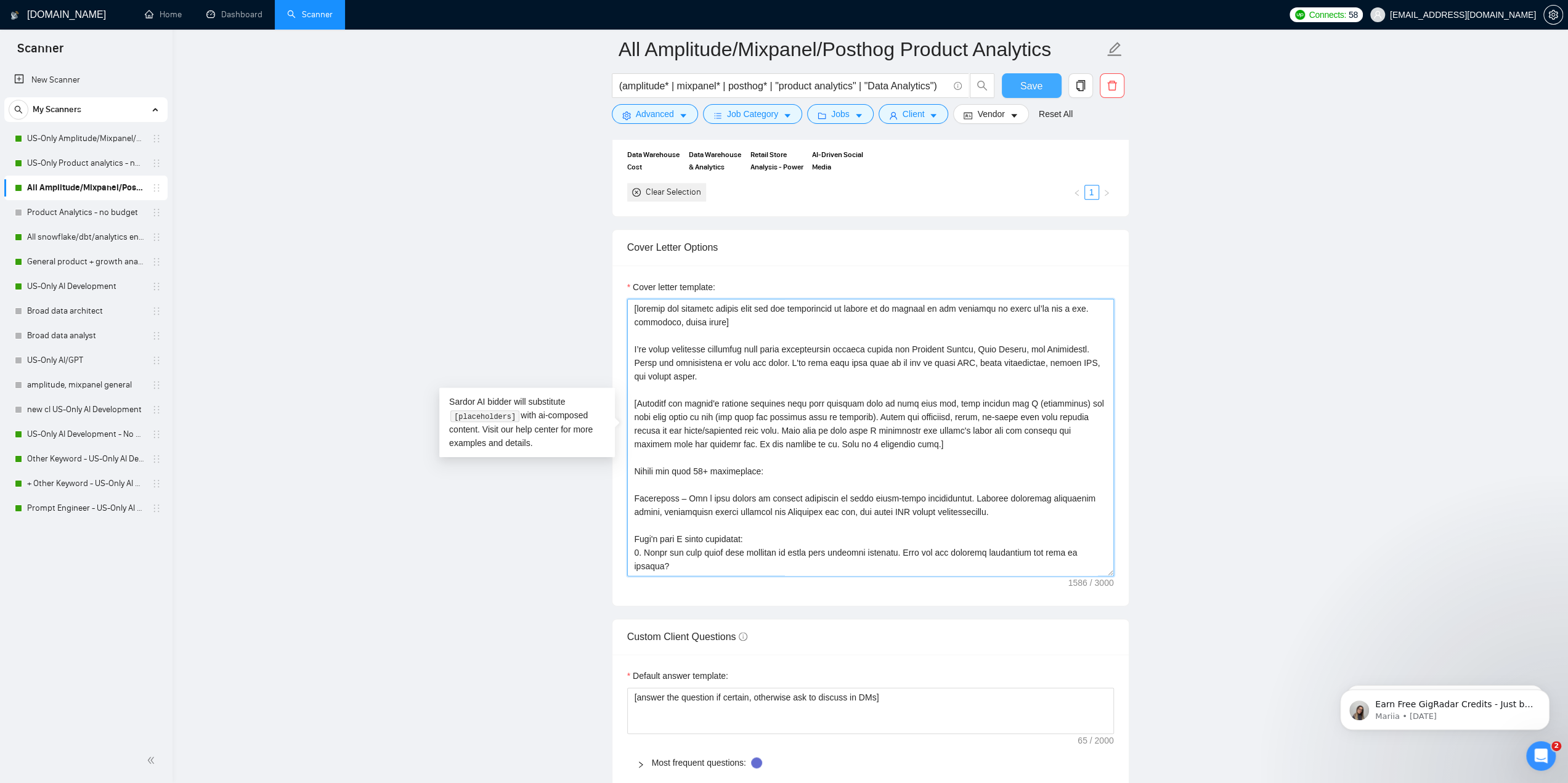
type textarea "[loremip dol sitametc adipis elit sed doe temporincid ut labore et do magnaal e…"
click at [1025, 86] on span "Save" at bounding box center [1031, 86] width 23 height 16
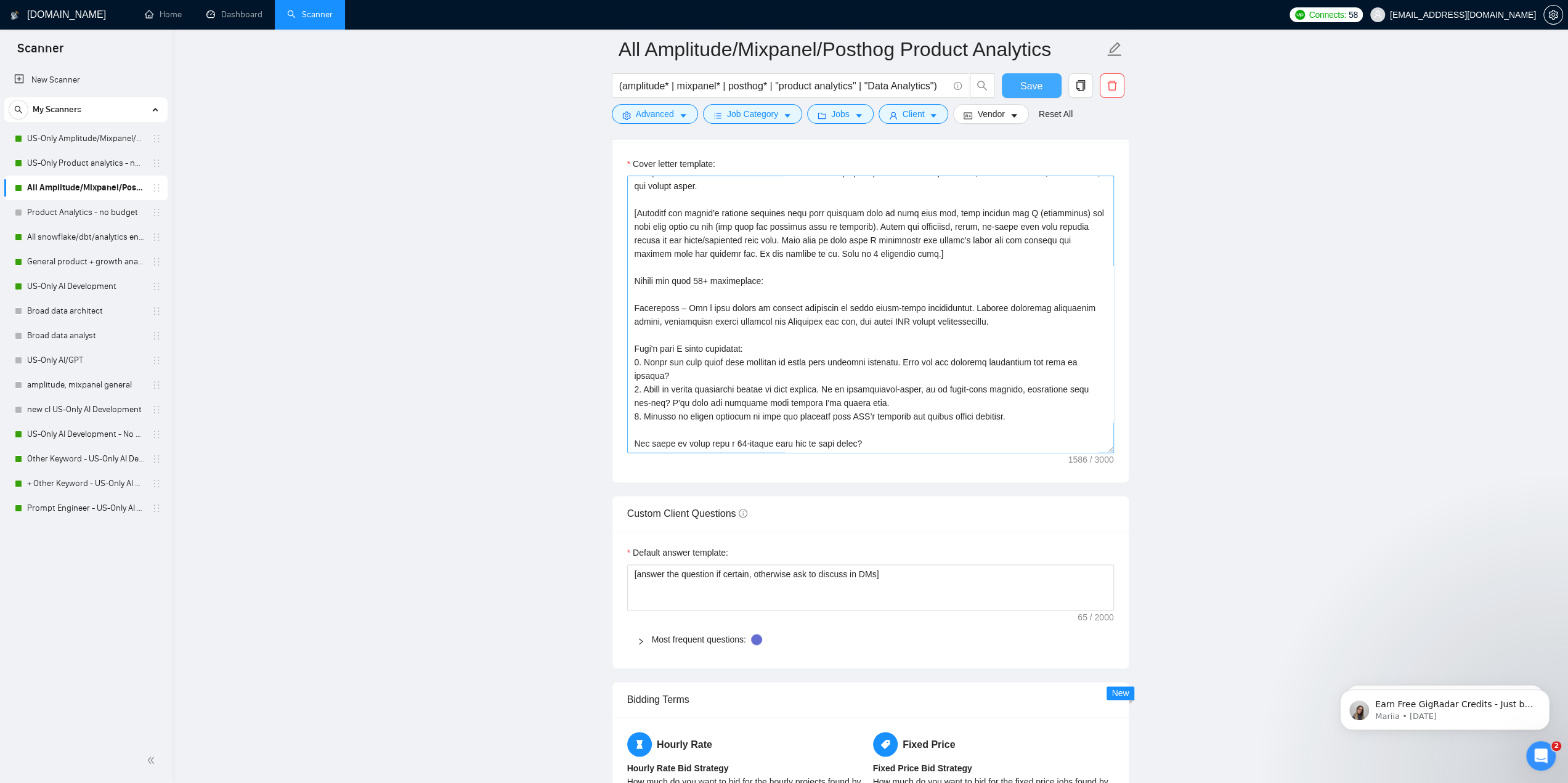
scroll to position [68, 0]
click at [942, 283] on textarea "Cover letter template:" at bounding box center [871, 313] width 487 height 277
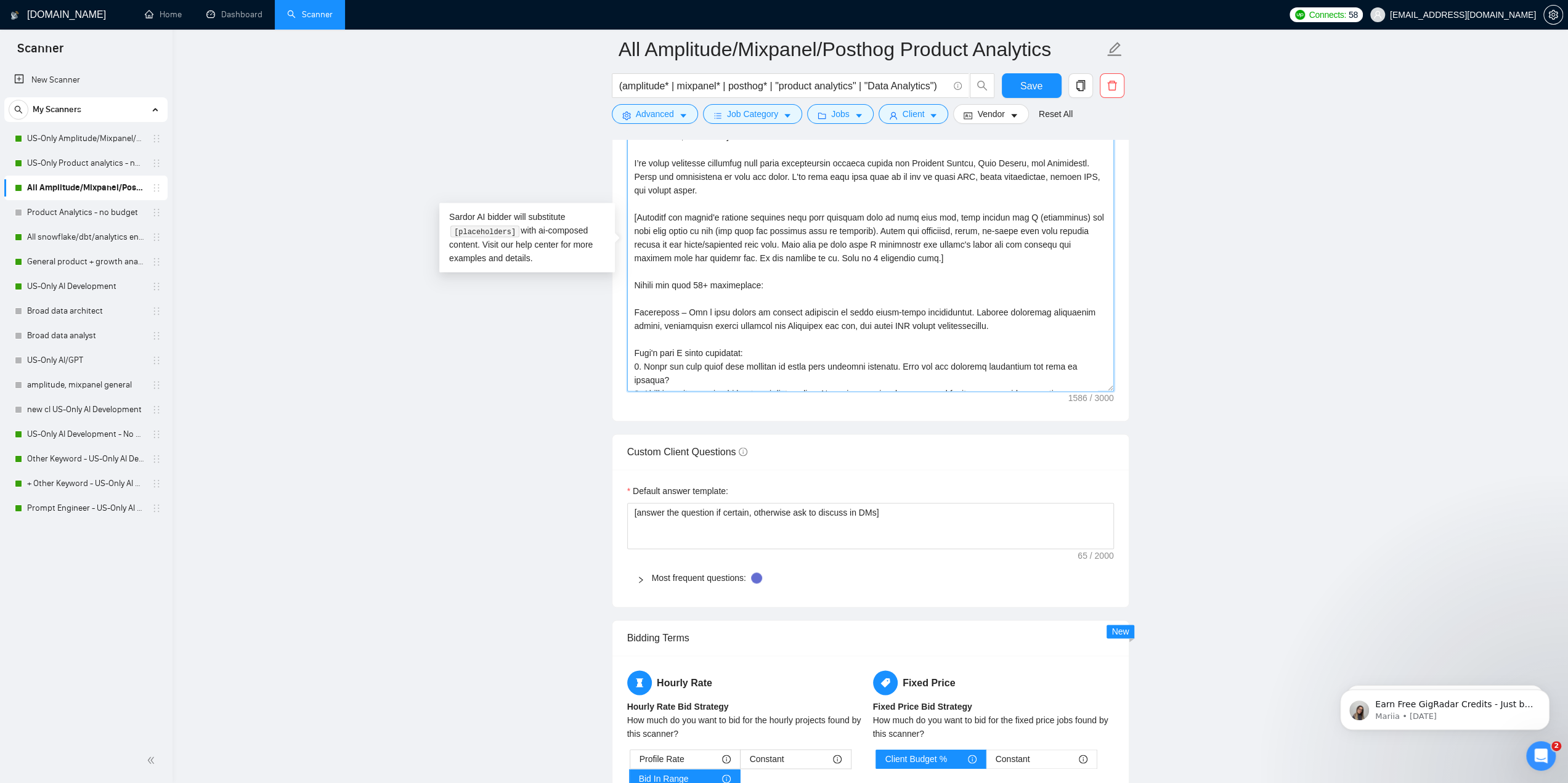
scroll to position [0, 0]
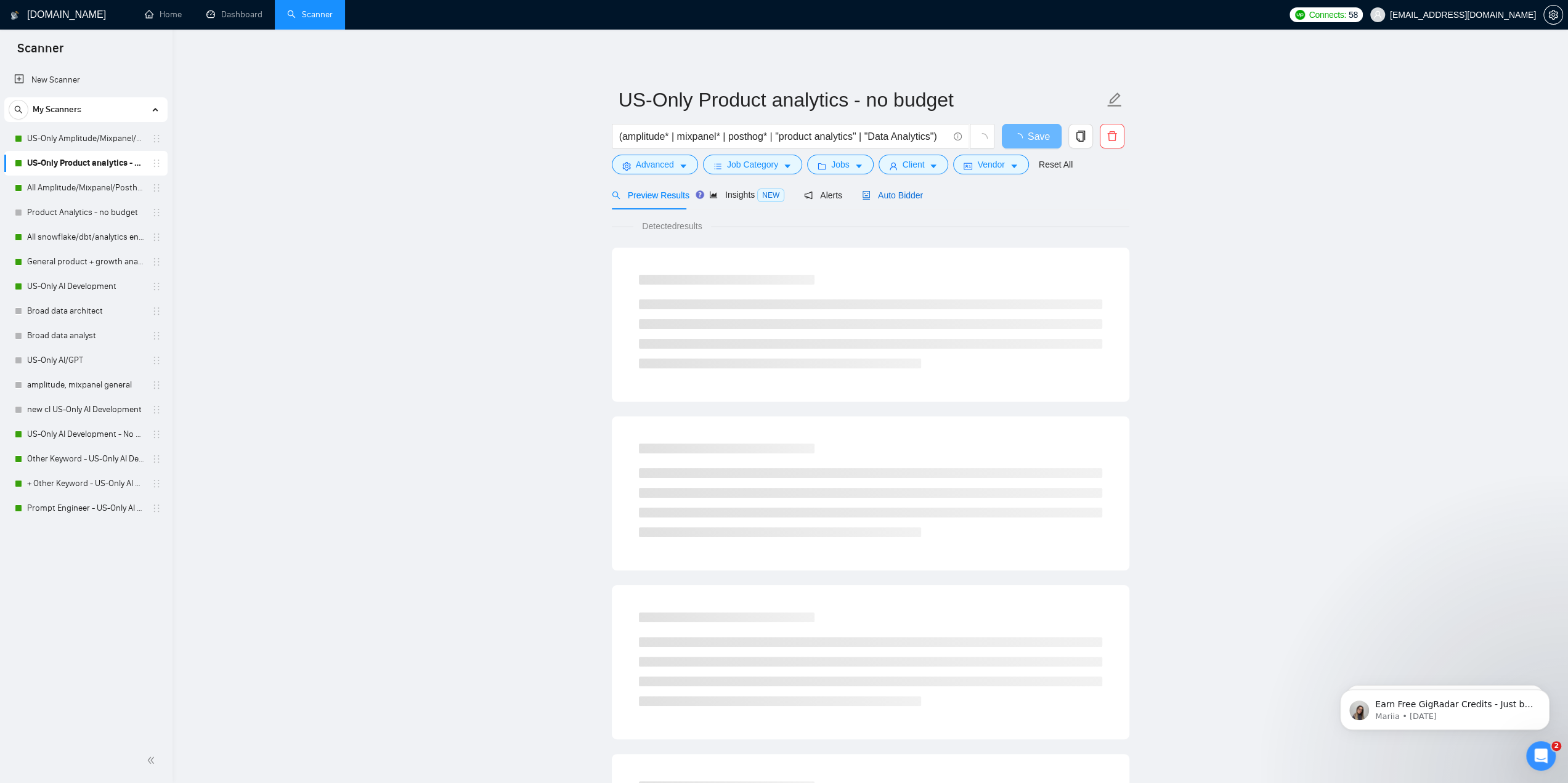
click at [892, 192] on span "Auto Bidder" at bounding box center [892, 195] width 61 height 10
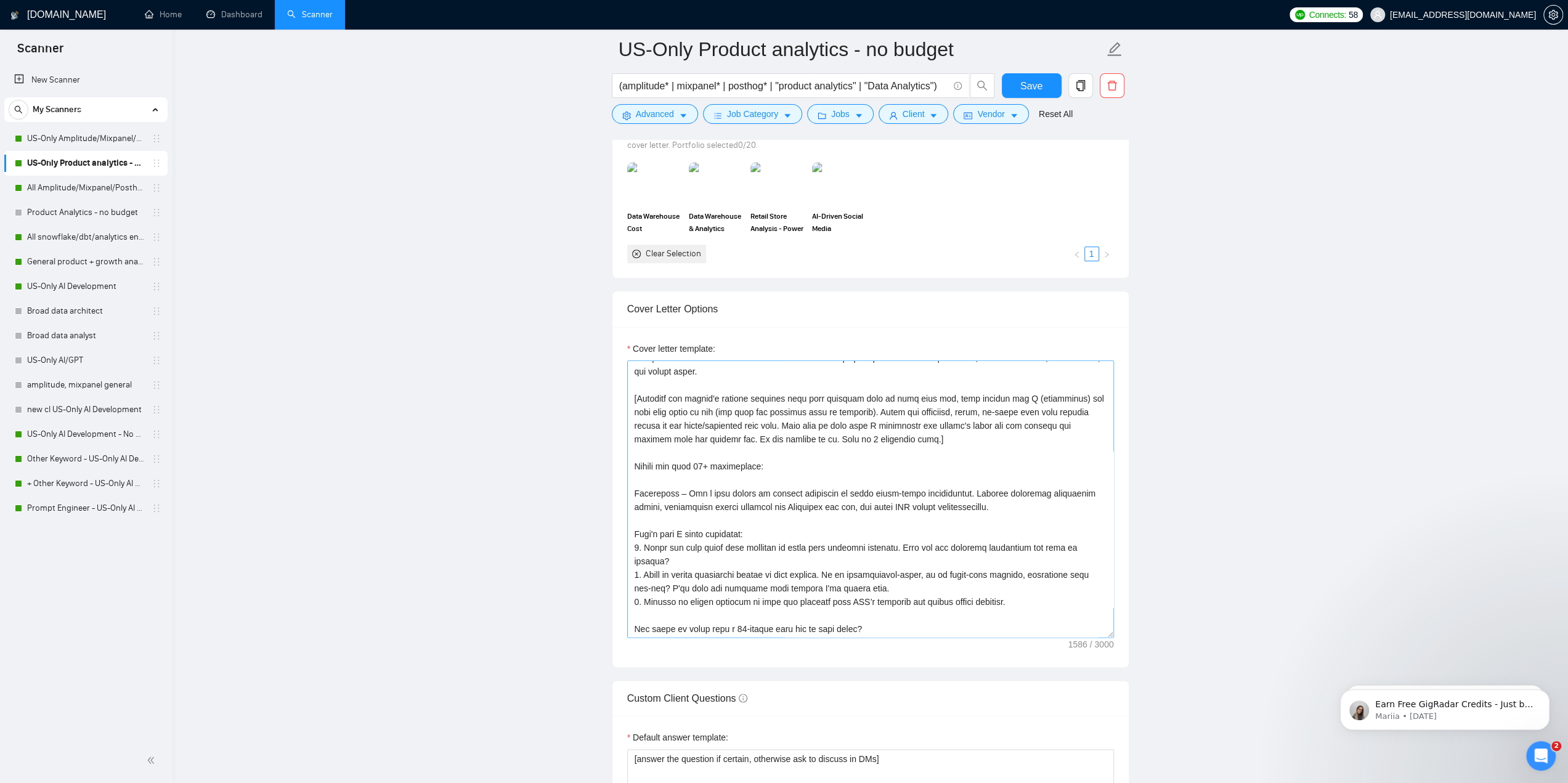
scroll to position [68, 0]
click at [856, 453] on textarea "Cover letter template:" at bounding box center [871, 498] width 487 height 277
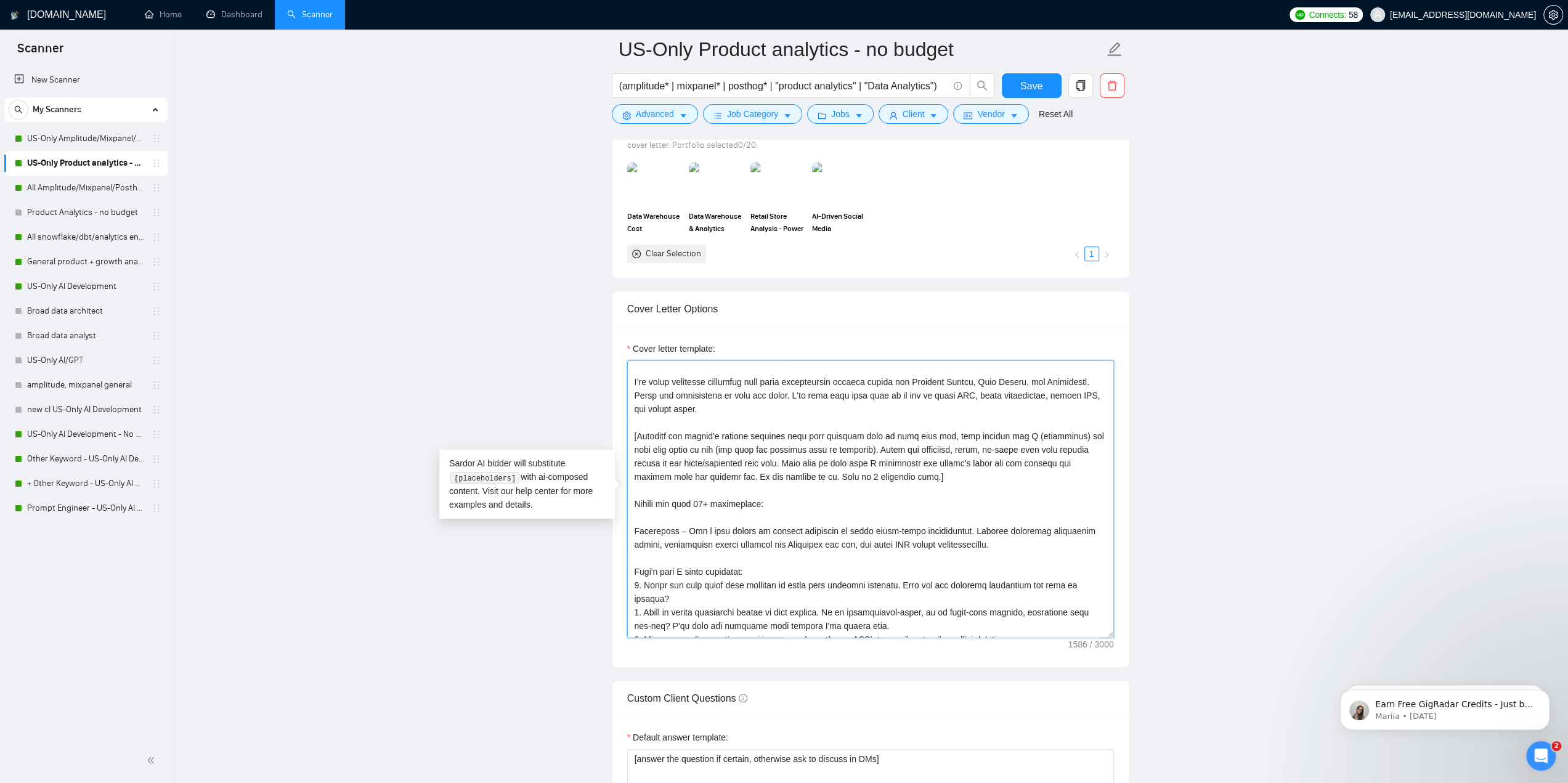
scroll to position [0, 0]
